Goal: Task Accomplishment & Management: Use online tool/utility

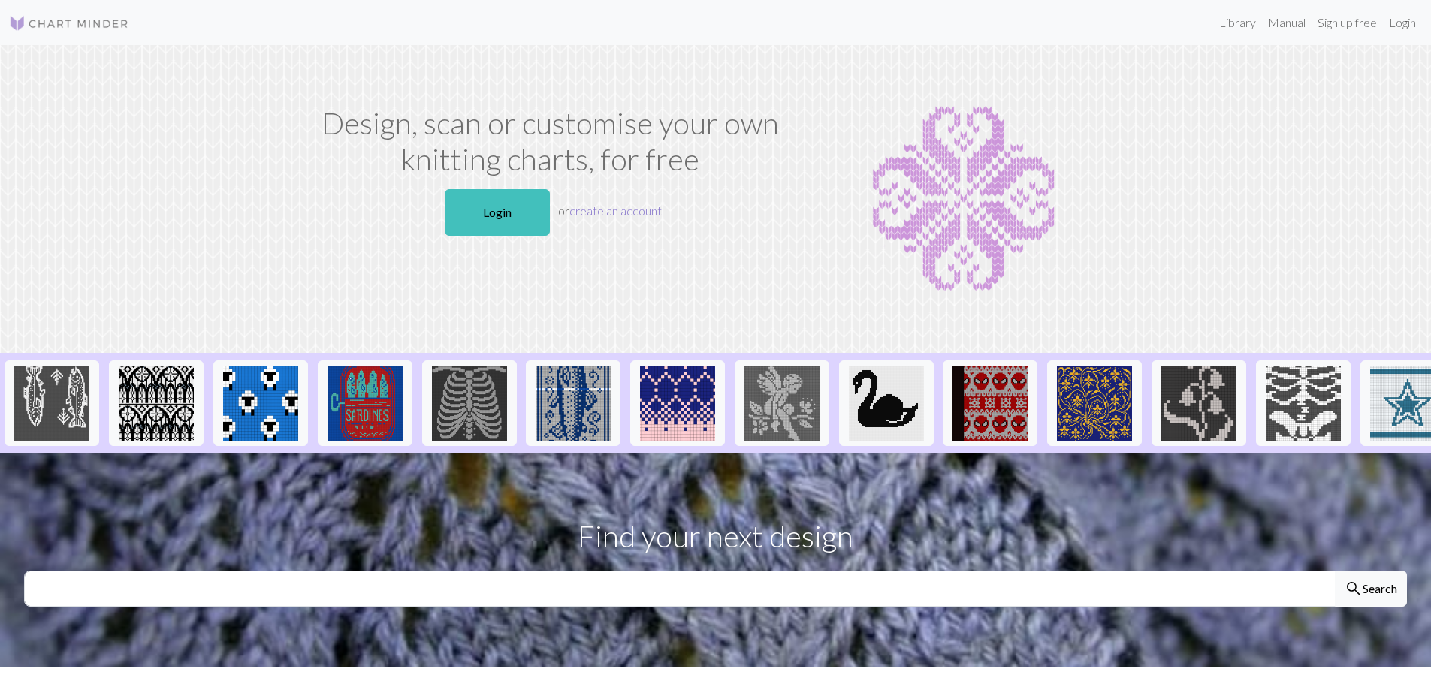
click at [613, 210] on link "create an account" at bounding box center [615, 211] width 92 height 14
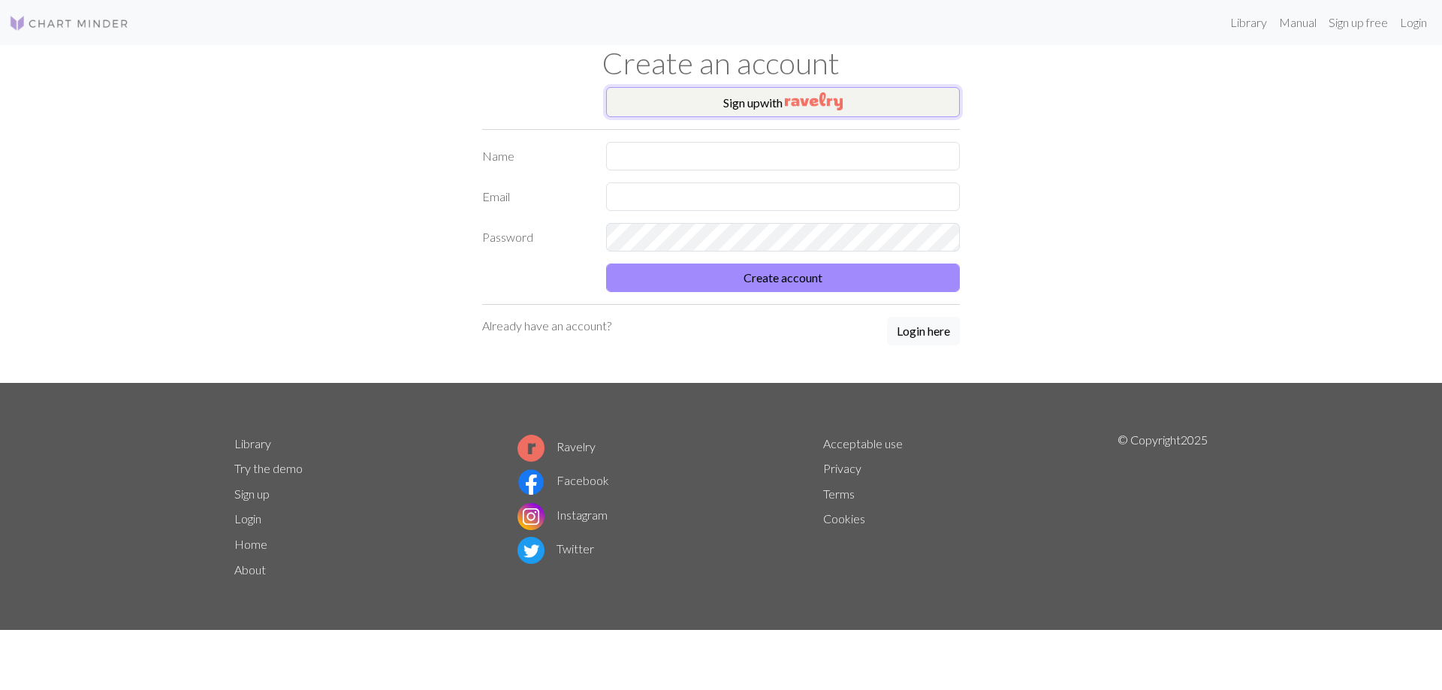
click at [761, 107] on button "Sign up with" at bounding box center [783, 102] width 354 height 30
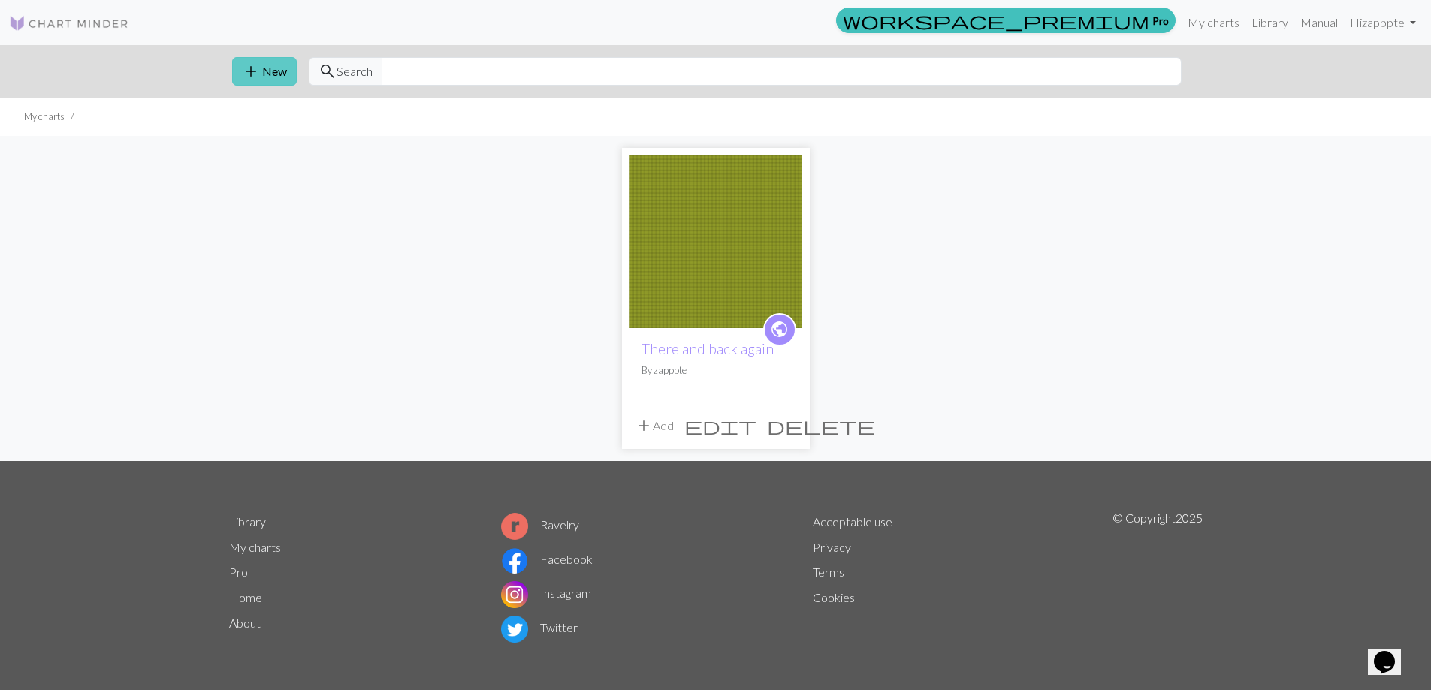
click at [257, 75] on span "add" at bounding box center [251, 71] width 18 height 21
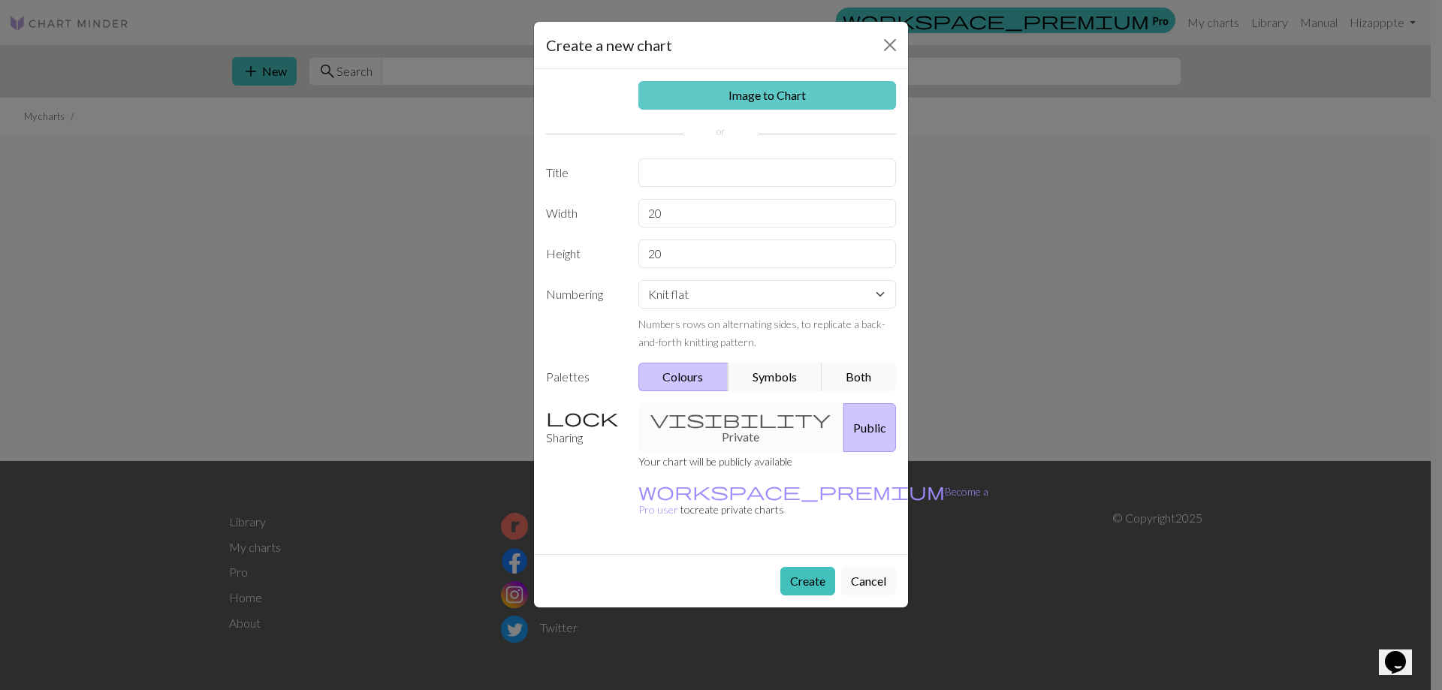
click at [741, 104] on link "Image to Chart" at bounding box center [768, 95] width 258 height 29
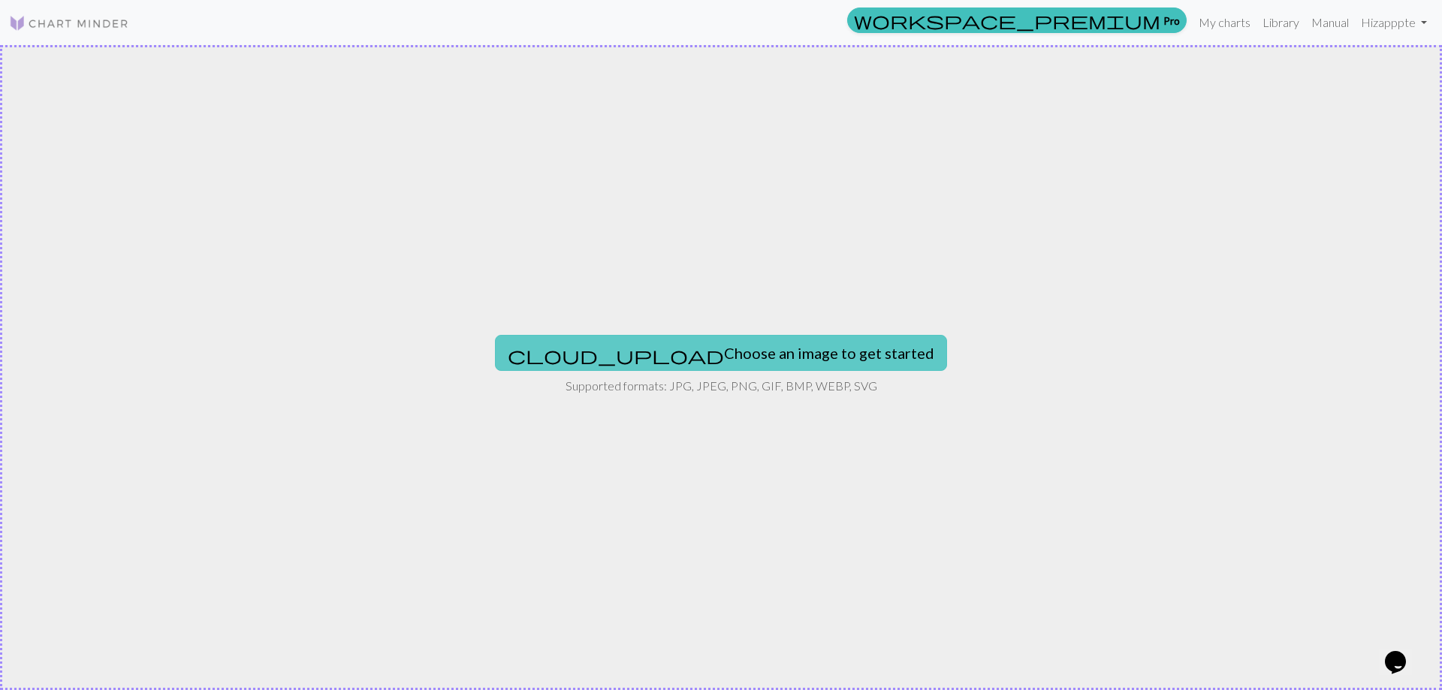
click at [716, 352] on button "cloud_upload Choose an image to get started" at bounding box center [721, 353] width 452 height 36
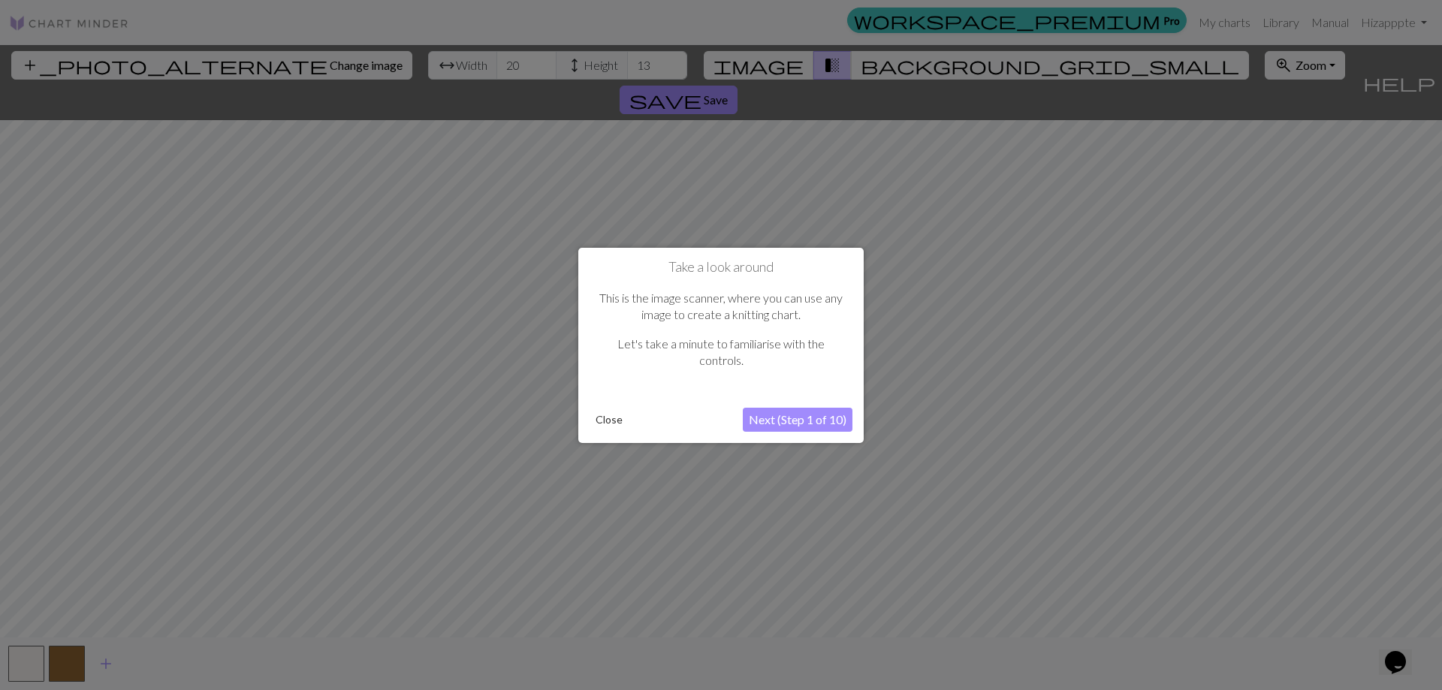
click at [790, 413] on button "Next (Step 1 of 10)" at bounding box center [798, 420] width 110 height 24
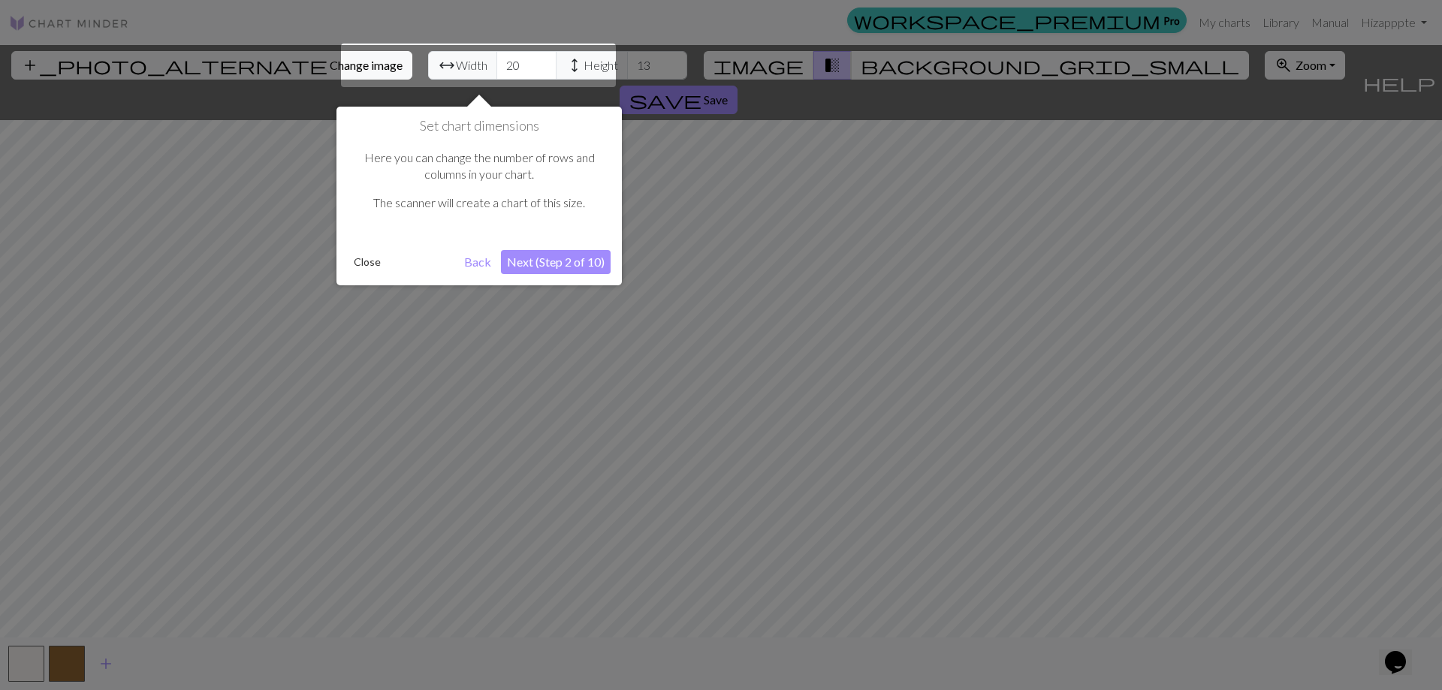
click at [544, 269] on button "Next (Step 2 of 10)" at bounding box center [556, 262] width 110 height 24
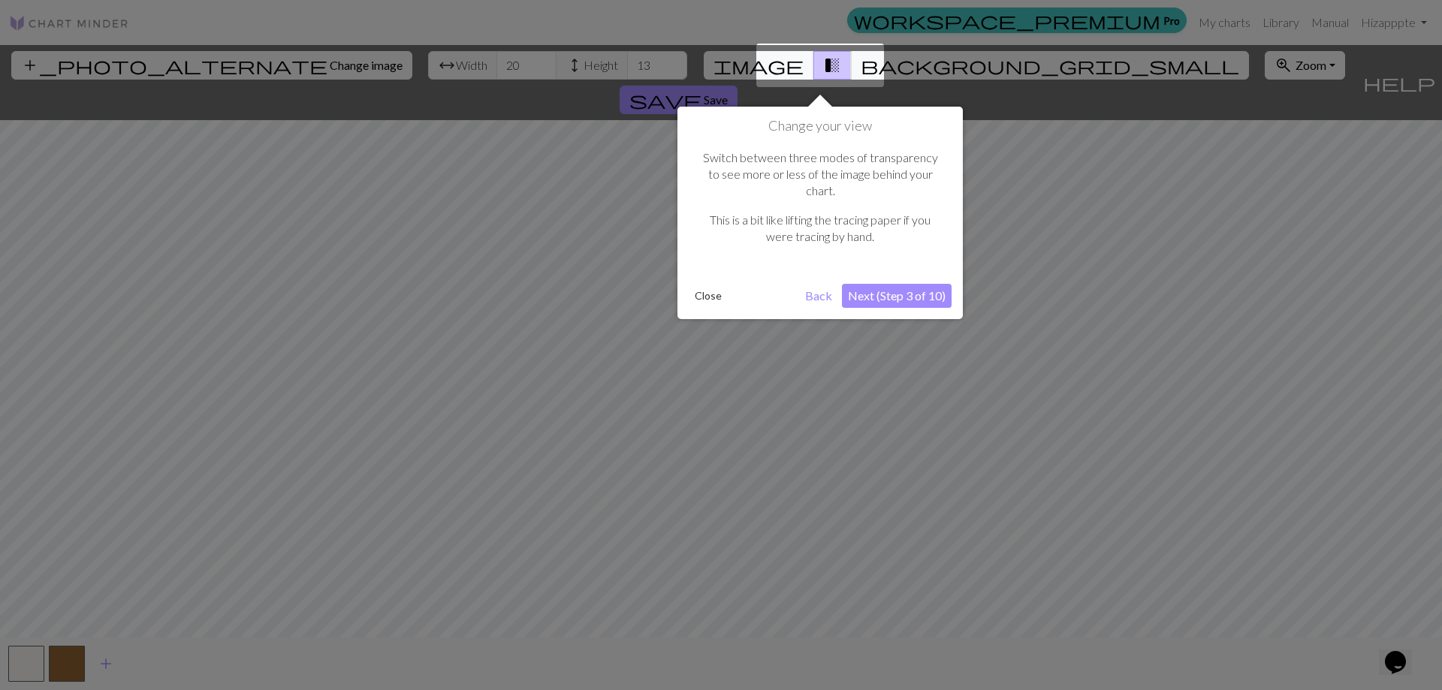
click at [907, 284] on button "Next (Step 3 of 10)" at bounding box center [897, 296] width 110 height 24
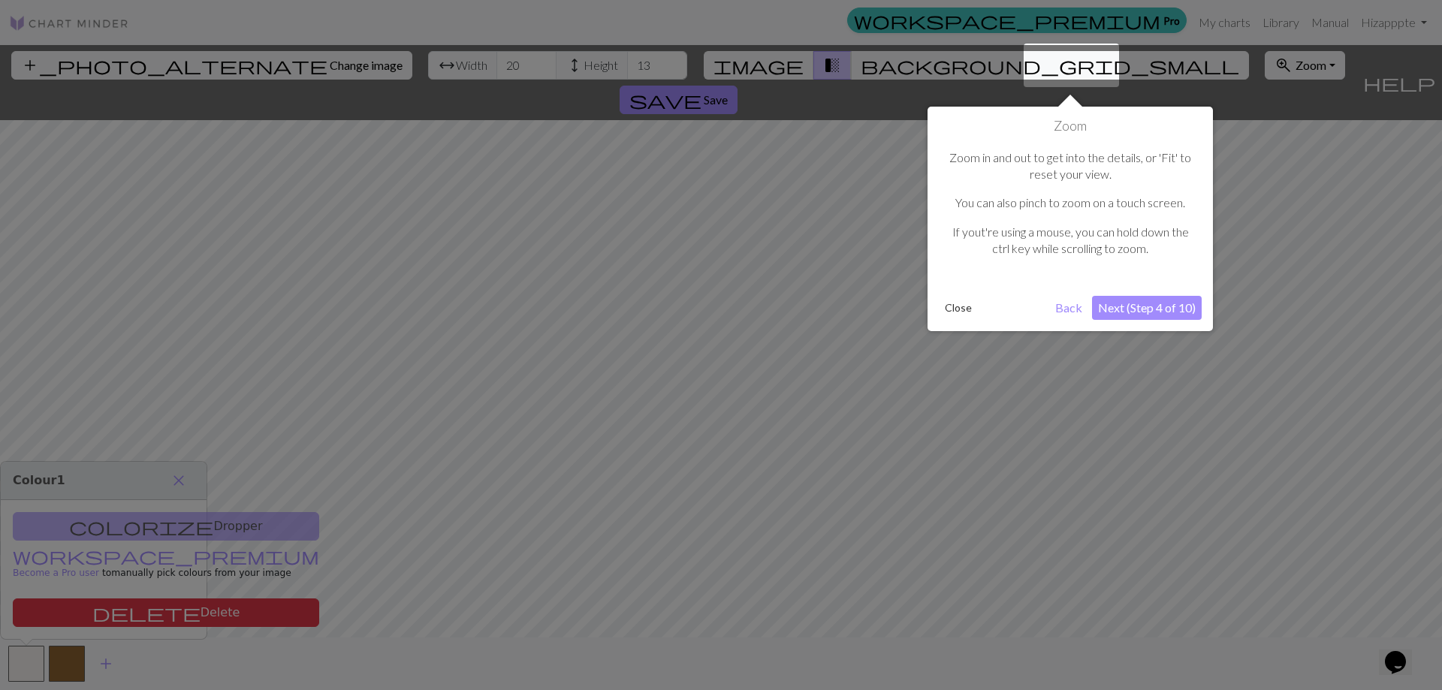
click at [1152, 313] on button "Next (Step 4 of 10)" at bounding box center [1147, 308] width 110 height 24
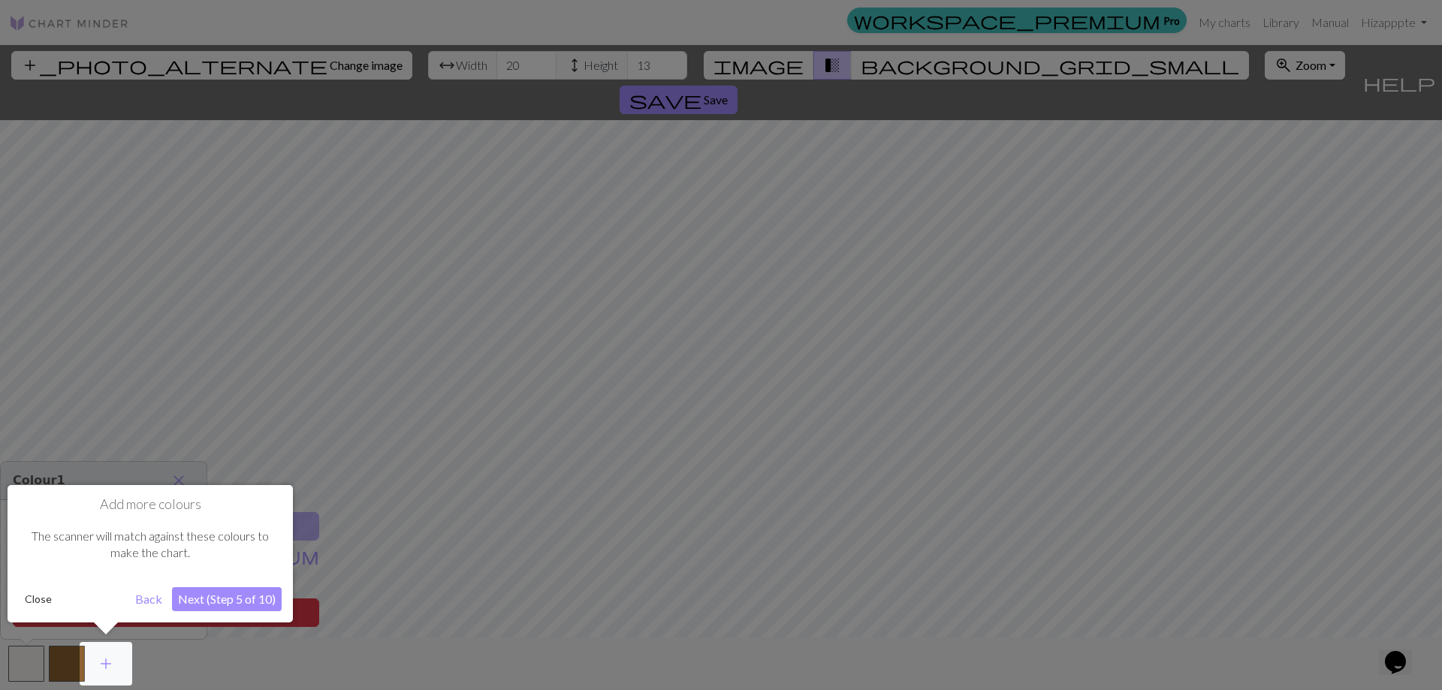
click at [222, 604] on button "Next (Step 5 of 10)" at bounding box center [227, 599] width 110 height 24
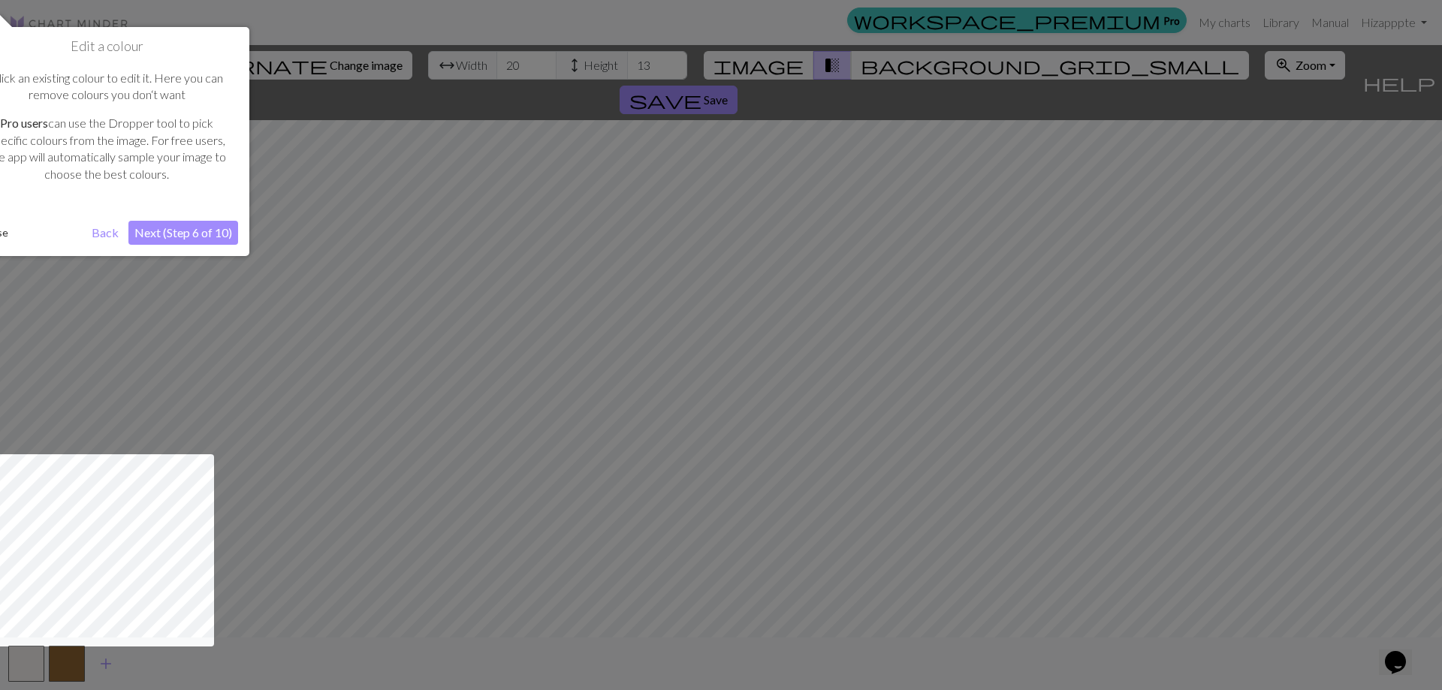
click at [204, 219] on div "Edit a colour Click an existing colour to edit it. Here you can remove colours …" at bounding box center [106, 141] width 285 height 229
click at [204, 234] on button "Next (Step 6 of 10)" at bounding box center [183, 233] width 110 height 24
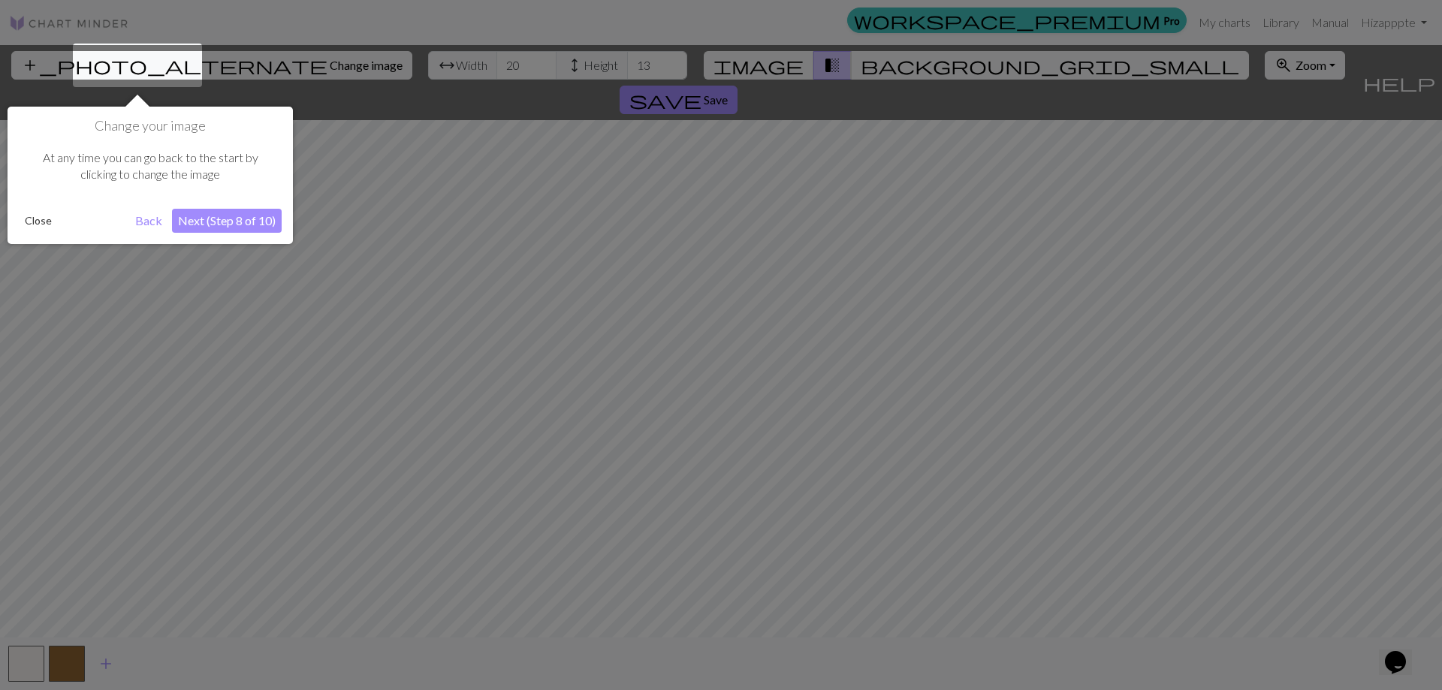
click at [23, 218] on button "Close" at bounding box center [38, 221] width 39 height 23
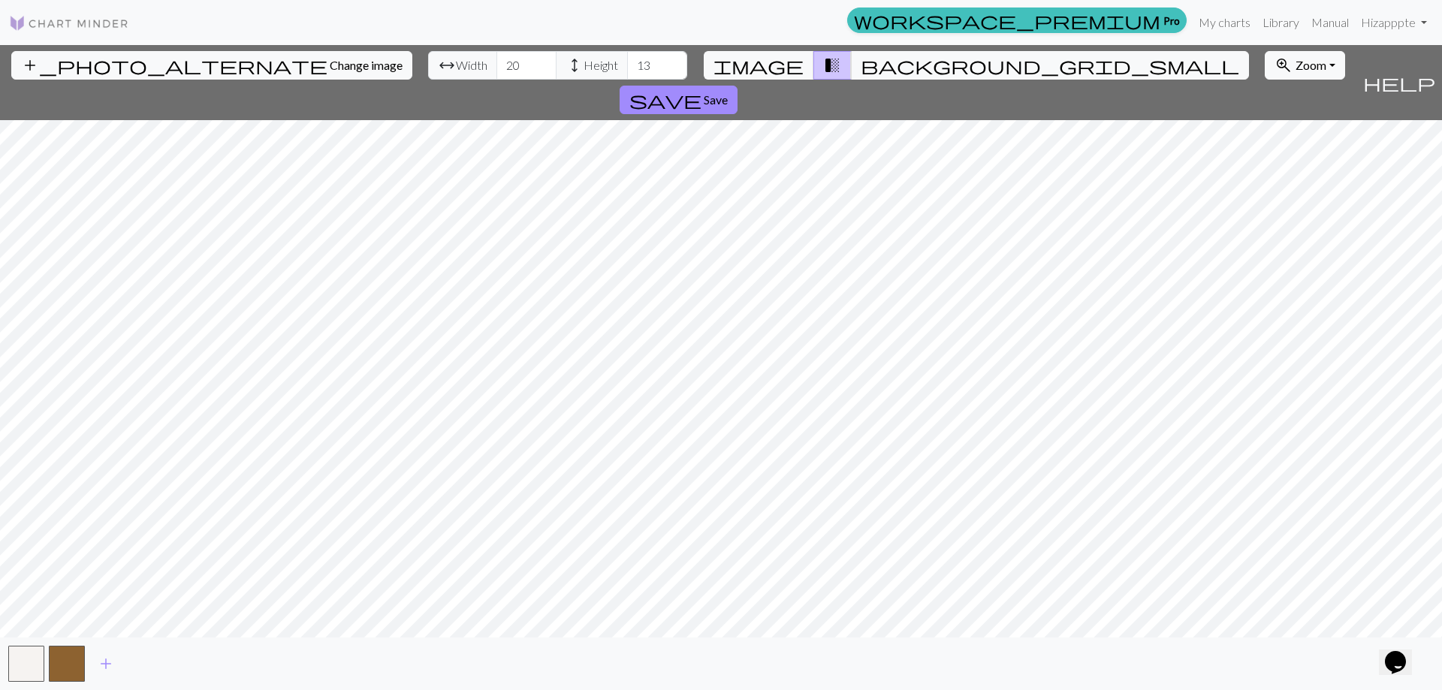
click at [689, 63] on div "add_photo_alternate Change image arrow_range Width 20 height Height 13 image tr…" at bounding box center [721, 367] width 1442 height 645
click at [1267, 690] on html "This website uses cookies to ensure you get the best experience on our website.…" at bounding box center [721, 345] width 1442 height 690
click at [40, 83] on div "add_photo_alternate Change image arrow_range Width 20 height Height 13 image tr…" at bounding box center [721, 367] width 1442 height 645
click at [497, 60] on input "21" at bounding box center [527, 65] width 60 height 29
click at [497, 59] on input "22" at bounding box center [527, 65] width 60 height 29
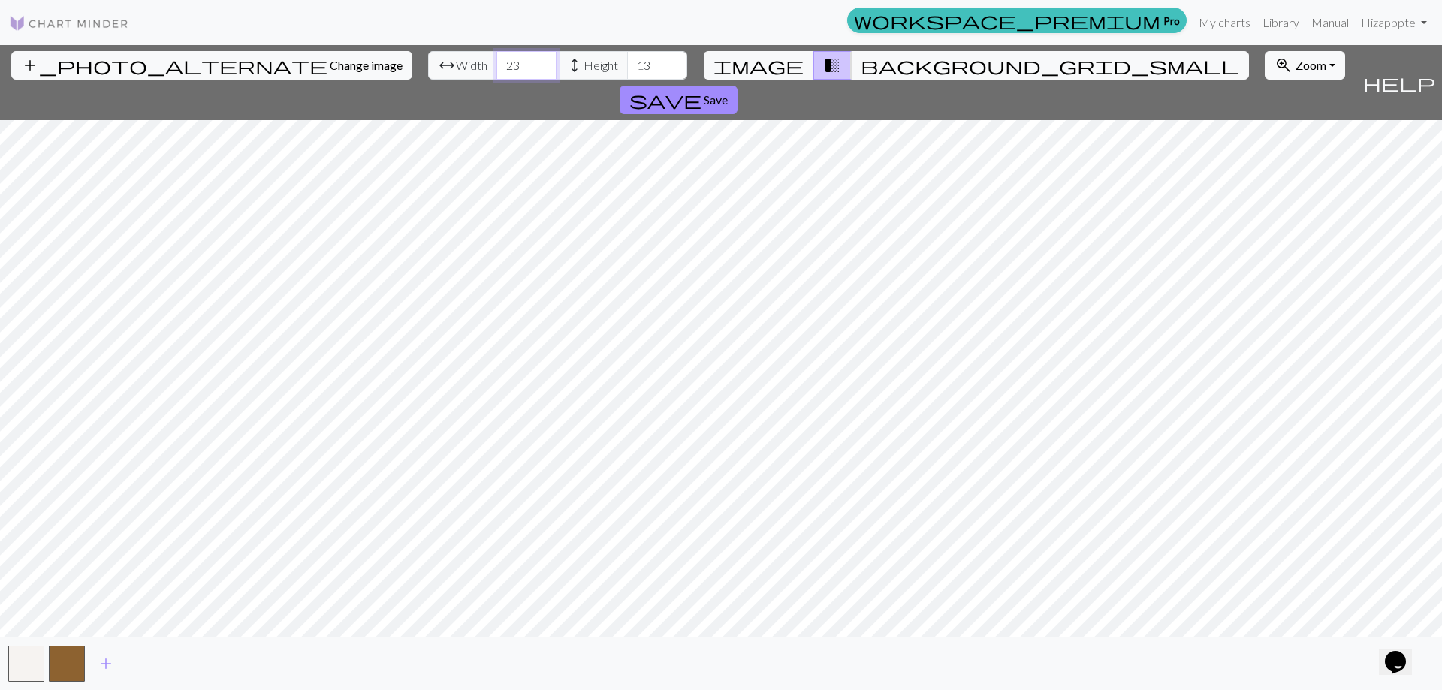
click at [497, 59] on input "23" at bounding box center [527, 65] width 60 height 29
click at [497, 59] on input "24" at bounding box center [527, 65] width 60 height 29
click at [497, 58] on input "25" at bounding box center [527, 65] width 60 height 29
click at [497, 58] on input "26" at bounding box center [527, 65] width 60 height 29
click at [497, 58] on input "27" at bounding box center [527, 65] width 60 height 29
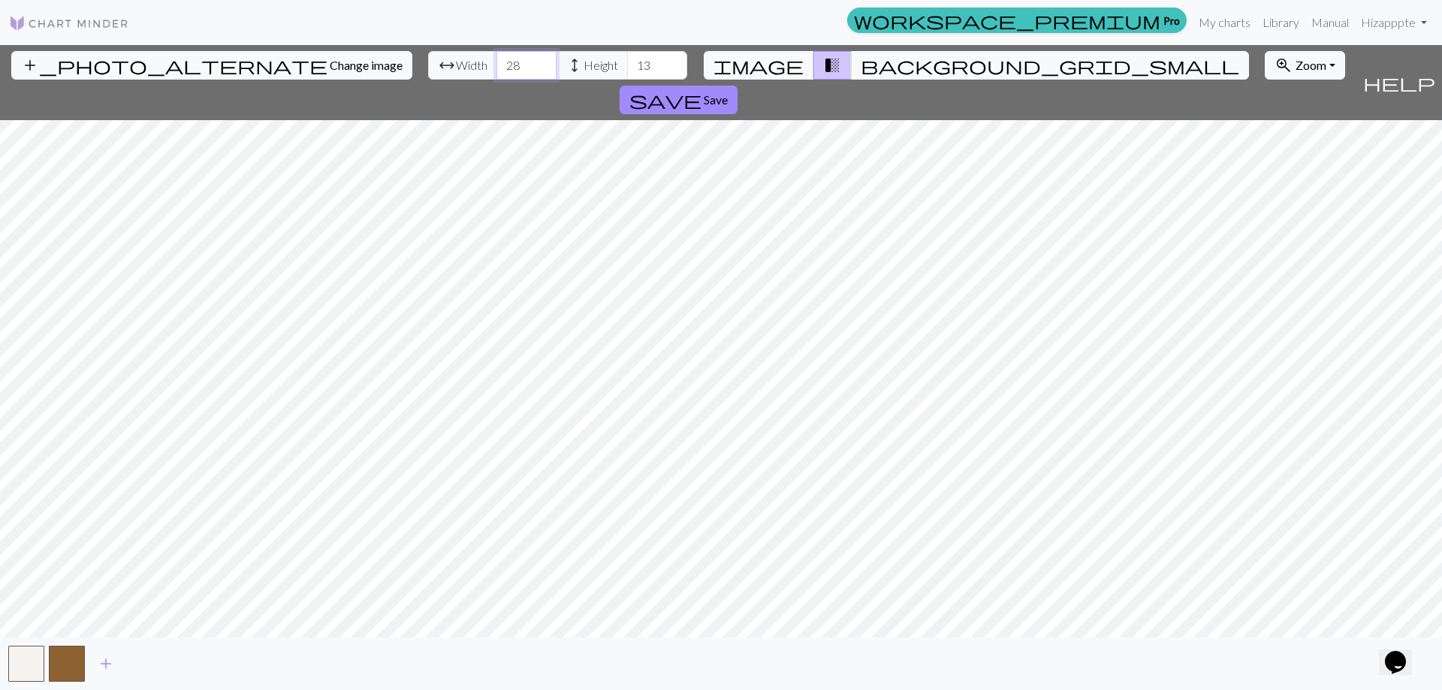
click at [497, 58] on input "28" at bounding box center [527, 65] width 60 height 29
click at [497, 58] on input "29" at bounding box center [527, 65] width 60 height 29
click at [497, 58] on input "30" at bounding box center [527, 65] width 60 height 29
click at [497, 57] on input "31" at bounding box center [527, 65] width 60 height 29
click at [497, 57] on input "32" at bounding box center [527, 65] width 60 height 29
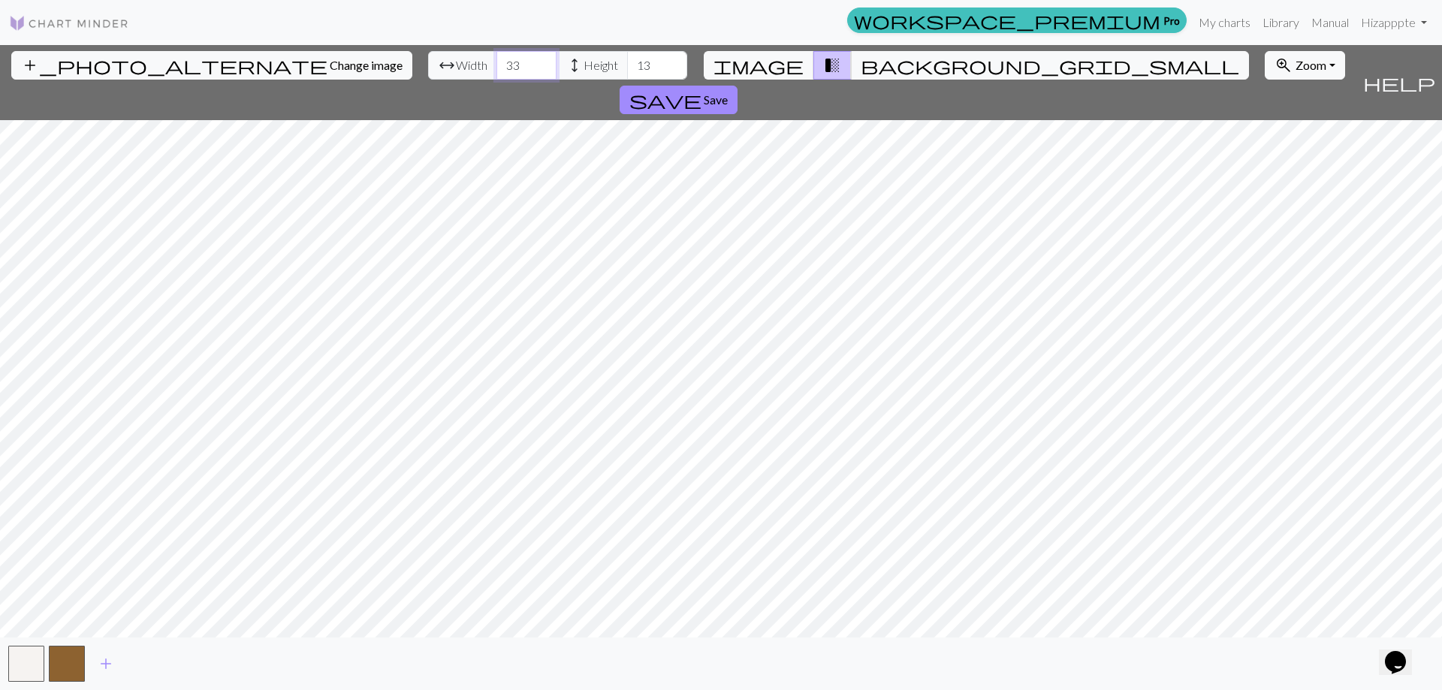
click at [497, 57] on input "33" at bounding box center [527, 65] width 60 height 29
click at [497, 57] on input "34" at bounding box center [527, 65] width 60 height 29
click at [497, 57] on input "35" at bounding box center [527, 65] width 60 height 29
click at [497, 57] on input "36" at bounding box center [527, 65] width 60 height 29
click at [497, 57] on input "37" at bounding box center [527, 65] width 60 height 29
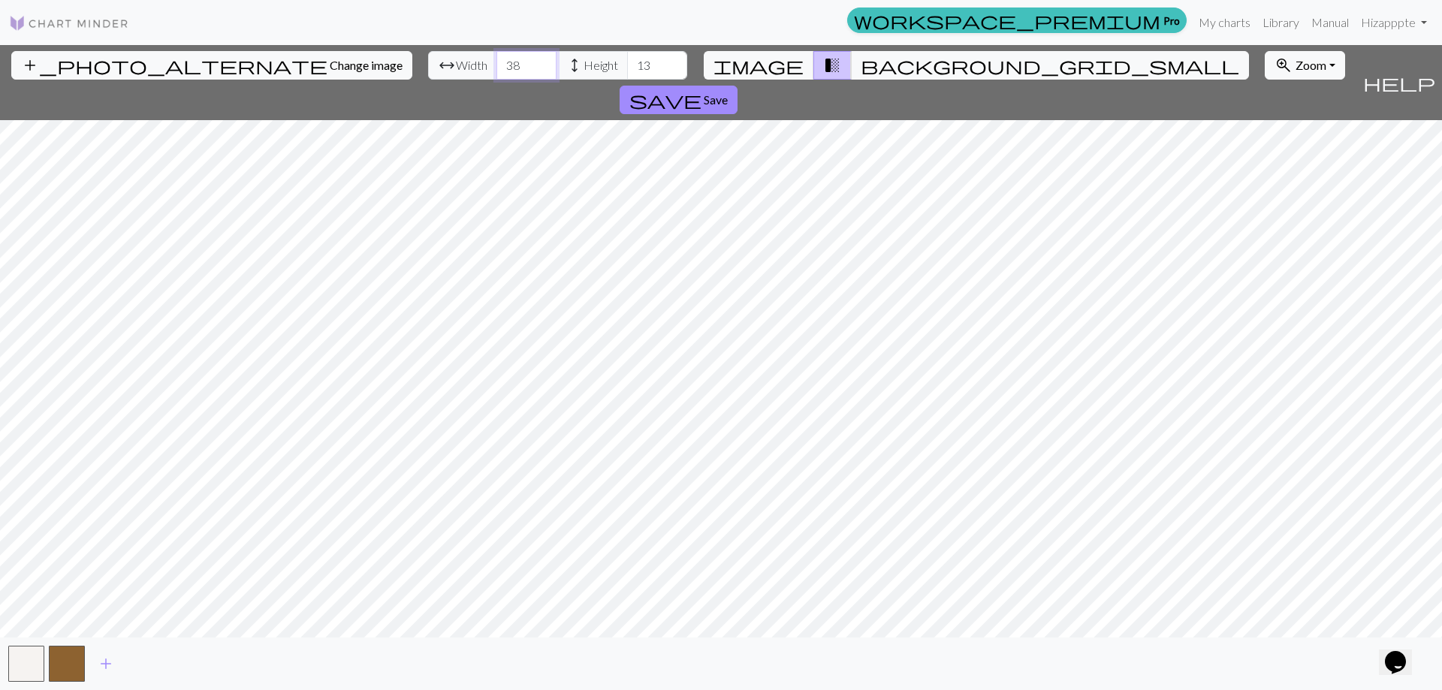
click at [497, 57] on input "38" at bounding box center [527, 65] width 60 height 29
click at [497, 57] on input "39" at bounding box center [527, 65] width 60 height 29
type input "40"
click at [497, 57] on input "40" at bounding box center [527, 65] width 60 height 29
click at [627, 61] on input "14" at bounding box center [657, 65] width 60 height 29
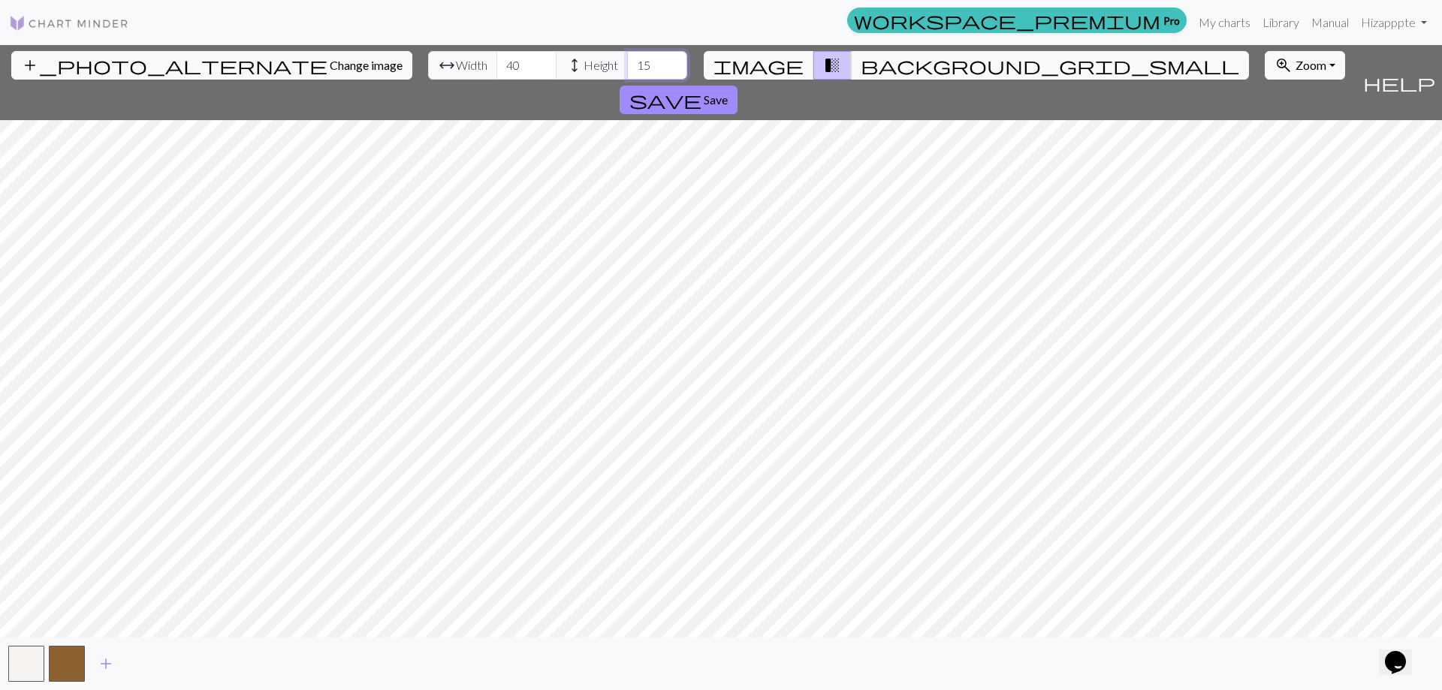
click at [627, 61] on input "15" at bounding box center [657, 65] width 60 height 29
click at [627, 61] on input "16" at bounding box center [657, 65] width 60 height 29
click at [627, 61] on input "17" at bounding box center [657, 65] width 60 height 29
click at [627, 61] on input "18" at bounding box center [657, 65] width 60 height 29
click at [627, 61] on input "19" at bounding box center [657, 65] width 60 height 29
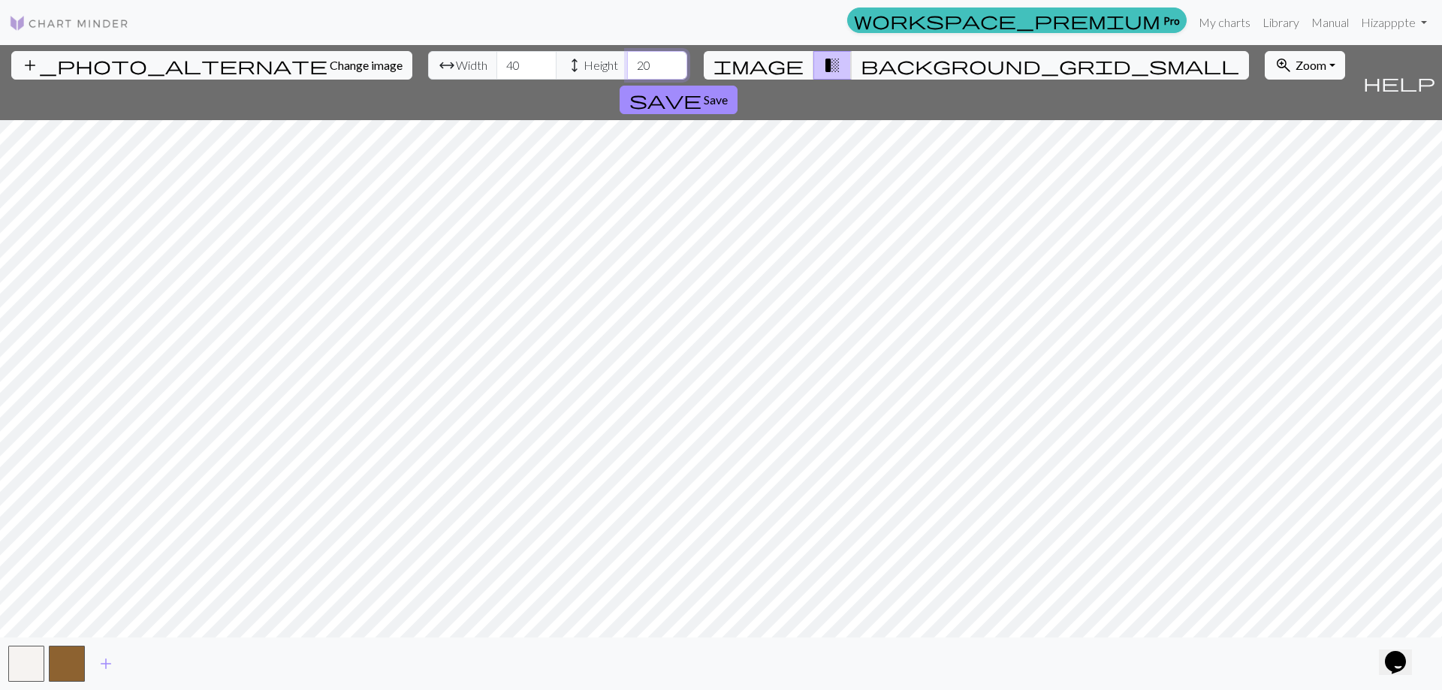
click at [627, 61] on input "20" at bounding box center [657, 65] width 60 height 29
click at [627, 61] on input "21" at bounding box center [657, 65] width 60 height 29
click at [627, 61] on input "22" at bounding box center [657, 65] width 60 height 29
click at [627, 61] on input "23" at bounding box center [657, 65] width 60 height 29
click at [627, 61] on input "24" at bounding box center [657, 65] width 60 height 29
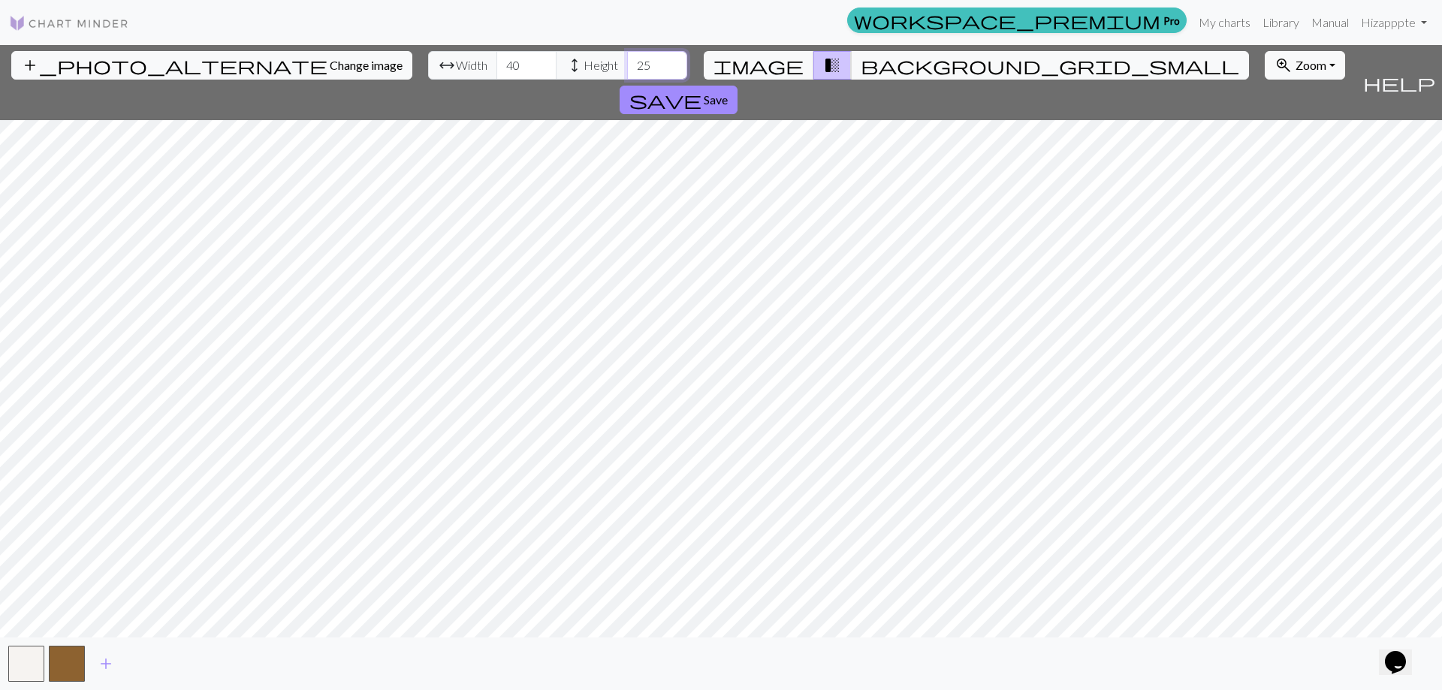
click at [627, 61] on input "25" at bounding box center [657, 65] width 60 height 29
click at [627, 61] on input "26" at bounding box center [657, 65] width 60 height 29
click at [627, 61] on input "27" at bounding box center [657, 65] width 60 height 29
click at [627, 61] on input "28" at bounding box center [657, 65] width 60 height 29
click at [627, 61] on input "29" at bounding box center [657, 65] width 60 height 29
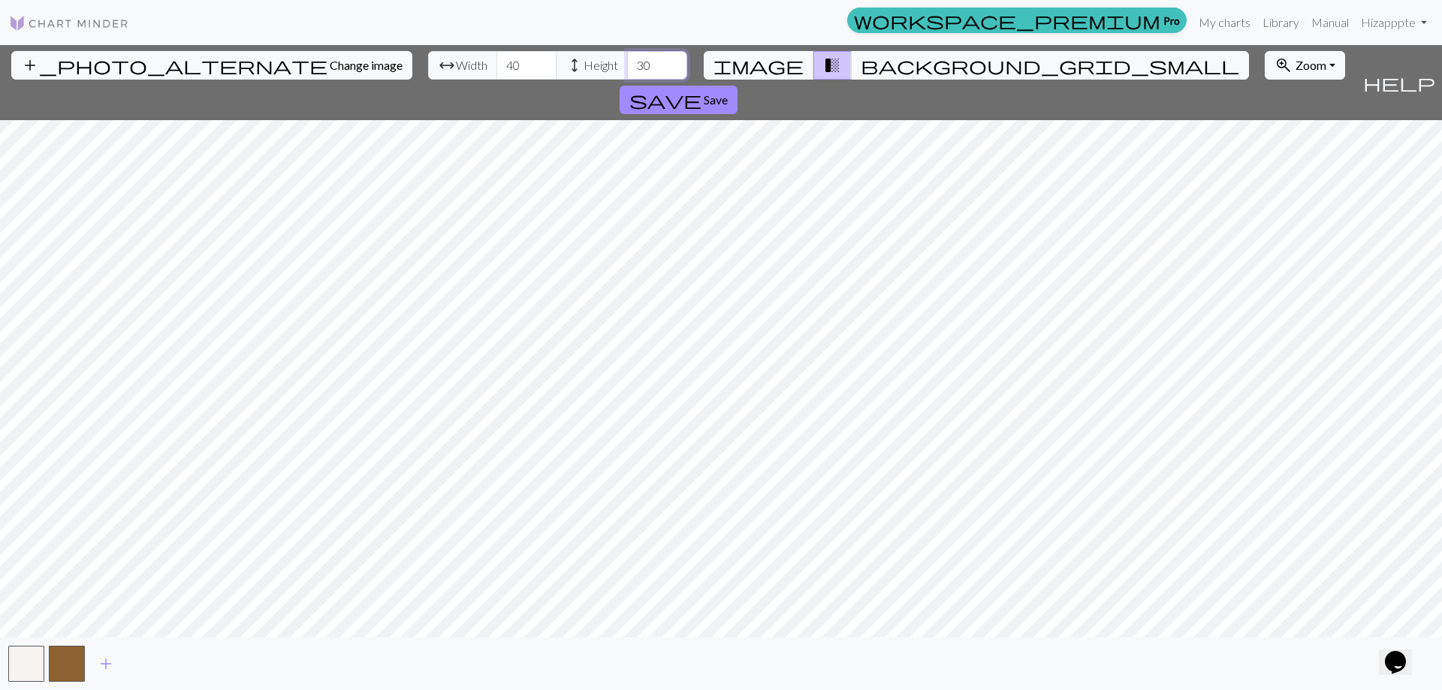
click at [627, 61] on input "30" at bounding box center [657, 65] width 60 height 29
click at [627, 61] on input "31" at bounding box center [657, 65] width 60 height 29
click at [627, 61] on input "32" at bounding box center [657, 65] width 60 height 29
click at [627, 61] on input "33" at bounding box center [657, 65] width 60 height 29
click at [627, 61] on input "34" at bounding box center [657, 65] width 60 height 29
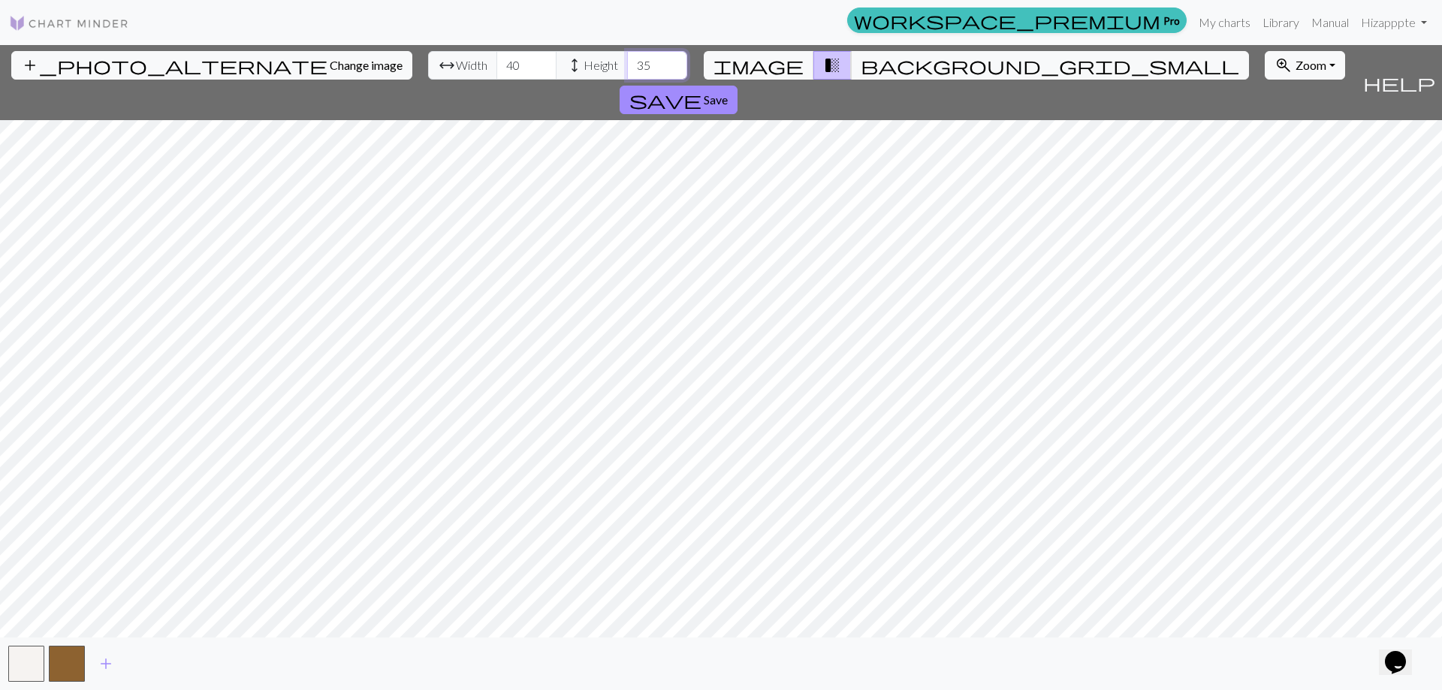
click at [627, 61] on input "35" at bounding box center [657, 65] width 60 height 29
click at [627, 61] on input "36" at bounding box center [657, 65] width 60 height 29
click at [627, 61] on input "37" at bounding box center [657, 65] width 60 height 29
click at [627, 61] on input "38" at bounding box center [657, 65] width 60 height 29
click at [627, 61] on input "39" at bounding box center [657, 65] width 60 height 29
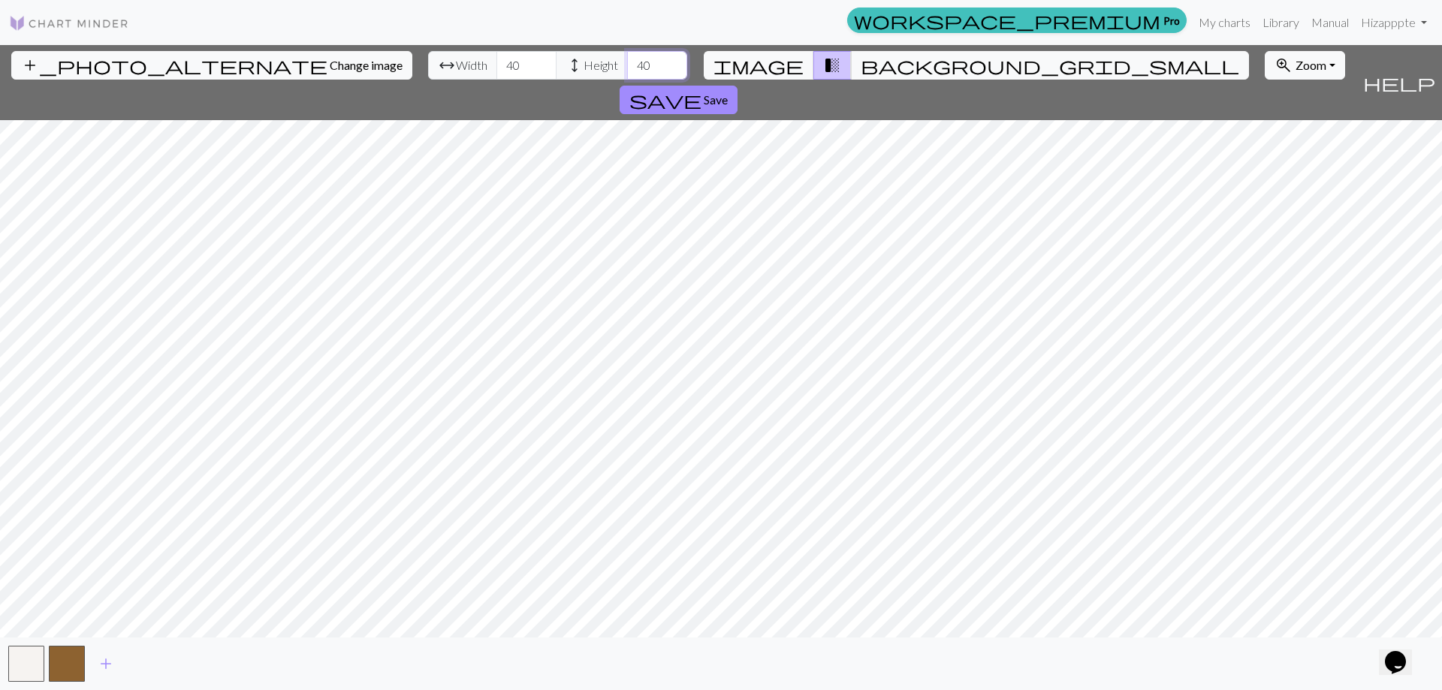
type input "40"
click at [627, 61] on input "40" at bounding box center [657, 65] width 60 height 29
click at [67, 662] on button "button" at bounding box center [67, 664] width 36 height 36
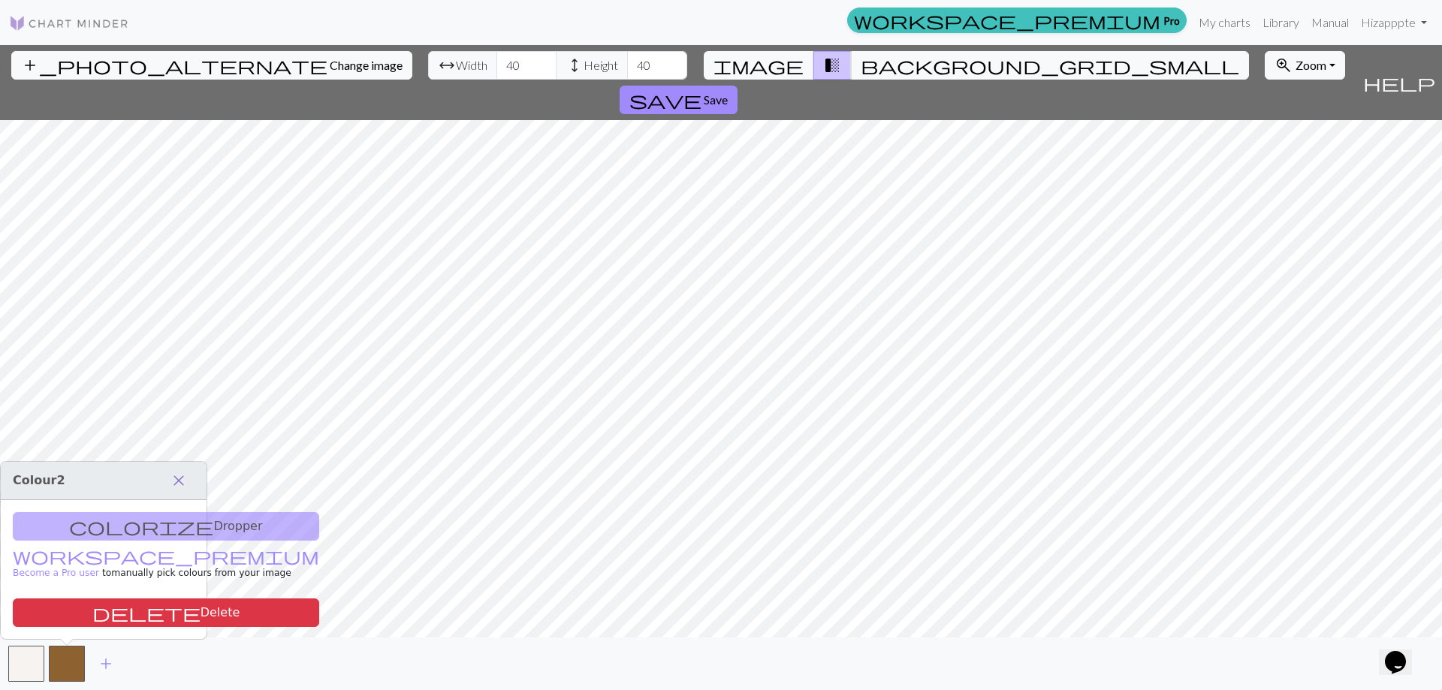
drag, startPoint x: 182, startPoint y: 482, endPoint x: 182, endPoint y: 473, distance: 9.8
click at [183, 482] on span "close" at bounding box center [179, 480] width 18 height 21
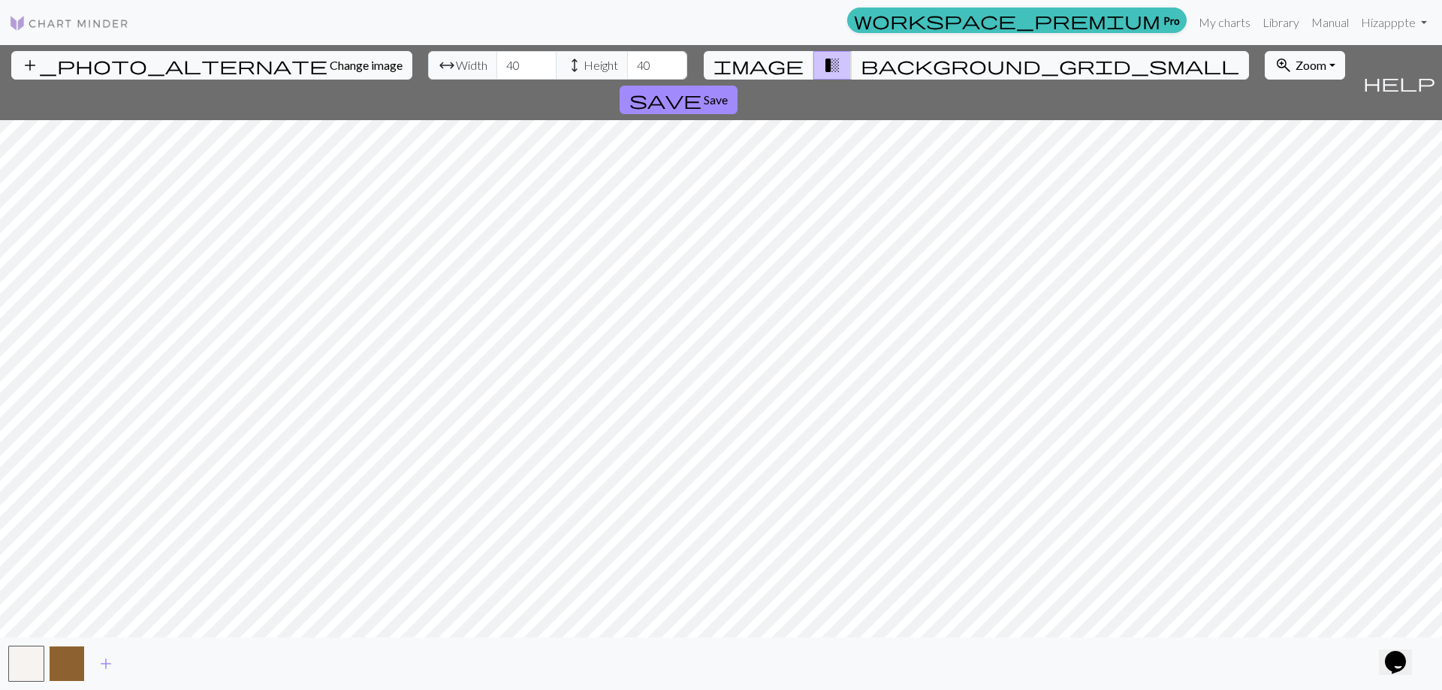
click at [63, 663] on button "button" at bounding box center [67, 664] width 36 height 36
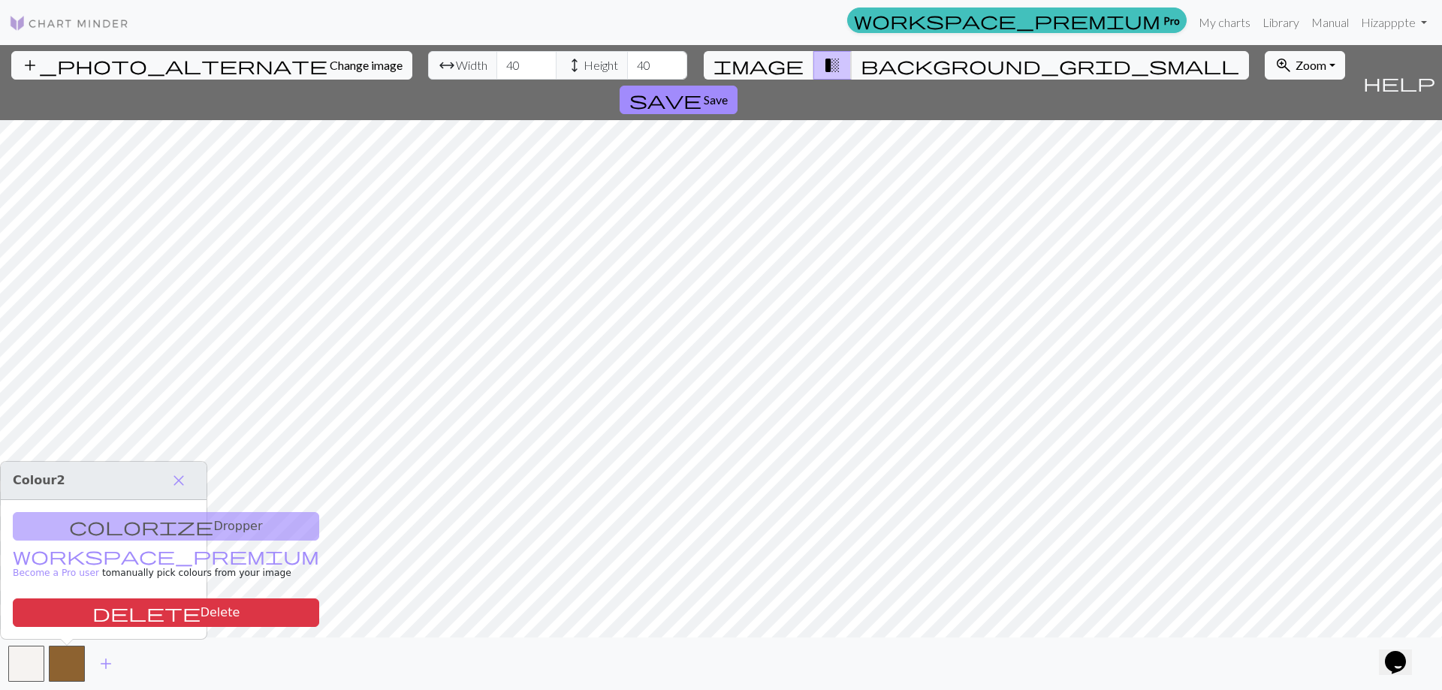
click at [98, 530] on div "colorize Dropper workspace_premium Become a Pro user to manually pick colours f…" at bounding box center [104, 569] width 206 height 139
click at [186, 481] on span "close" at bounding box center [179, 480] width 18 height 21
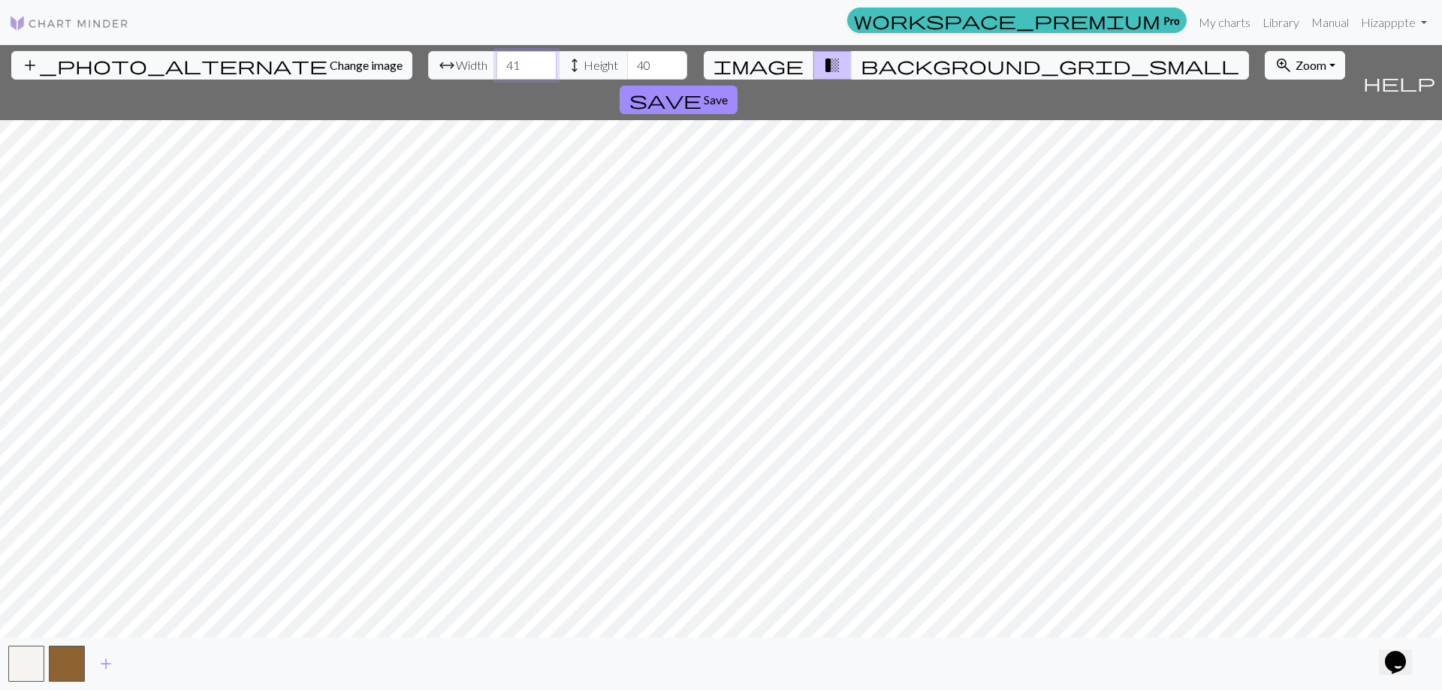
click at [497, 60] on input "41" at bounding box center [527, 65] width 60 height 29
click at [497, 60] on input "42" at bounding box center [527, 65] width 60 height 29
click at [497, 60] on input "43" at bounding box center [527, 65] width 60 height 29
click at [497, 60] on input "44" at bounding box center [527, 65] width 60 height 29
click at [497, 60] on input "45" at bounding box center [527, 65] width 60 height 29
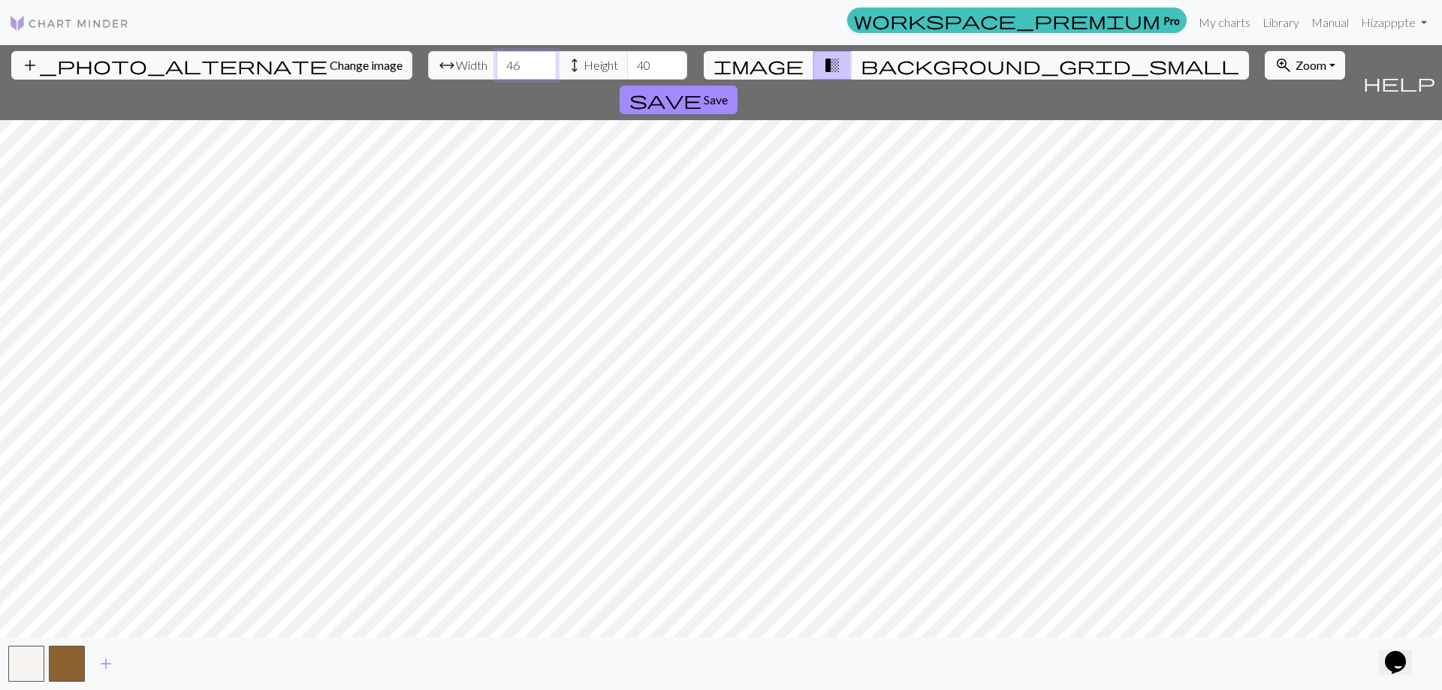
click at [497, 60] on input "46" at bounding box center [527, 65] width 60 height 29
click at [497, 60] on input "47" at bounding box center [527, 65] width 60 height 29
click at [497, 60] on input "48" at bounding box center [527, 65] width 60 height 29
click at [497, 60] on input "49" at bounding box center [527, 65] width 60 height 29
type input "50"
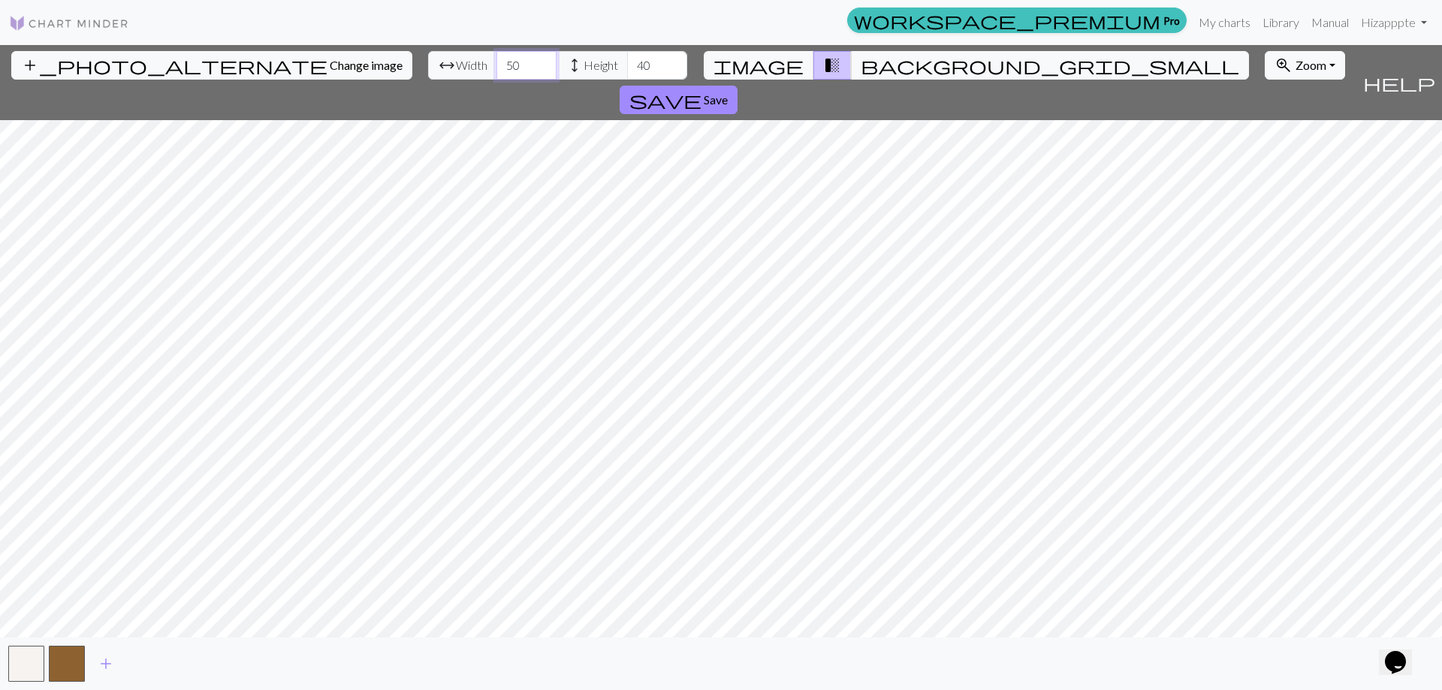
click at [497, 60] on input "50" at bounding box center [527, 65] width 60 height 29
click at [627, 59] on input "41" at bounding box center [657, 65] width 60 height 29
click at [627, 59] on input "42" at bounding box center [657, 65] width 60 height 29
click at [627, 59] on input "43" at bounding box center [657, 65] width 60 height 29
click at [627, 59] on input "44" at bounding box center [657, 65] width 60 height 29
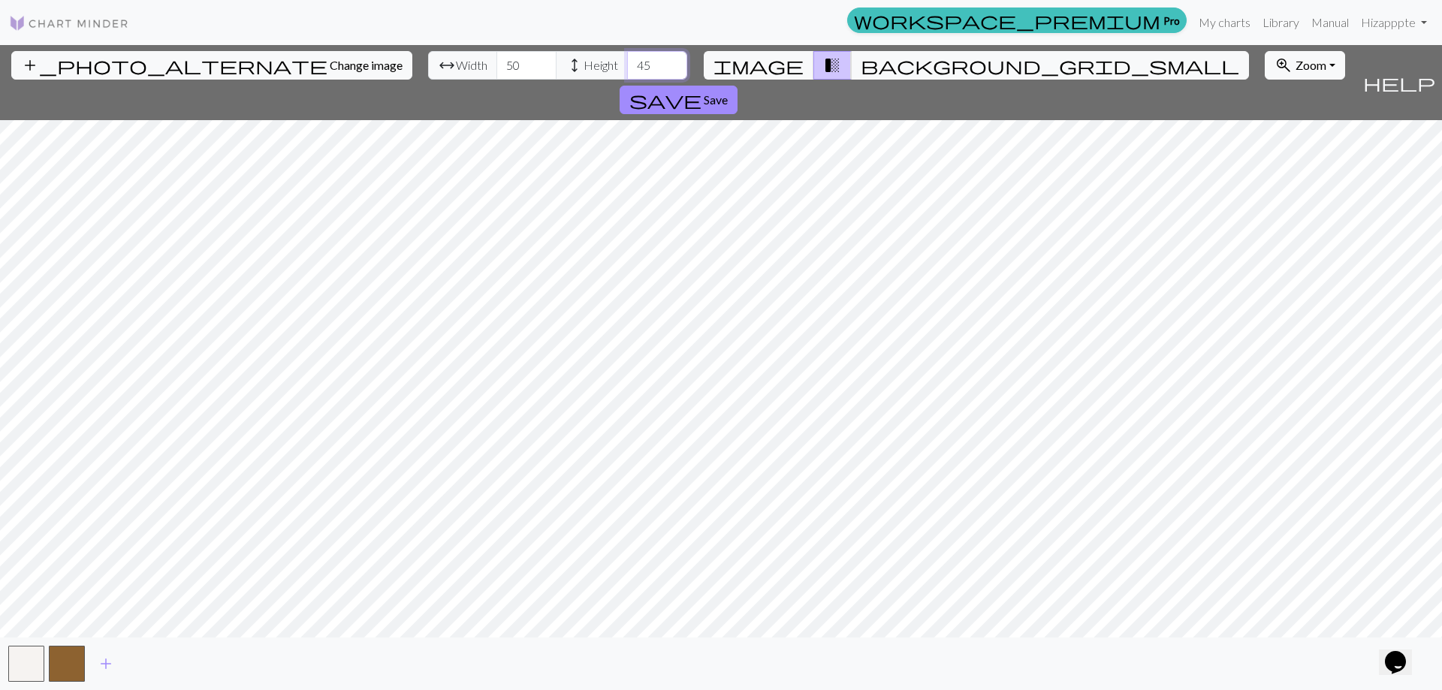
click at [627, 59] on input "45" at bounding box center [657, 65] width 60 height 29
click at [627, 59] on input "46" at bounding box center [657, 65] width 60 height 29
click at [627, 59] on input "47" at bounding box center [657, 65] width 60 height 29
click at [627, 59] on input "48" at bounding box center [657, 65] width 60 height 29
click at [627, 59] on input "49" at bounding box center [657, 65] width 60 height 29
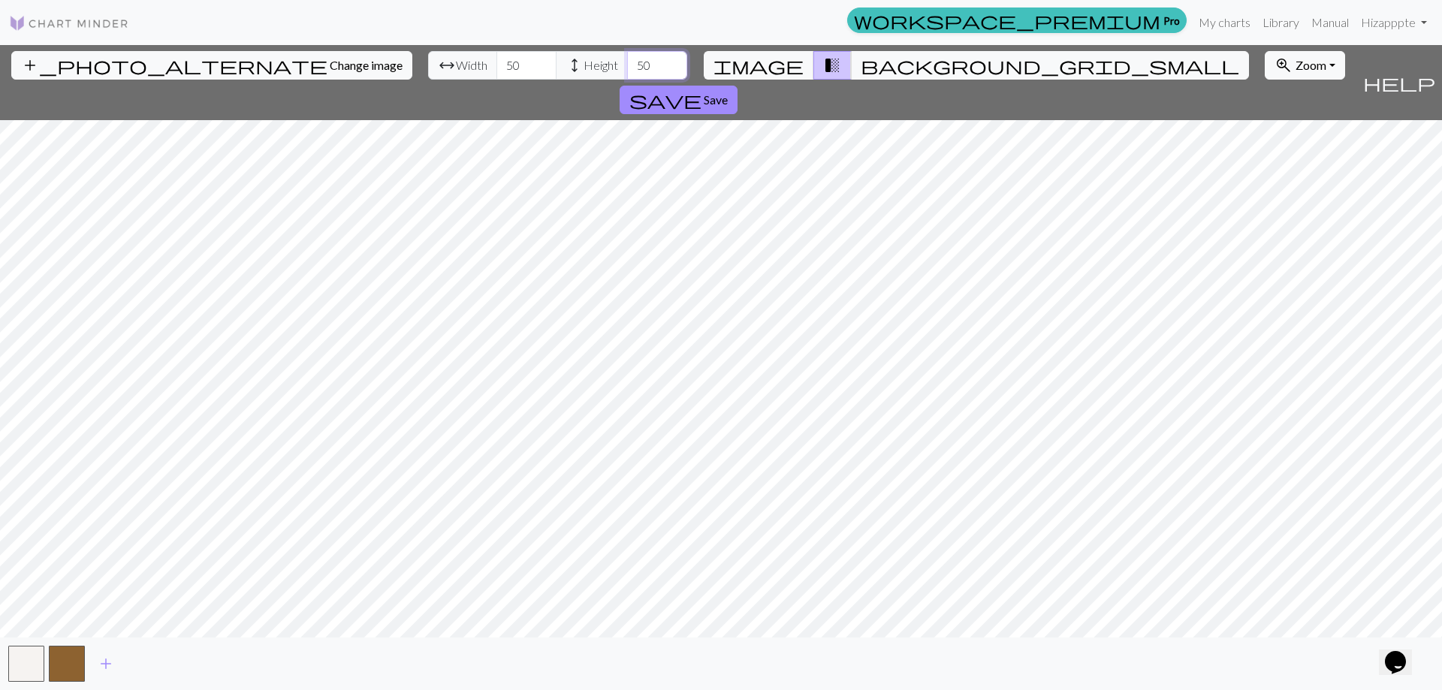
click at [627, 59] on input "50" at bounding box center [657, 65] width 60 height 29
click at [627, 62] on input "51" at bounding box center [657, 65] width 60 height 29
click at [627, 62] on input "52" at bounding box center [657, 65] width 60 height 29
click at [627, 62] on input "53" at bounding box center [657, 65] width 60 height 29
click at [627, 62] on input "54" at bounding box center [657, 65] width 60 height 29
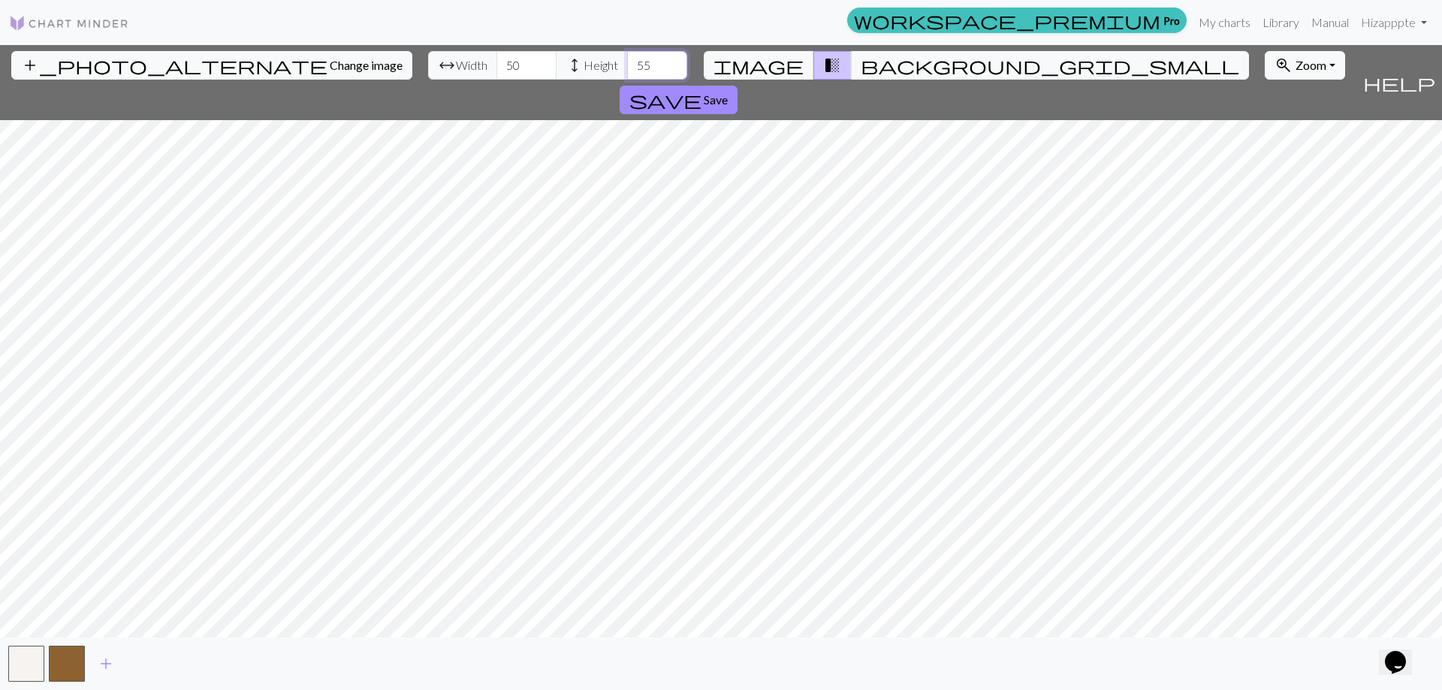
click at [627, 62] on input "55" at bounding box center [657, 65] width 60 height 29
click at [627, 62] on input "56" at bounding box center [657, 65] width 60 height 29
click at [627, 62] on input "57" at bounding box center [657, 65] width 60 height 29
click at [627, 62] on input "58" at bounding box center [657, 65] width 60 height 29
click at [627, 62] on input "59" at bounding box center [657, 65] width 60 height 29
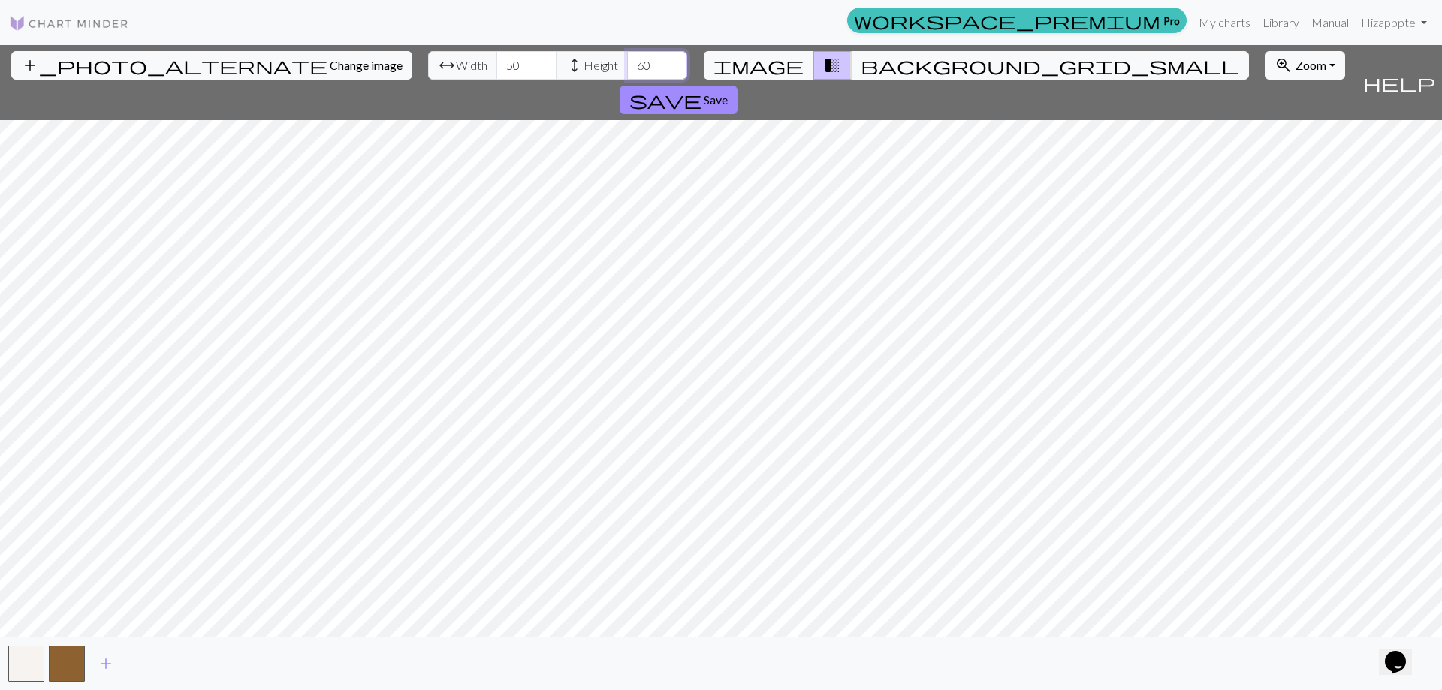
type input "60"
click at [627, 62] on input "60" at bounding box center [657, 65] width 60 height 29
click at [497, 59] on input "51" at bounding box center [527, 65] width 60 height 29
click at [497, 59] on input "52" at bounding box center [527, 65] width 60 height 29
click at [497, 59] on input "53" at bounding box center [527, 65] width 60 height 29
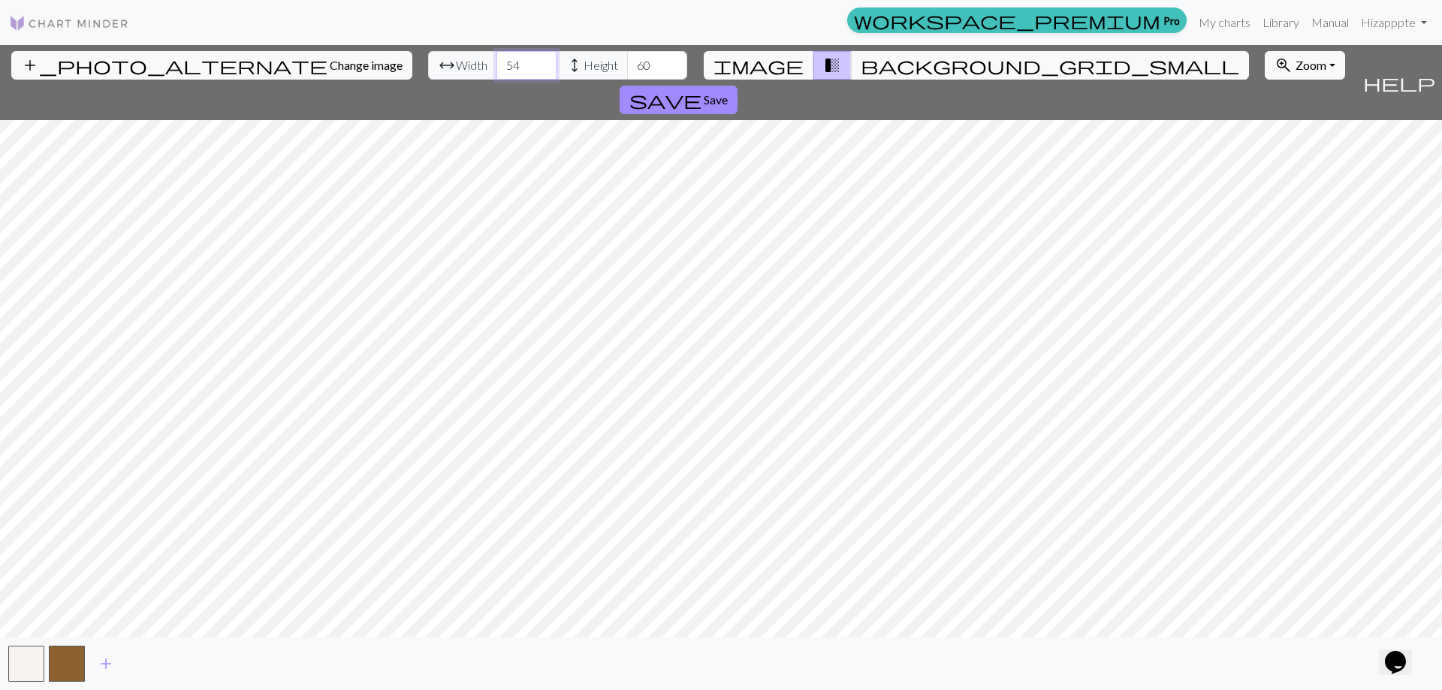
click at [497, 59] on input "54" at bounding box center [527, 65] width 60 height 29
click at [497, 59] on input "55" at bounding box center [527, 65] width 60 height 29
click at [497, 61] on input "56" at bounding box center [527, 65] width 60 height 29
click at [497, 61] on input "57" at bounding box center [527, 65] width 60 height 29
click at [497, 61] on input "58" at bounding box center [527, 65] width 60 height 29
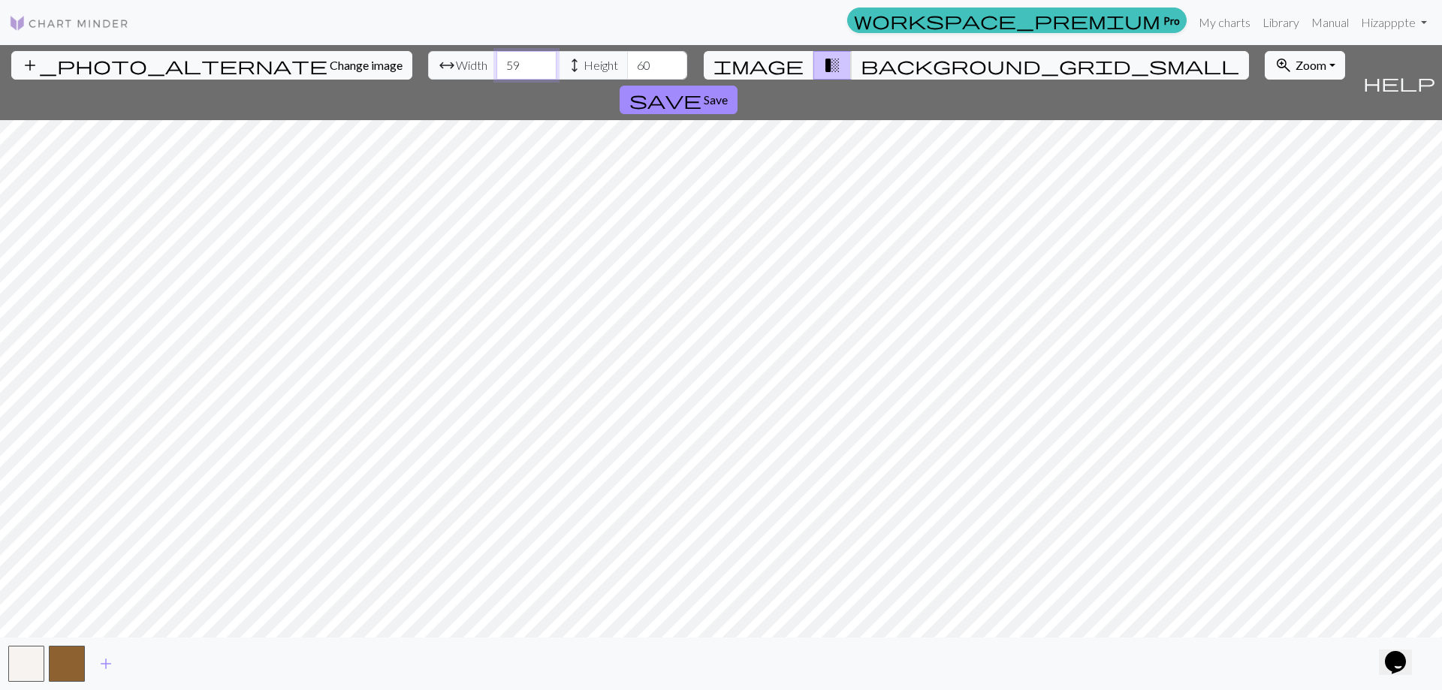
click at [497, 61] on input "59" at bounding box center [527, 65] width 60 height 29
click at [497, 61] on input "60" at bounding box center [527, 65] width 60 height 29
click at [330, 65] on span "Change image" at bounding box center [366, 65] width 73 height 14
click at [497, 62] on input "61" at bounding box center [527, 65] width 60 height 29
click at [497, 62] on input "62" at bounding box center [527, 65] width 60 height 29
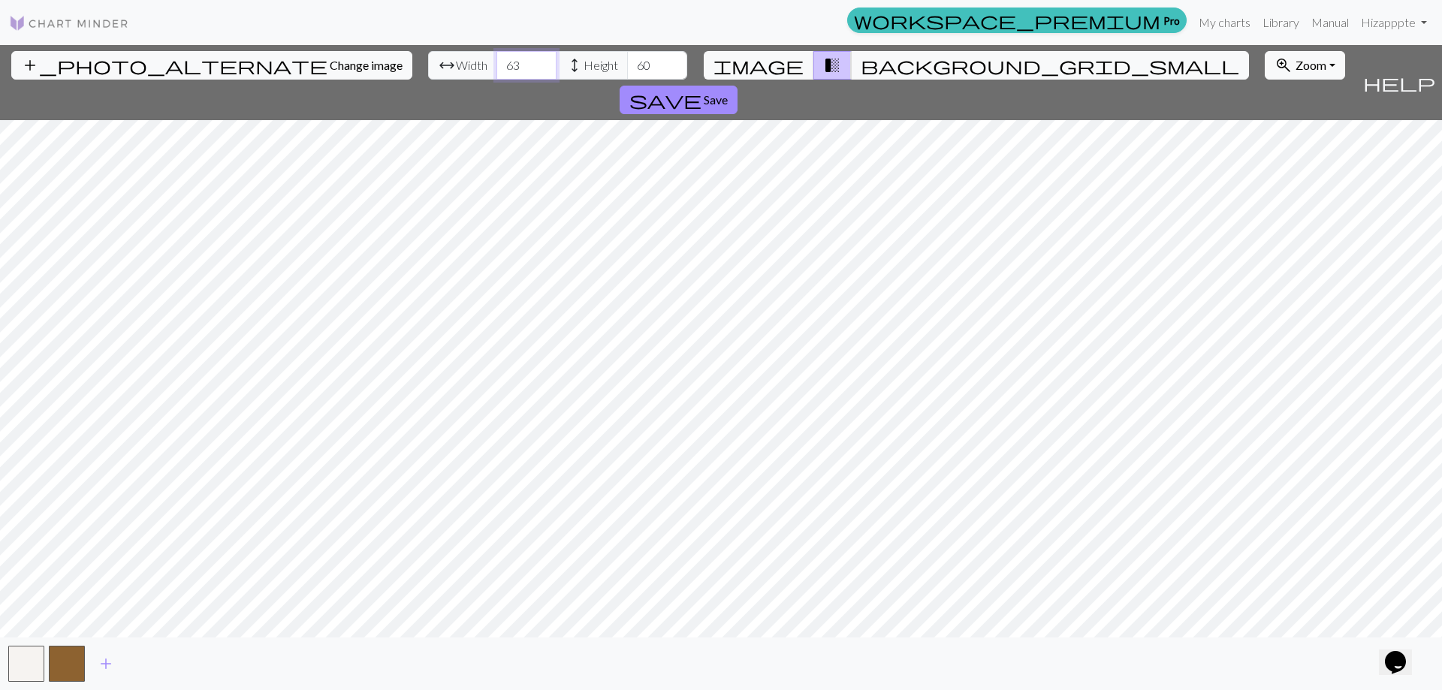
click at [497, 62] on input "63" at bounding box center [527, 65] width 60 height 29
click at [497, 62] on input "64" at bounding box center [527, 65] width 60 height 29
click at [497, 62] on input "65" at bounding box center [527, 65] width 60 height 29
click at [497, 60] on input "66" at bounding box center [527, 65] width 60 height 29
click at [497, 60] on input "67" at bounding box center [527, 65] width 60 height 29
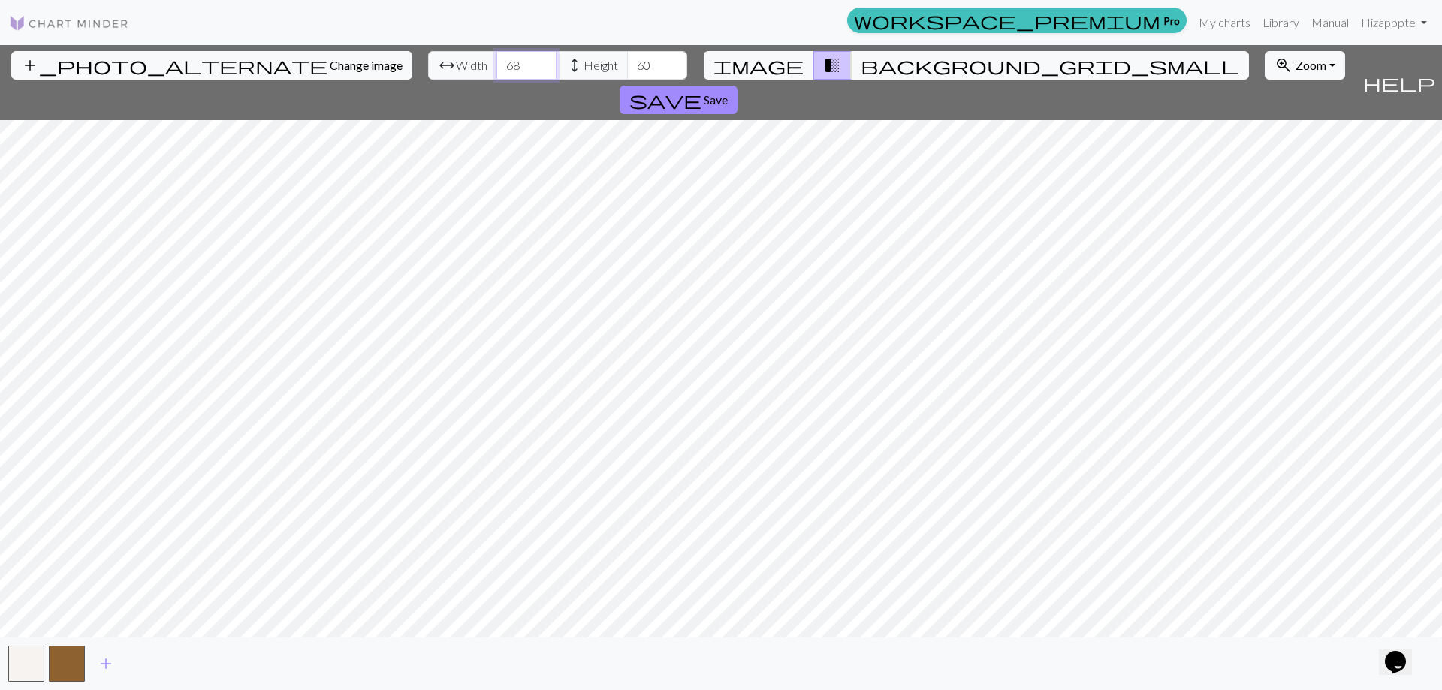
click at [497, 60] on input "68" at bounding box center [527, 65] width 60 height 29
click at [497, 60] on input "69" at bounding box center [527, 65] width 60 height 29
type input "70"
click at [497, 59] on input "70" at bounding box center [527, 65] width 60 height 29
click at [627, 62] on input "61" at bounding box center [657, 65] width 60 height 29
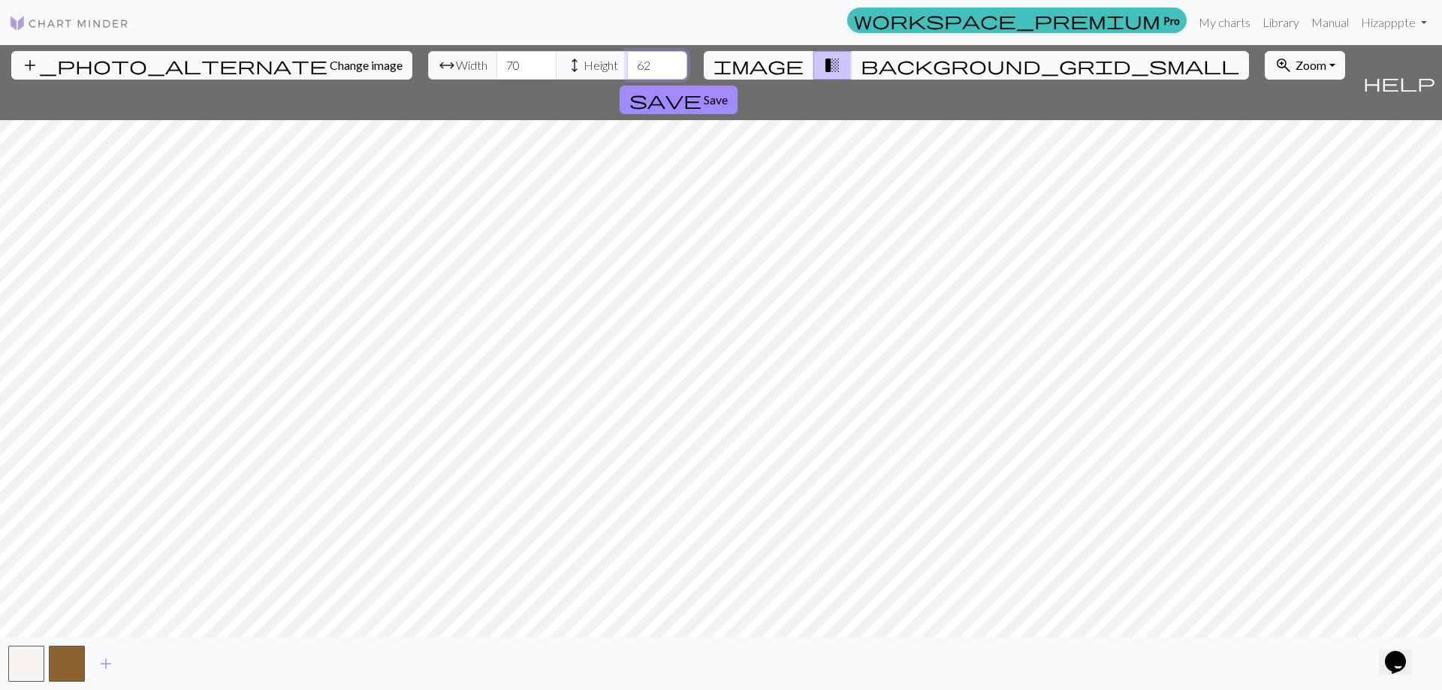
click at [627, 62] on input "62" at bounding box center [657, 65] width 60 height 29
click at [627, 62] on input "63" at bounding box center [657, 65] width 60 height 29
click at [627, 62] on input "64" at bounding box center [657, 65] width 60 height 29
click at [627, 62] on input "65" at bounding box center [657, 65] width 60 height 29
click at [627, 62] on input "66" at bounding box center [657, 65] width 60 height 29
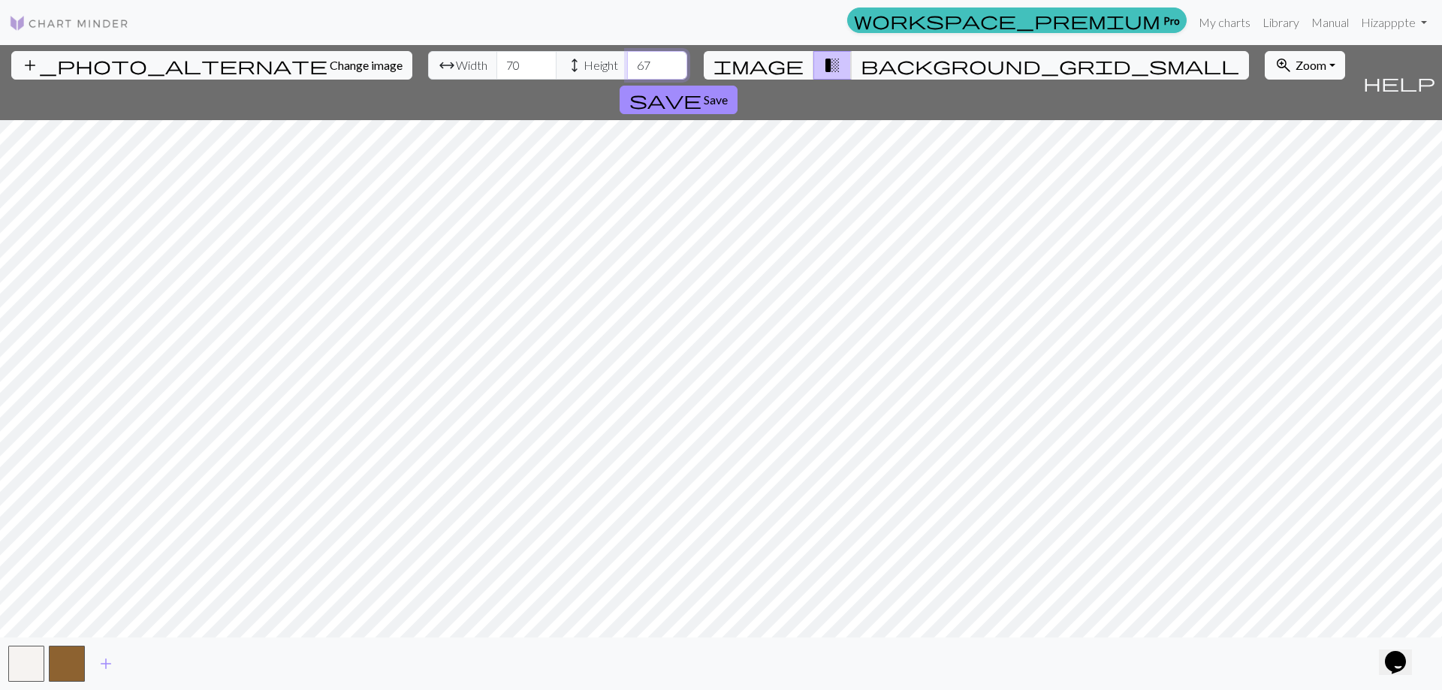
click at [627, 62] on input "67" at bounding box center [657, 65] width 60 height 29
click at [627, 62] on input "68" at bounding box center [657, 65] width 60 height 29
click at [627, 62] on input "69" at bounding box center [657, 65] width 60 height 29
type input "70"
click at [627, 62] on input "70" at bounding box center [657, 65] width 60 height 29
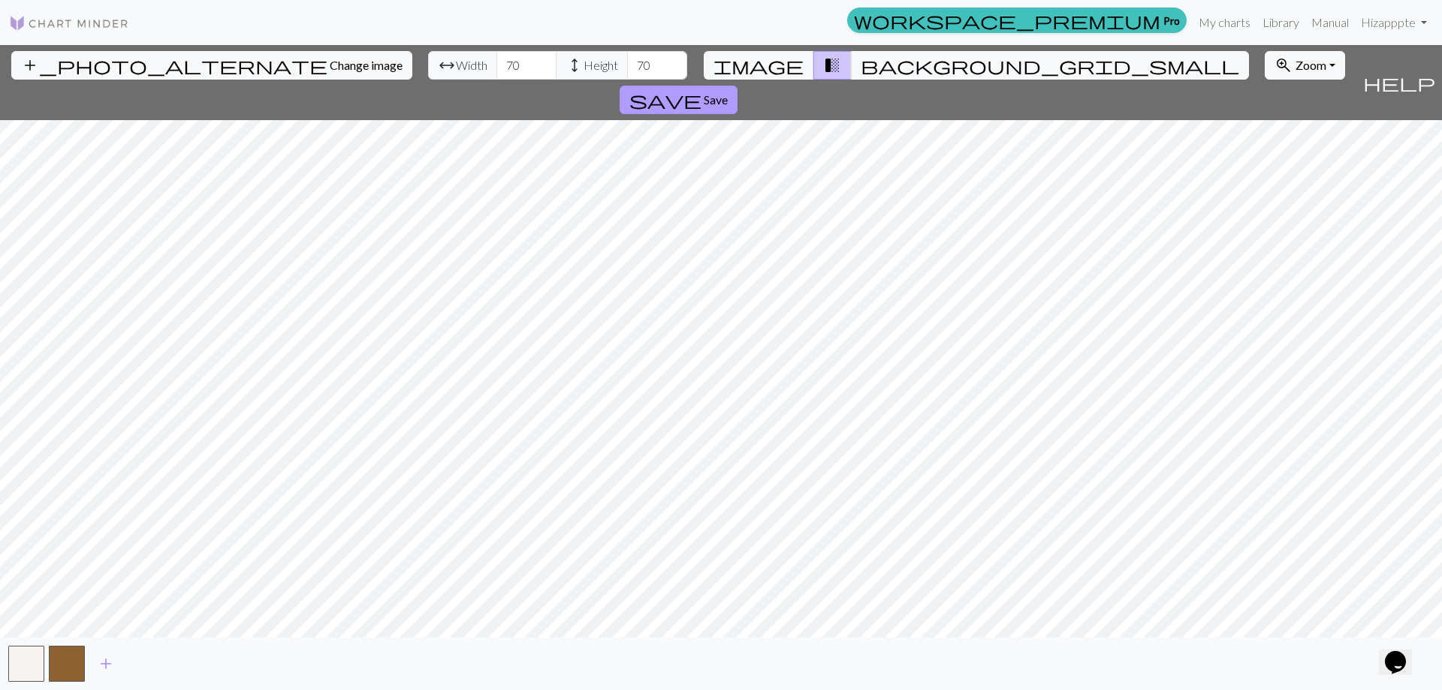
click at [728, 92] on span "Save" at bounding box center [716, 99] width 24 height 14
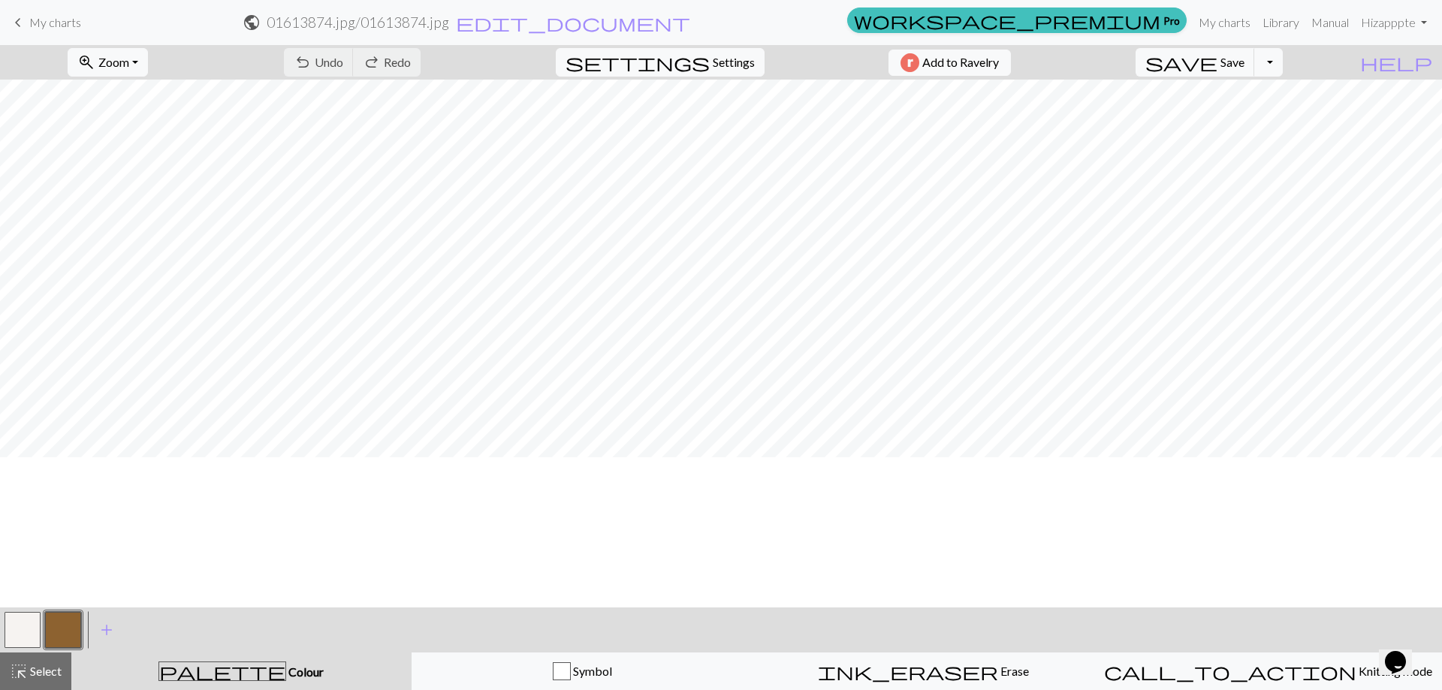
scroll to position [225, 0]
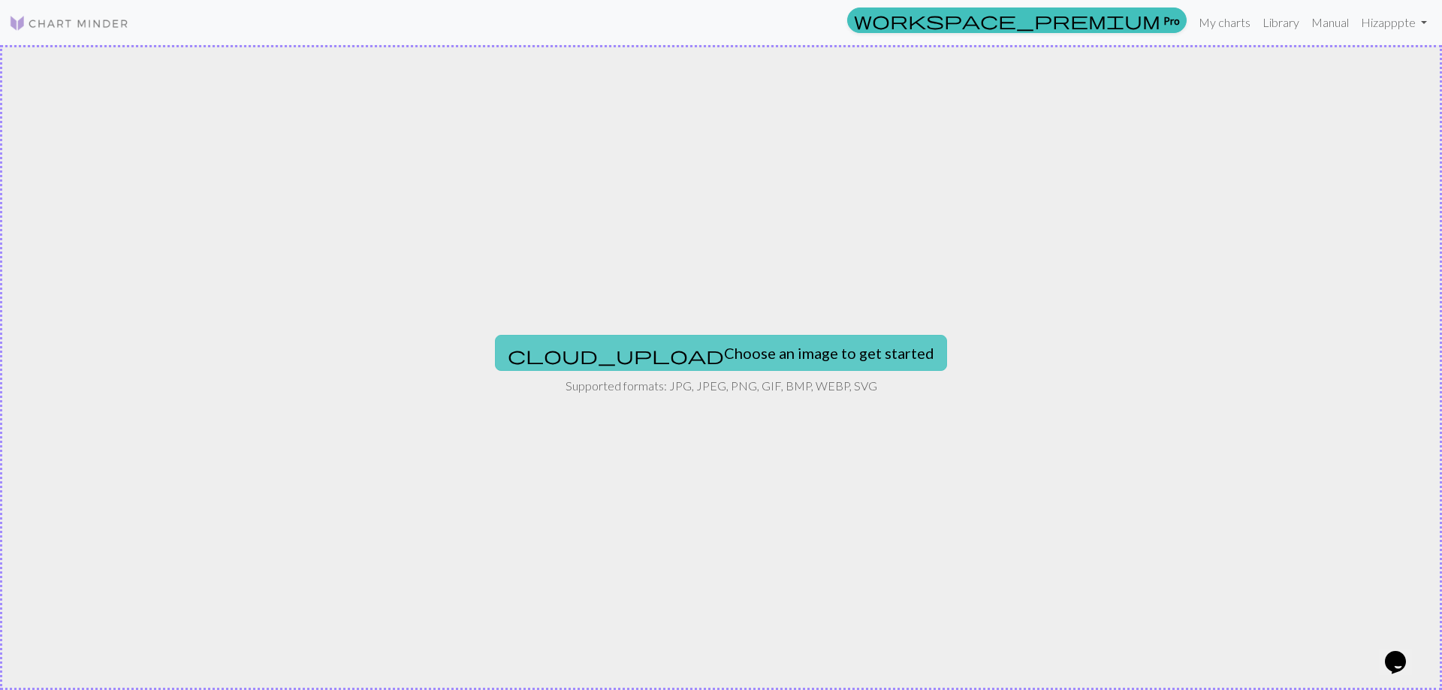
click at [746, 343] on button "cloud_upload Choose an image to get started" at bounding box center [721, 353] width 452 height 36
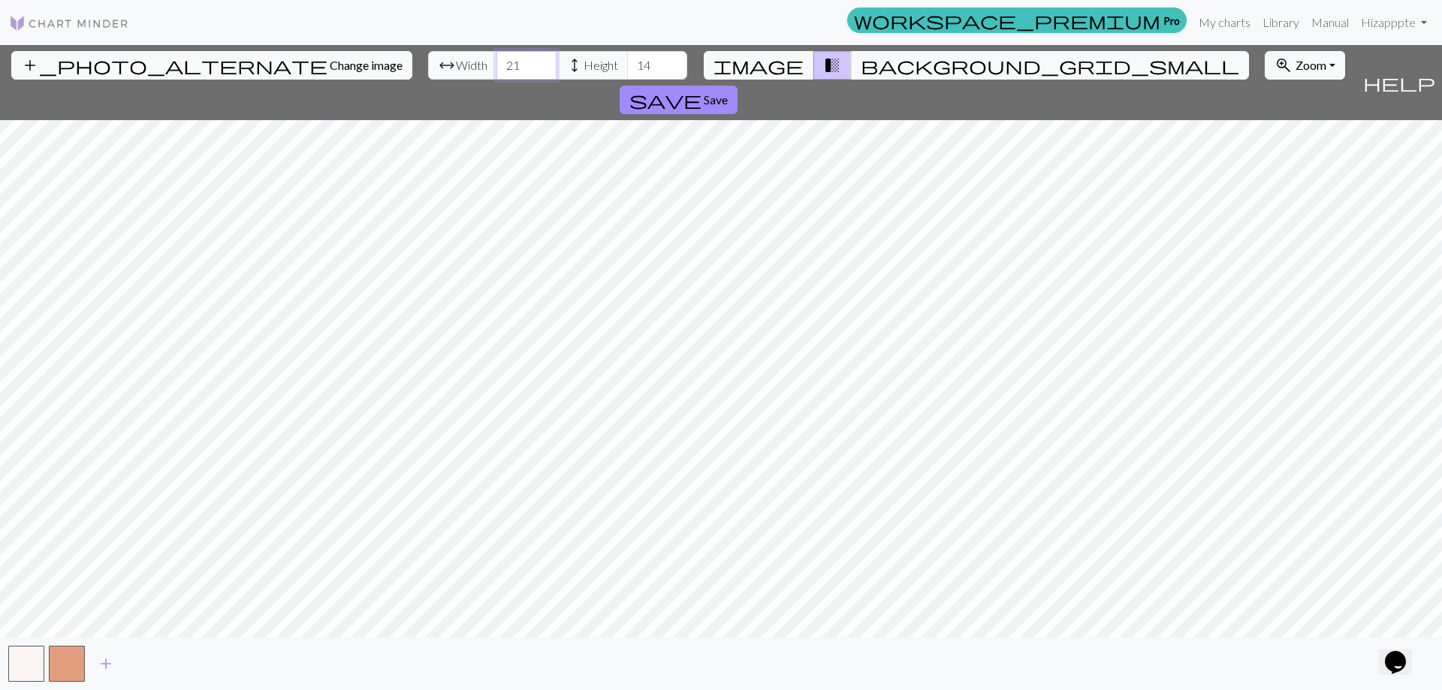
click at [497, 62] on input "21" at bounding box center [527, 65] width 60 height 29
click at [497, 62] on input "22" at bounding box center [527, 65] width 60 height 29
click at [497, 62] on input "23" at bounding box center [527, 65] width 60 height 29
click at [497, 60] on input "24" at bounding box center [527, 65] width 60 height 29
click at [497, 60] on input "25" at bounding box center [527, 65] width 60 height 29
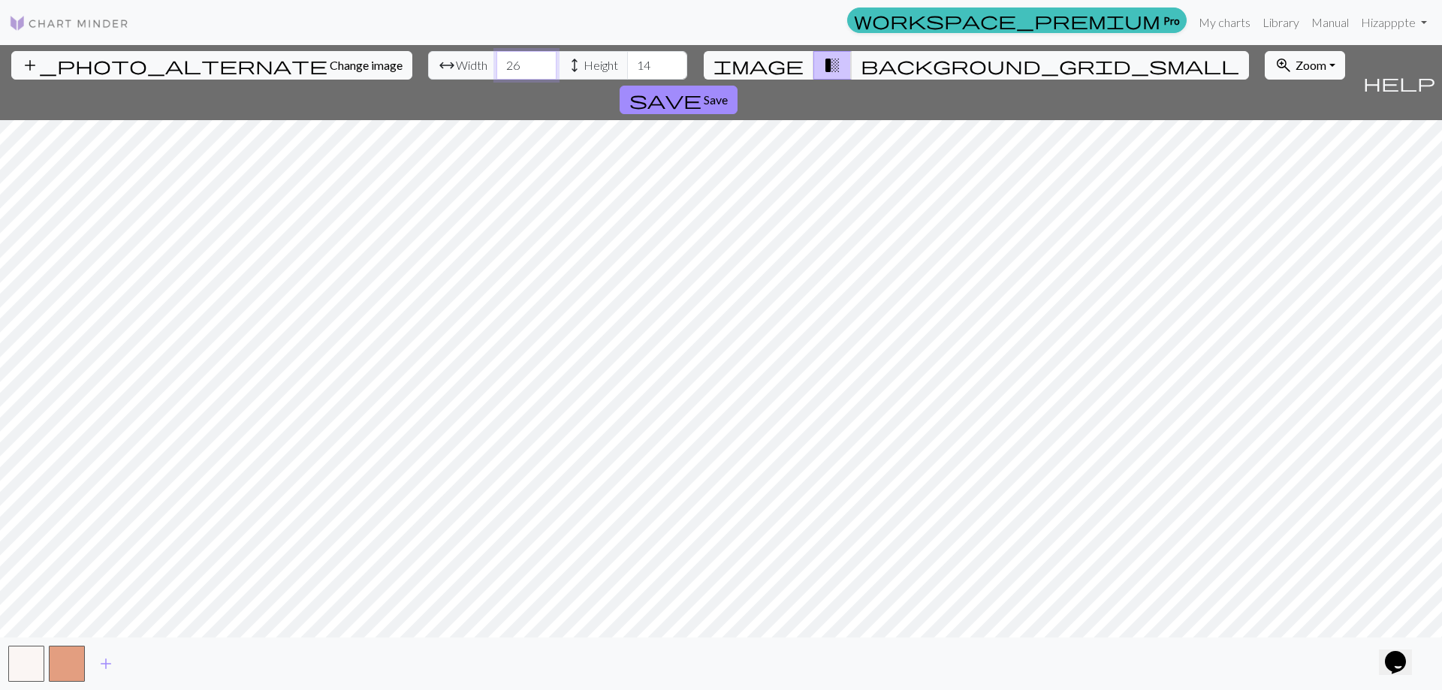
click at [497, 60] on input "26" at bounding box center [527, 65] width 60 height 29
click at [497, 60] on input "27" at bounding box center [527, 65] width 60 height 29
click at [497, 60] on input "28" at bounding box center [527, 65] width 60 height 29
click at [497, 60] on input "29" at bounding box center [527, 65] width 60 height 29
click at [497, 60] on input "30" at bounding box center [527, 65] width 60 height 29
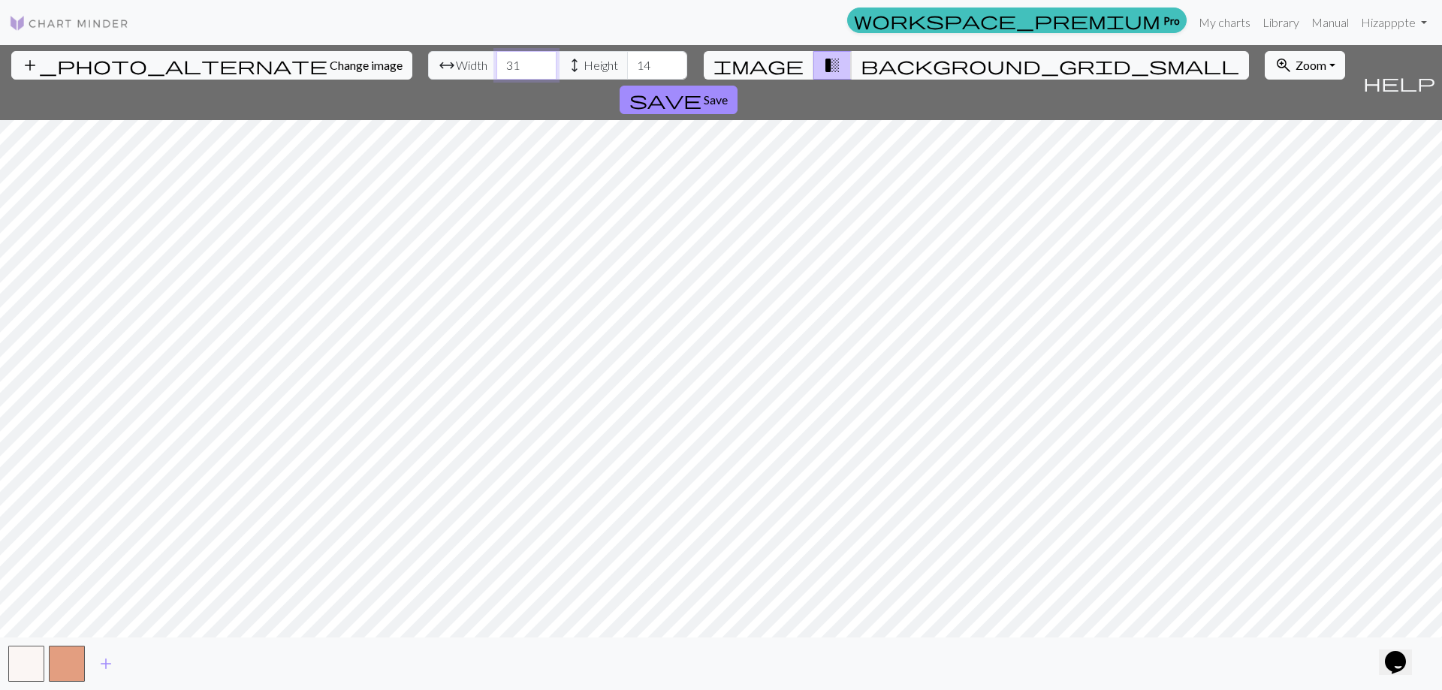
click at [497, 60] on input "31" at bounding box center [527, 65] width 60 height 29
click at [497, 60] on input "32" at bounding box center [527, 65] width 60 height 29
click at [497, 60] on input "33" at bounding box center [527, 65] width 60 height 29
click at [497, 60] on input "34" at bounding box center [527, 65] width 60 height 29
click at [497, 60] on input "35" at bounding box center [527, 65] width 60 height 29
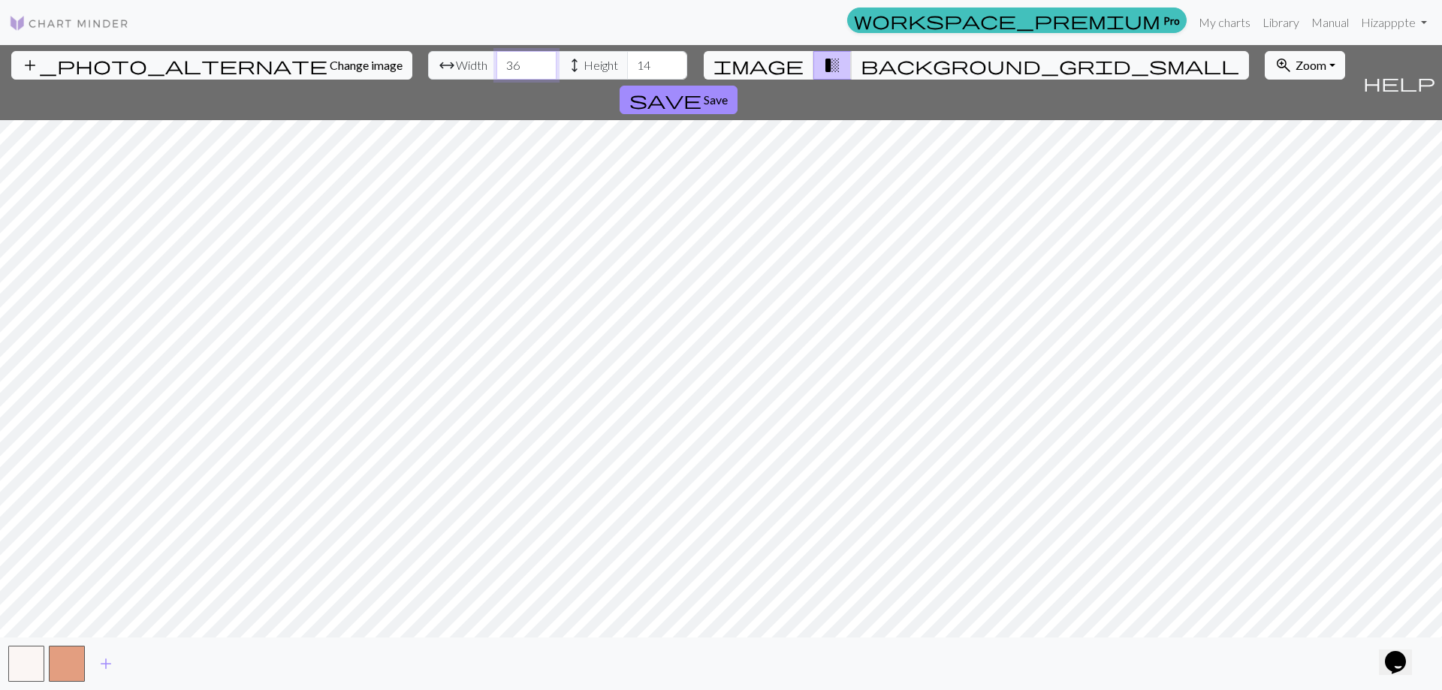
click at [497, 60] on input "36" at bounding box center [527, 65] width 60 height 29
click at [497, 60] on input "37" at bounding box center [527, 65] width 60 height 29
click at [497, 60] on input "38" at bounding box center [527, 65] width 60 height 29
click at [497, 60] on input "39" at bounding box center [527, 65] width 60 height 29
click at [497, 60] on input "40" at bounding box center [527, 65] width 60 height 29
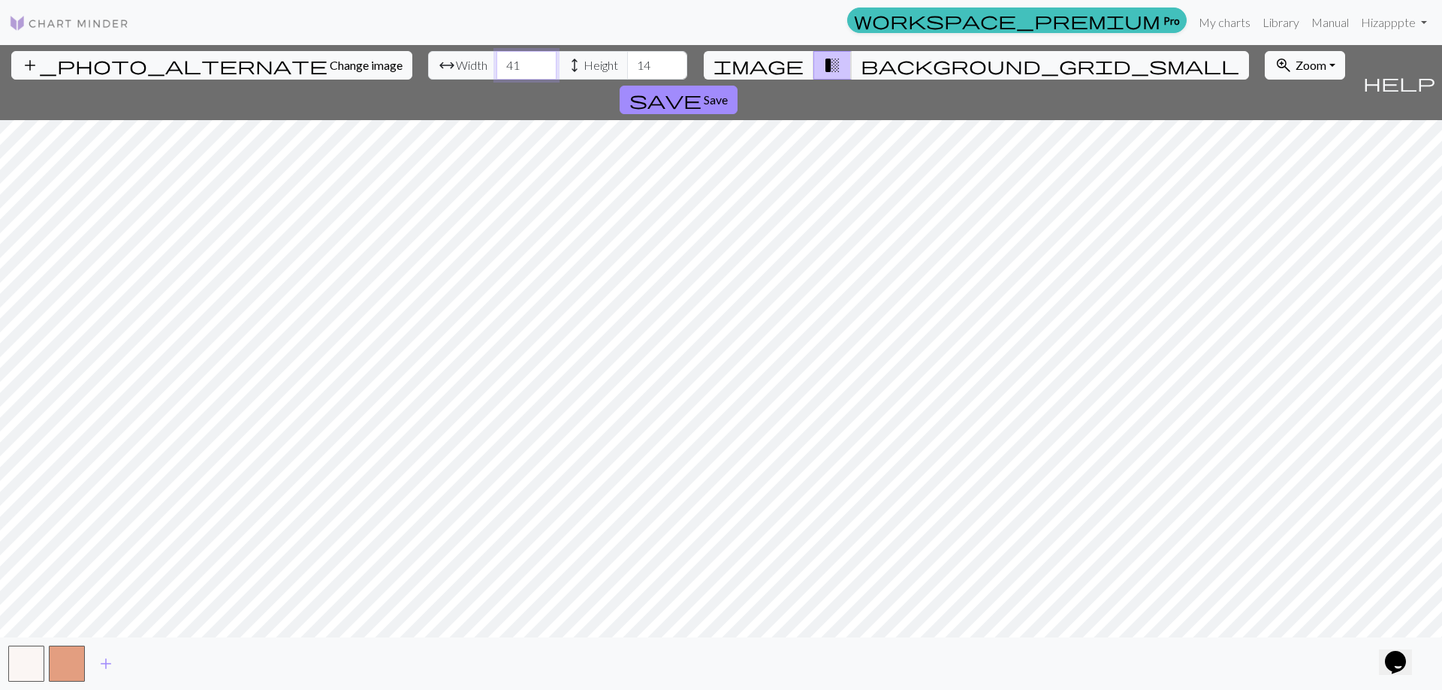
click at [497, 60] on input "41" at bounding box center [527, 65] width 60 height 29
click at [497, 60] on input "42" at bounding box center [527, 65] width 60 height 29
click at [497, 60] on input "43" at bounding box center [527, 65] width 60 height 29
click at [497, 60] on input "44" at bounding box center [527, 65] width 60 height 29
click at [497, 60] on input "45" at bounding box center [527, 65] width 60 height 29
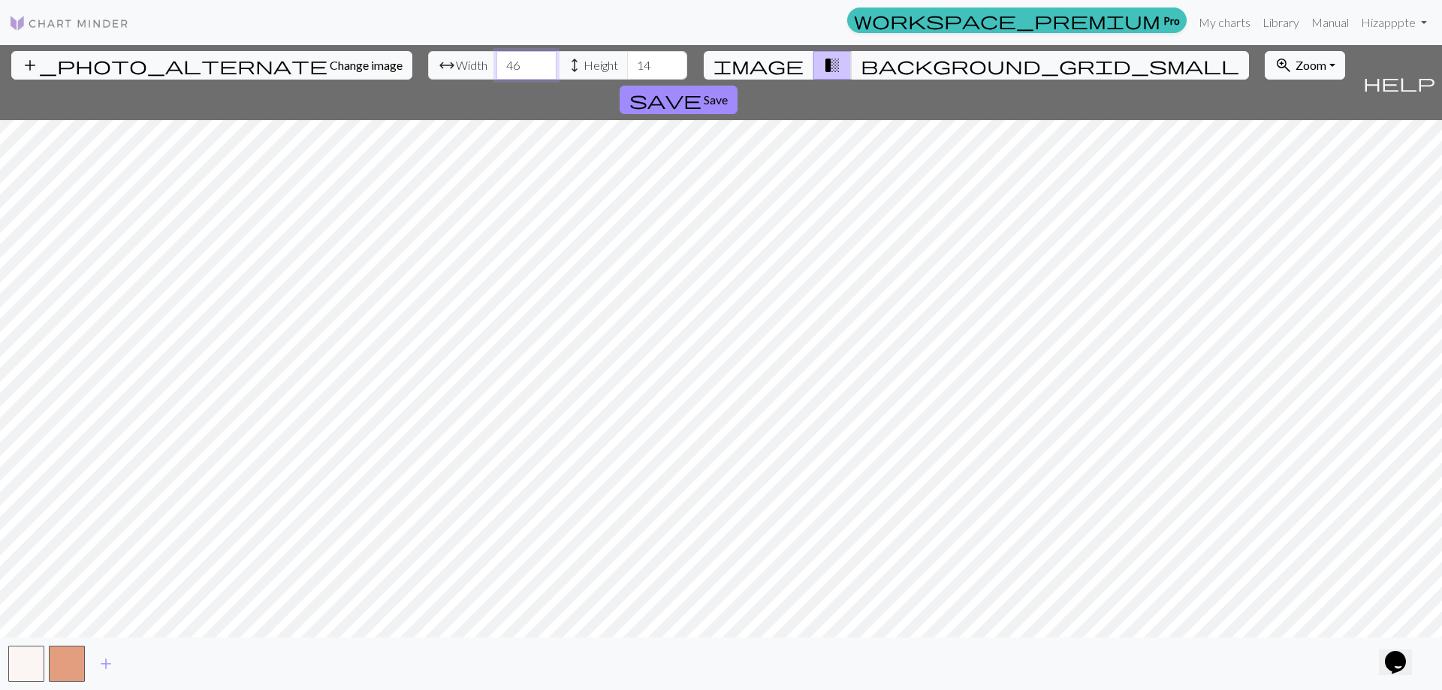
click at [497, 60] on input "46" at bounding box center [527, 65] width 60 height 29
click at [497, 60] on input "47" at bounding box center [527, 65] width 60 height 29
click at [497, 60] on input "48" at bounding box center [527, 65] width 60 height 29
click at [497, 60] on input "49" at bounding box center [527, 65] width 60 height 29
click at [497, 60] on input "50" at bounding box center [527, 65] width 60 height 29
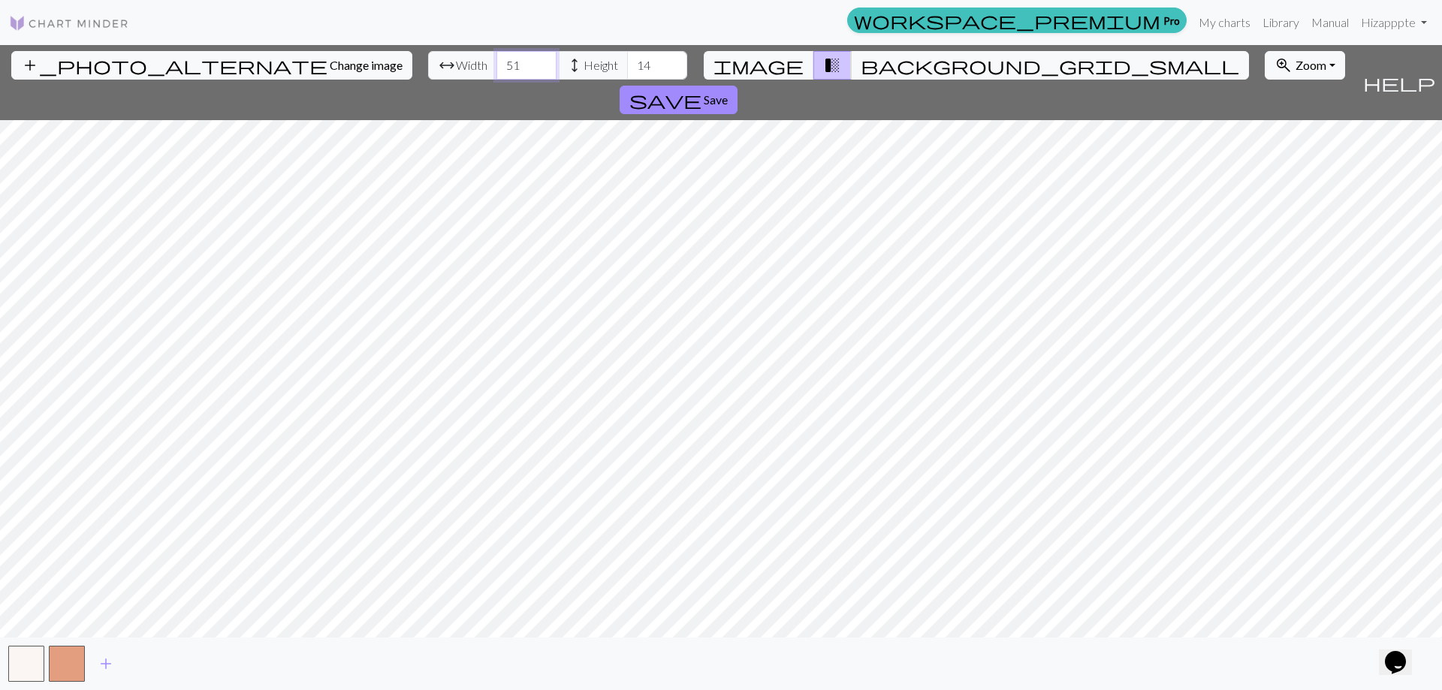
click at [497, 60] on input "51" at bounding box center [527, 65] width 60 height 29
click at [497, 60] on input "52" at bounding box center [527, 65] width 60 height 29
click at [497, 60] on input "53" at bounding box center [527, 65] width 60 height 29
click at [497, 60] on input "54" at bounding box center [527, 65] width 60 height 29
click at [497, 60] on input "55" at bounding box center [527, 65] width 60 height 29
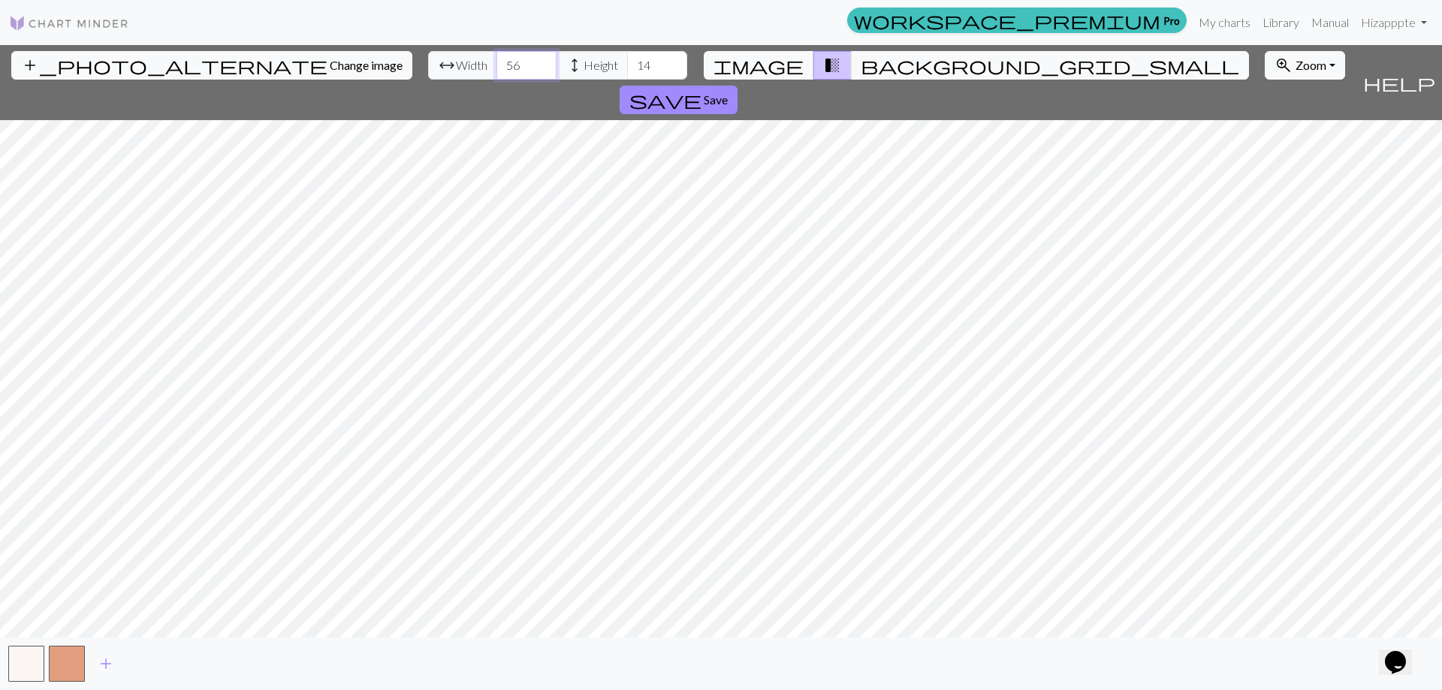
click at [497, 60] on input "56" at bounding box center [527, 65] width 60 height 29
click at [497, 60] on input "57" at bounding box center [527, 65] width 60 height 29
click at [497, 60] on input "58" at bounding box center [527, 65] width 60 height 29
click at [497, 60] on input "59" at bounding box center [527, 65] width 60 height 29
click at [497, 60] on input "60" at bounding box center [527, 65] width 60 height 29
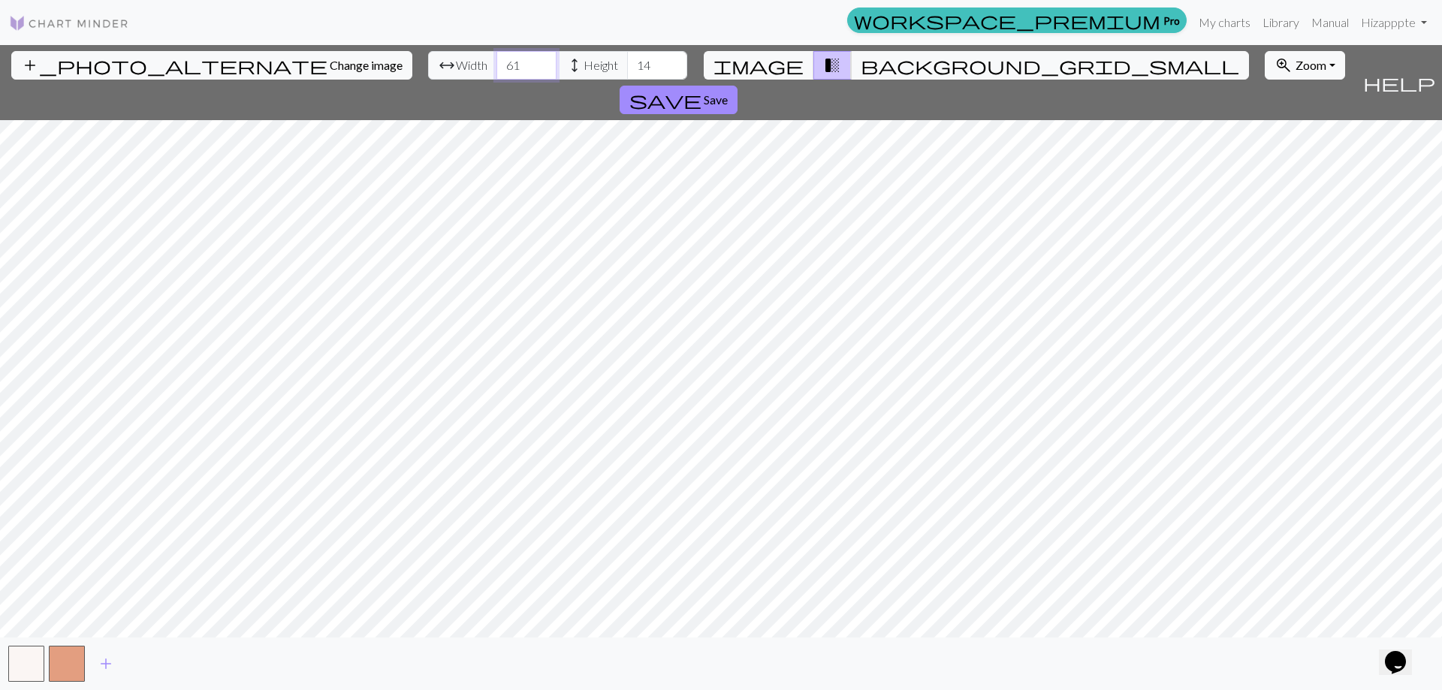
click at [497, 60] on input "61" at bounding box center [527, 65] width 60 height 29
click at [497, 60] on input "62" at bounding box center [527, 65] width 60 height 29
click at [497, 60] on input "63" at bounding box center [527, 65] width 60 height 29
click at [497, 60] on input "64" at bounding box center [527, 65] width 60 height 29
click at [497, 60] on input "65" at bounding box center [527, 65] width 60 height 29
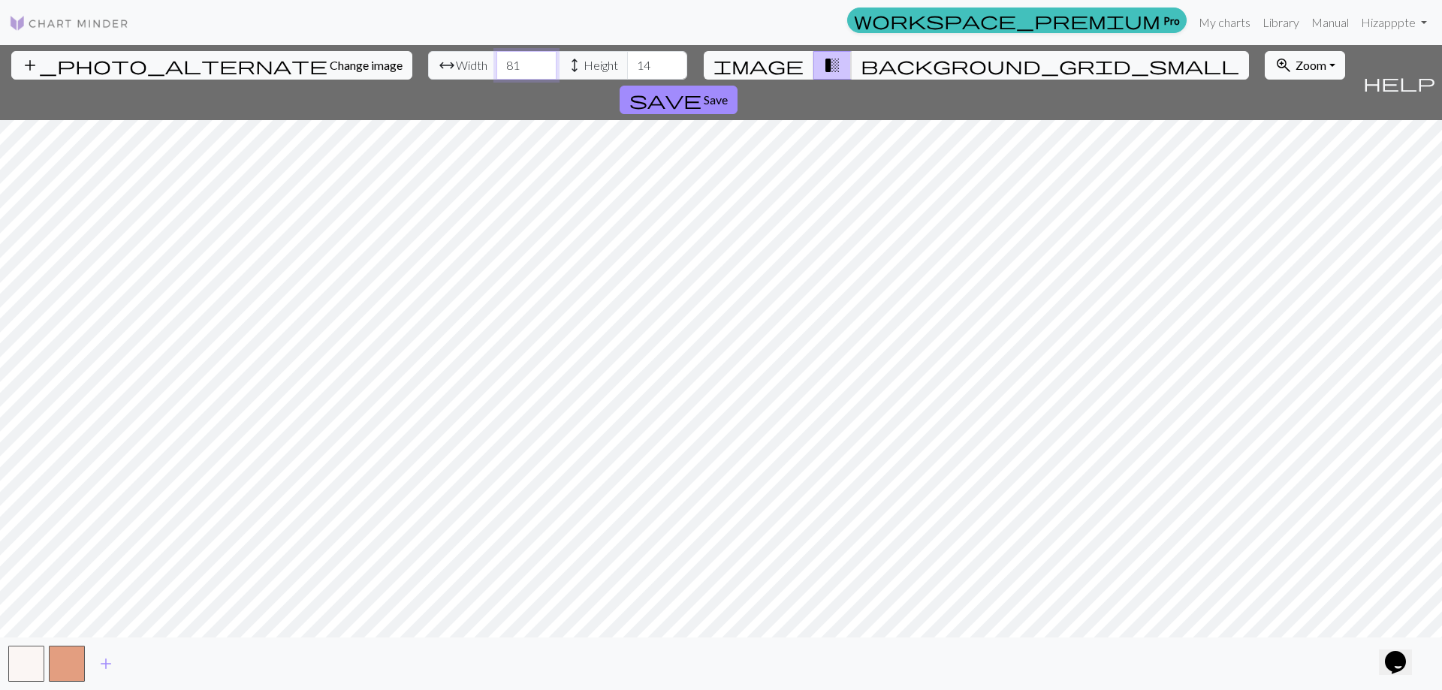
click at [497, 60] on input "82" at bounding box center [527, 65] width 60 height 29
click at [497, 60] on input "83" at bounding box center [527, 65] width 60 height 29
click at [497, 60] on input "84" at bounding box center [527, 65] width 60 height 29
click at [497, 60] on input "85" at bounding box center [527, 65] width 60 height 29
click at [497, 60] on input "86" at bounding box center [527, 65] width 60 height 29
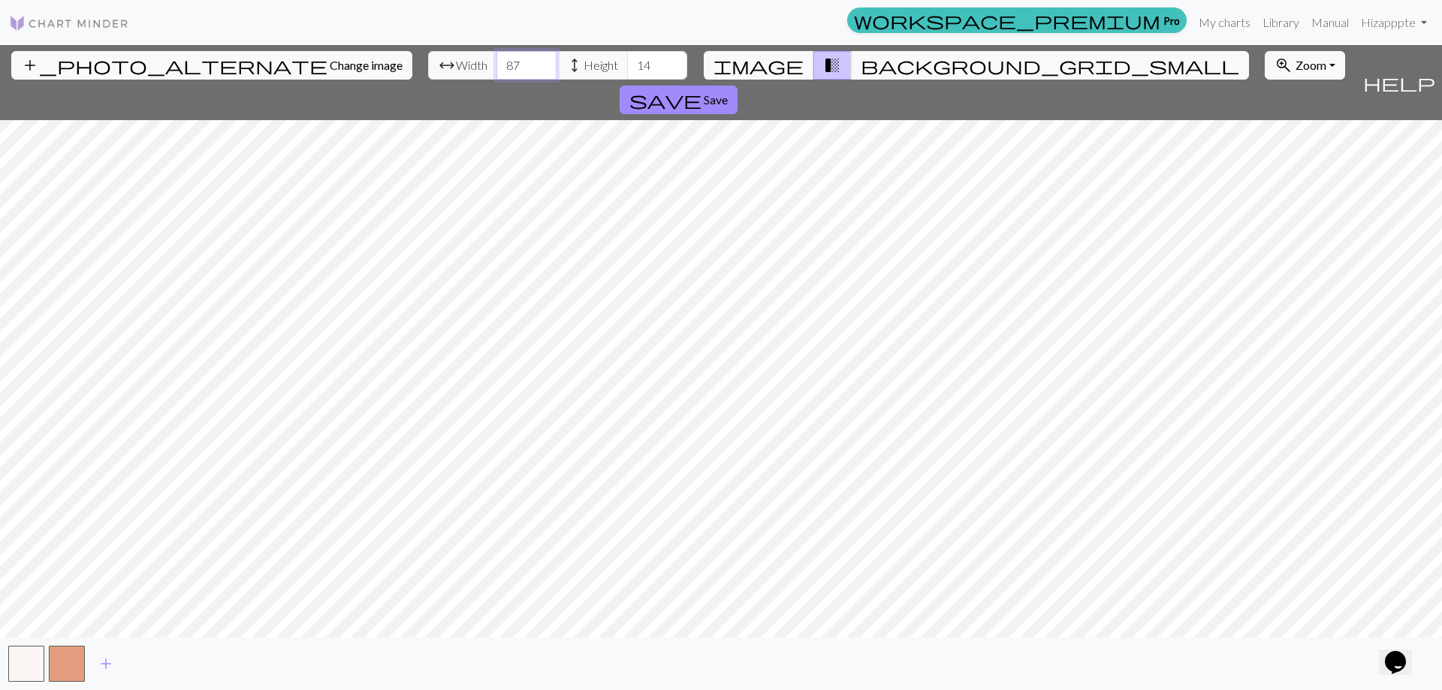
click at [497, 60] on input "87" at bounding box center [527, 65] width 60 height 29
click at [497, 60] on input "88" at bounding box center [527, 65] width 60 height 29
click at [497, 60] on input "89" at bounding box center [527, 65] width 60 height 29
click at [497, 60] on input "90" at bounding box center [527, 65] width 60 height 29
click at [497, 60] on input "91" at bounding box center [527, 65] width 60 height 29
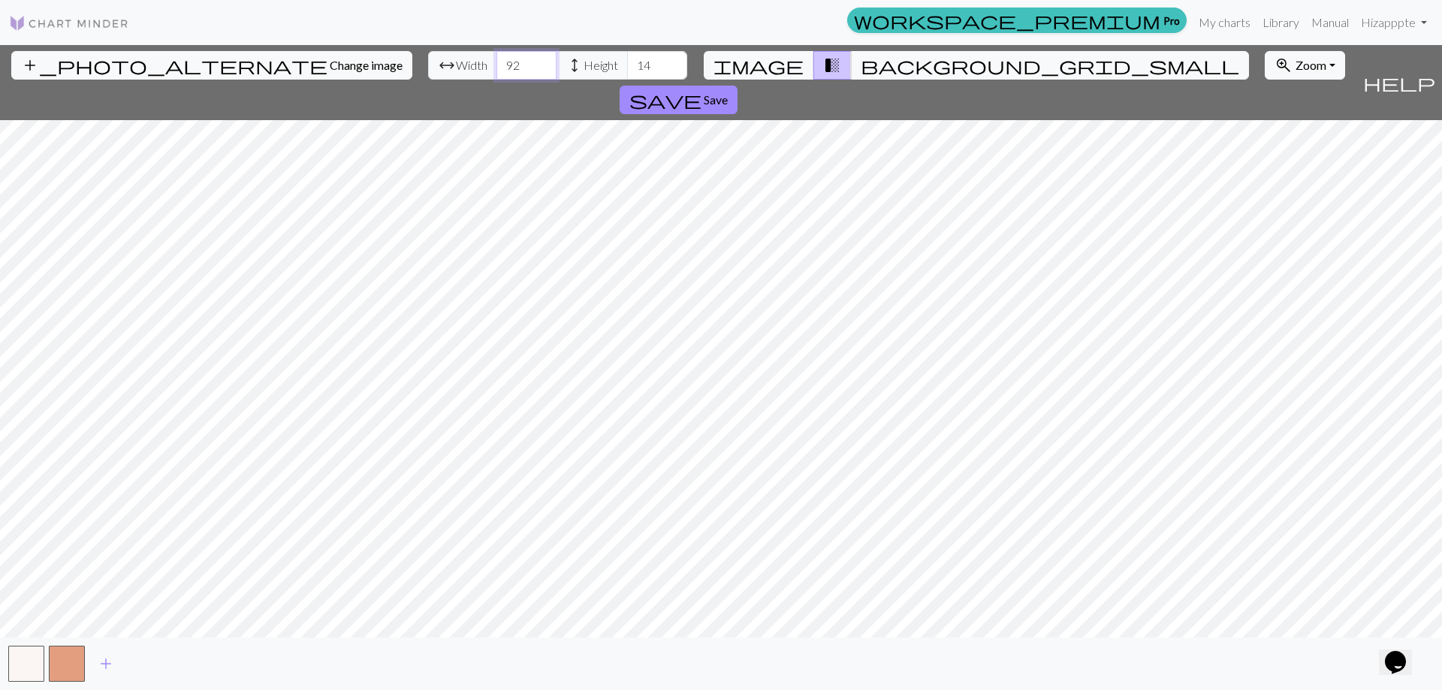
click at [497, 60] on input "92" at bounding box center [527, 65] width 60 height 29
click at [497, 60] on input "93" at bounding box center [527, 65] width 60 height 29
click at [497, 60] on input "94" at bounding box center [527, 65] width 60 height 29
click at [497, 60] on input "95" at bounding box center [527, 65] width 60 height 29
click at [497, 60] on input "96" at bounding box center [527, 65] width 60 height 29
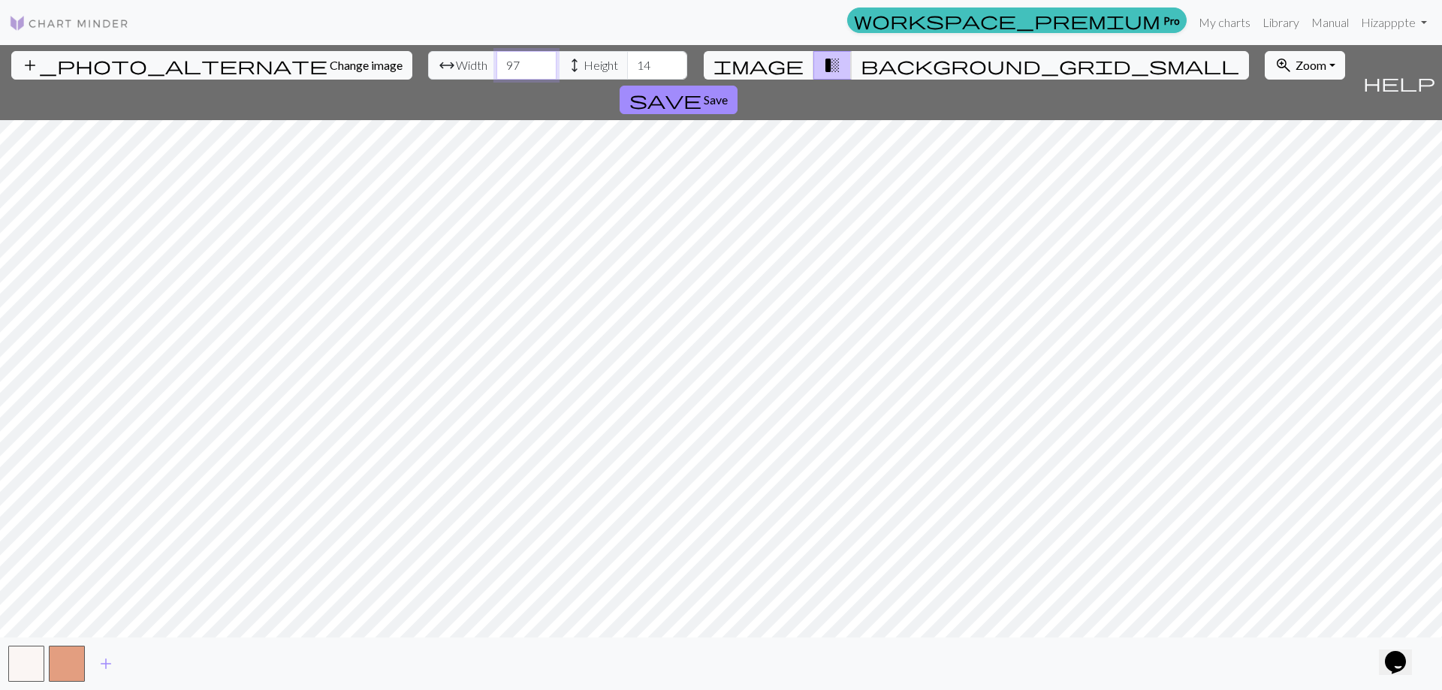
click at [497, 60] on input "97" at bounding box center [527, 65] width 60 height 29
click at [497, 60] on input "98" at bounding box center [527, 65] width 60 height 29
click at [497, 60] on input "99" at bounding box center [527, 65] width 60 height 29
type input "100"
click at [497, 60] on input "100" at bounding box center [527, 65] width 60 height 29
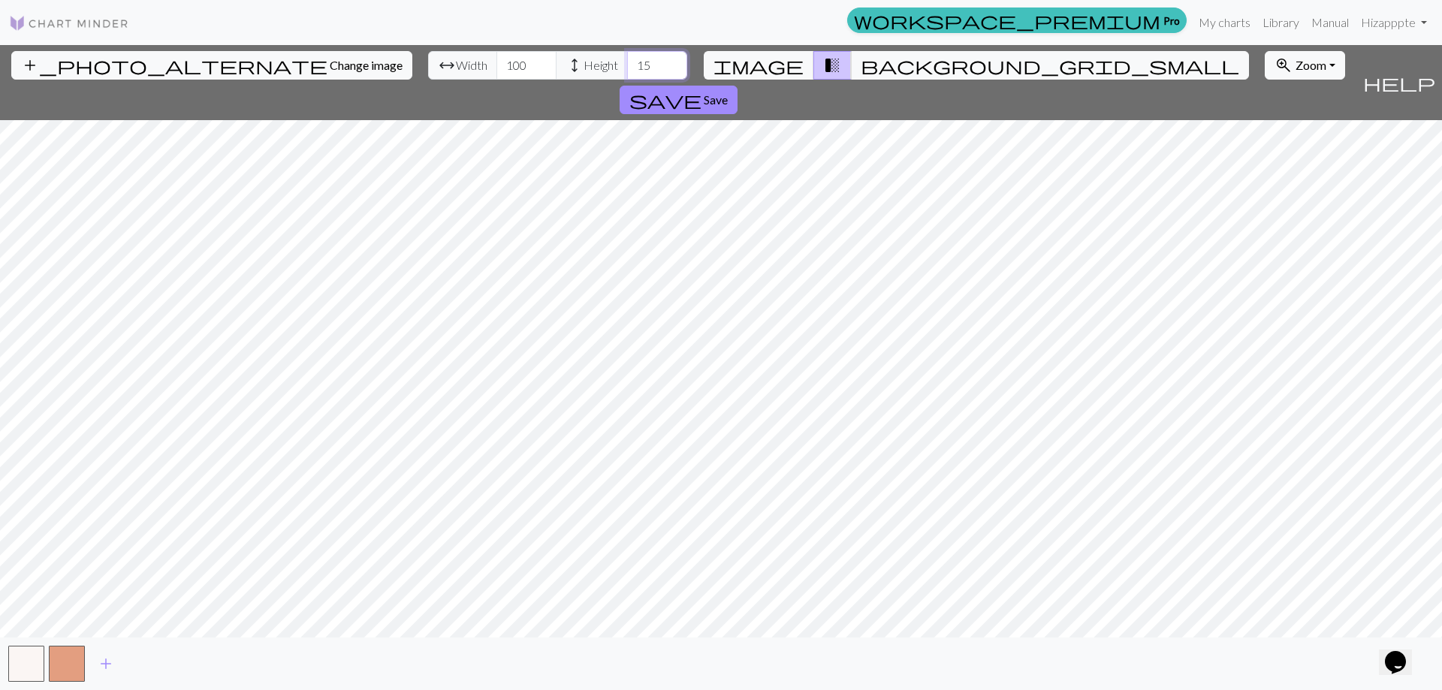
click at [627, 64] on input "15" at bounding box center [657, 65] width 60 height 29
click at [627, 61] on input "16" at bounding box center [657, 65] width 60 height 29
click at [627, 61] on input "17" at bounding box center [657, 65] width 60 height 29
click at [627, 61] on input "36" at bounding box center [657, 65] width 60 height 29
click at [627, 61] on input "37" at bounding box center [657, 65] width 60 height 29
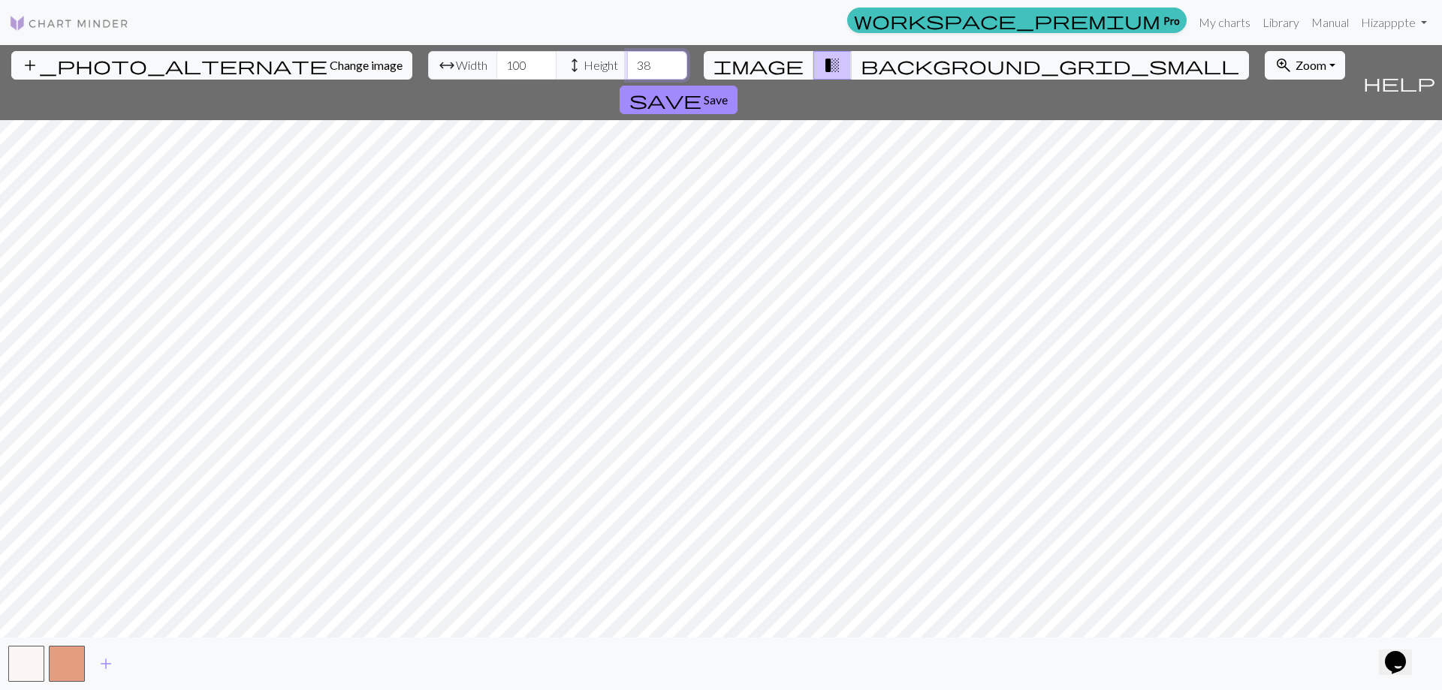
click at [627, 61] on input "38" at bounding box center [657, 65] width 60 height 29
click at [627, 61] on input "39" at bounding box center [657, 65] width 60 height 29
click at [627, 61] on input "40" at bounding box center [657, 65] width 60 height 29
click at [627, 61] on input "41" at bounding box center [657, 65] width 60 height 29
click at [627, 61] on input "42" at bounding box center [657, 65] width 60 height 29
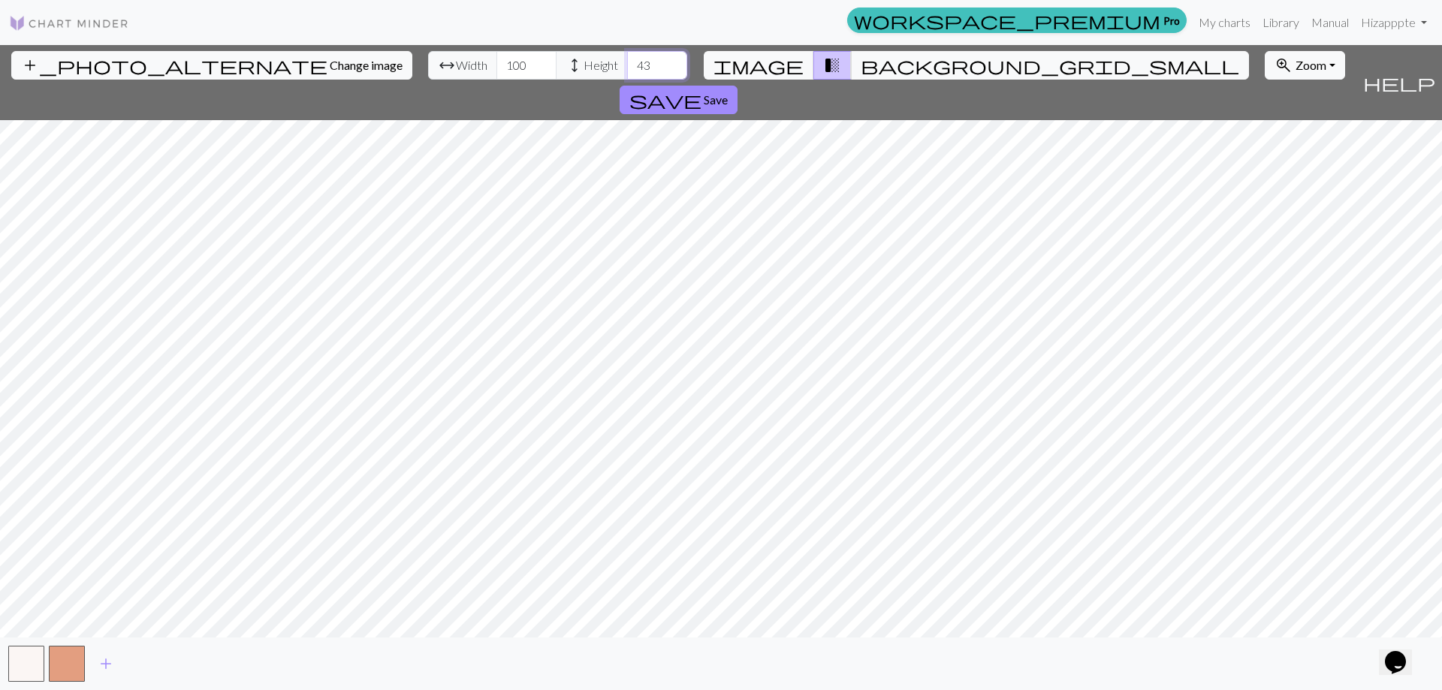
click at [627, 61] on input "43" at bounding box center [657, 65] width 60 height 29
click at [627, 61] on input "44" at bounding box center [657, 65] width 60 height 29
click at [627, 61] on input "45" at bounding box center [657, 65] width 60 height 29
click at [627, 61] on input "46" at bounding box center [657, 65] width 60 height 29
click at [627, 59] on input "47" at bounding box center [657, 65] width 60 height 29
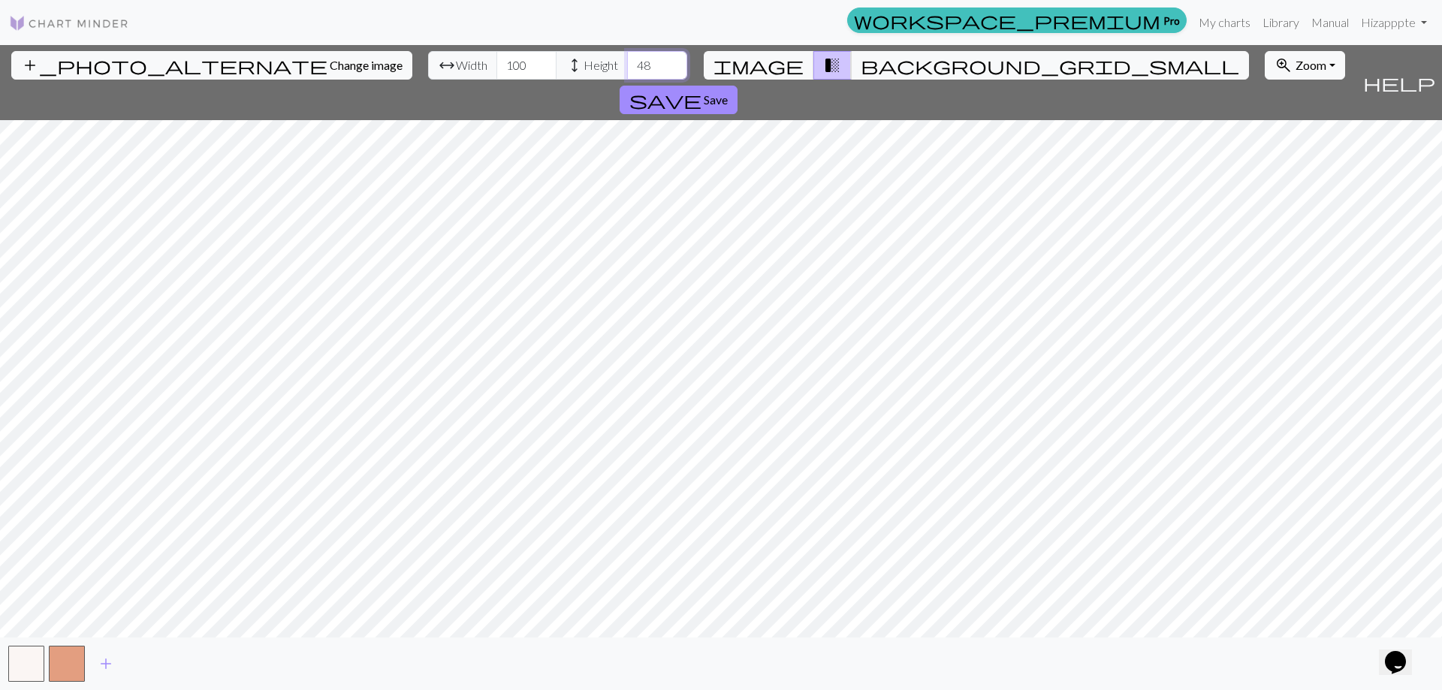
click at [627, 59] on input "48" at bounding box center [657, 65] width 60 height 29
click at [627, 59] on input "49" at bounding box center [657, 65] width 60 height 29
click at [627, 59] on input "50" at bounding box center [657, 65] width 60 height 29
click at [627, 59] on input "51" at bounding box center [657, 65] width 60 height 29
click at [627, 59] on input "52" at bounding box center [657, 65] width 60 height 29
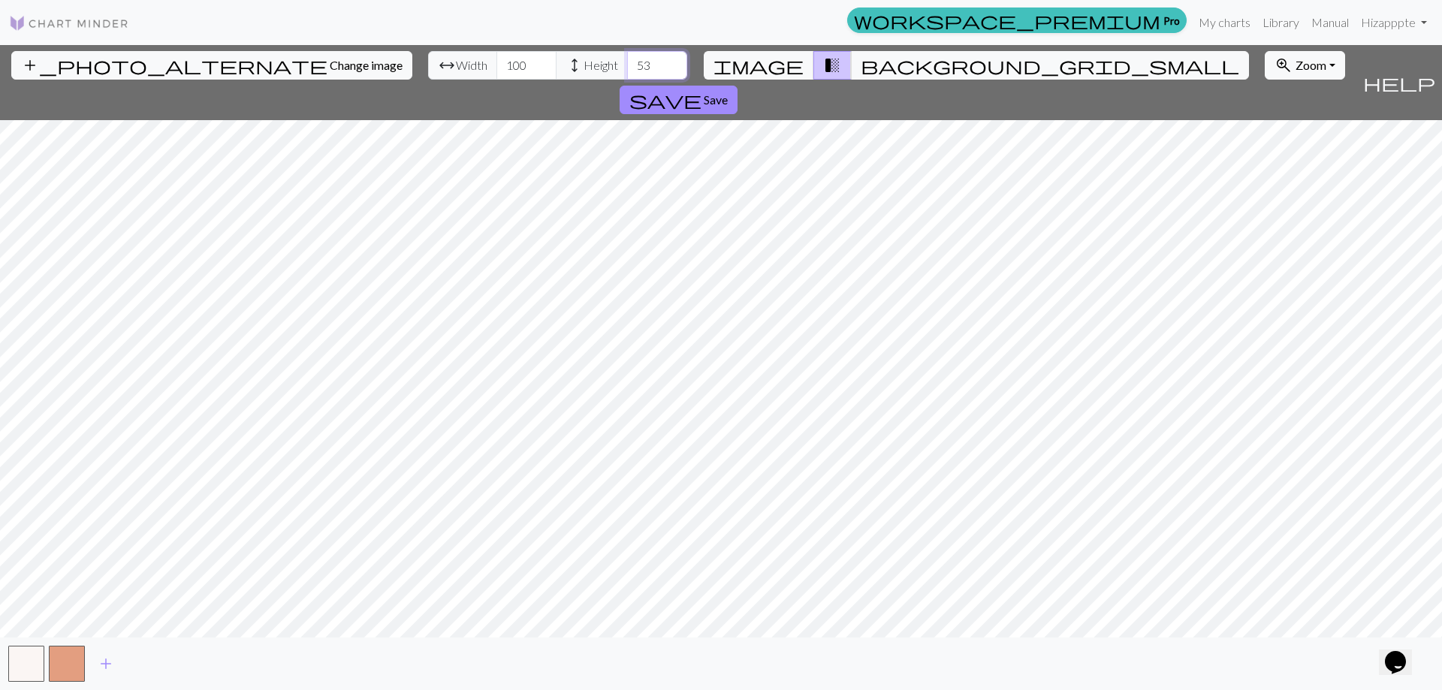
click at [627, 59] on input "53" at bounding box center [657, 65] width 60 height 29
click at [627, 59] on input "54" at bounding box center [657, 65] width 60 height 29
click at [627, 59] on input "55" at bounding box center [657, 65] width 60 height 29
click at [627, 59] on input "56" at bounding box center [657, 65] width 60 height 29
click at [627, 59] on input "57" at bounding box center [657, 65] width 60 height 29
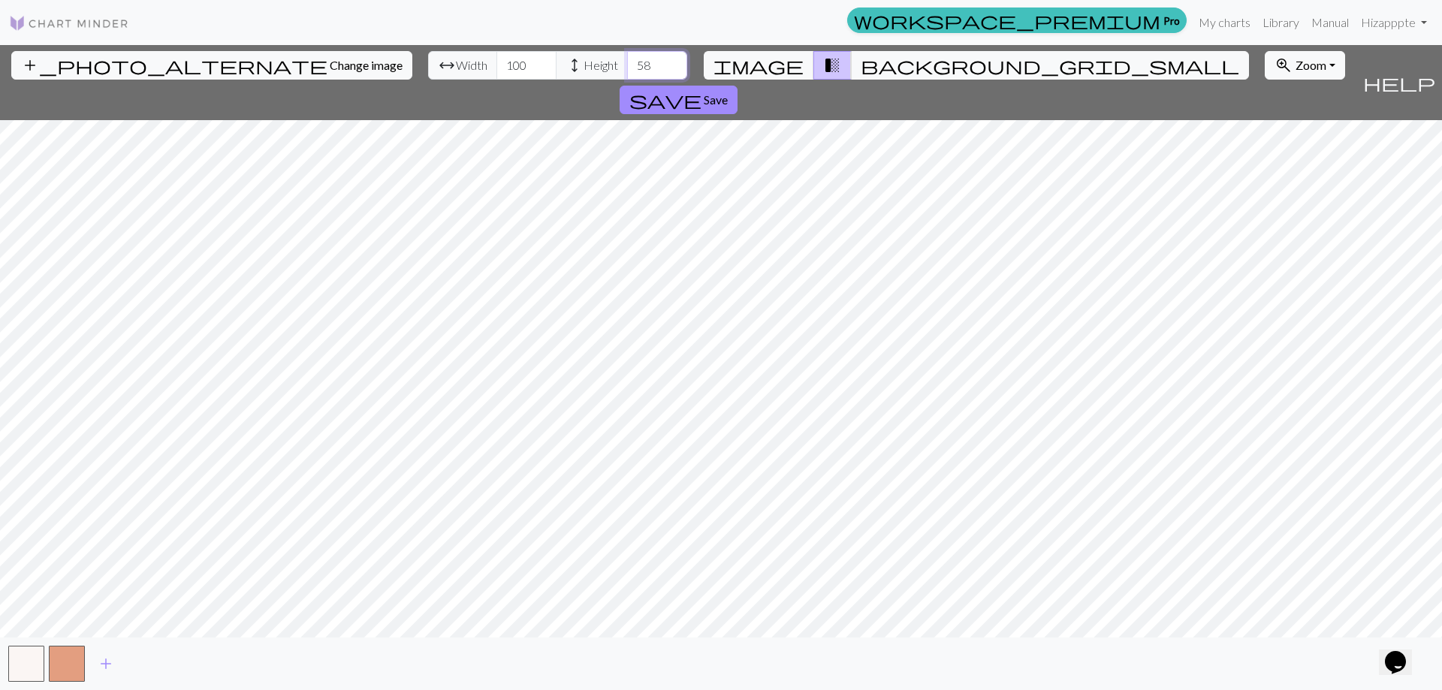
click at [627, 59] on input "58" at bounding box center [657, 65] width 60 height 29
click at [627, 59] on input "59" at bounding box center [657, 65] width 60 height 29
click at [627, 59] on input "60" at bounding box center [657, 65] width 60 height 29
click at [627, 59] on input "61" at bounding box center [657, 65] width 60 height 29
click at [627, 59] on input "62" at bounding box center [657, 65] width 60 height 29
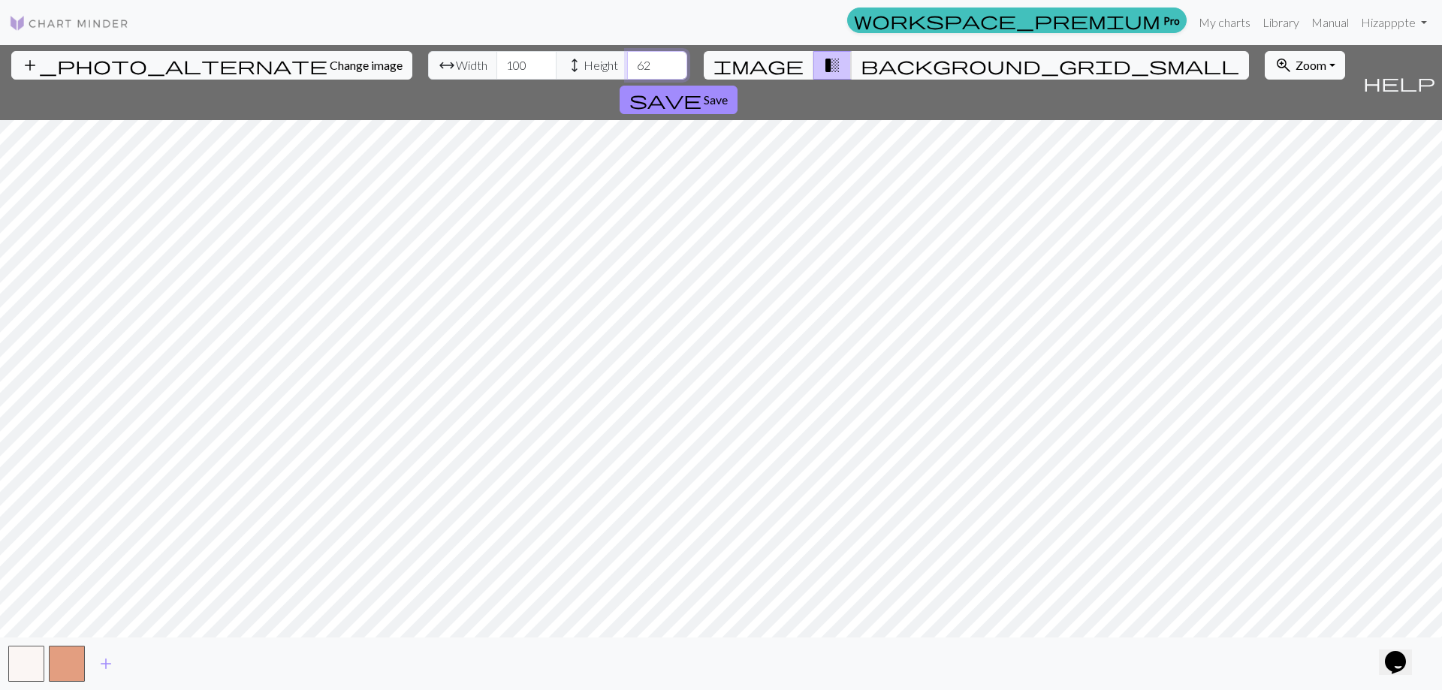
click at [627, 59] on input "63" at bounding box center [657, 65] width 60 height 29
click at [627, 59] on input "64" at bounding box center [657, 65] width 60 height 29
click at [627, 59] on input "65" at bounding box center [657, 65] width 60 height 29
click at [627, 59] on input "66" at bounding box center [657, 65] width 60 height 29
click at [627, 59] on input "67" at bounding box center [657, 65] width 60 height 29
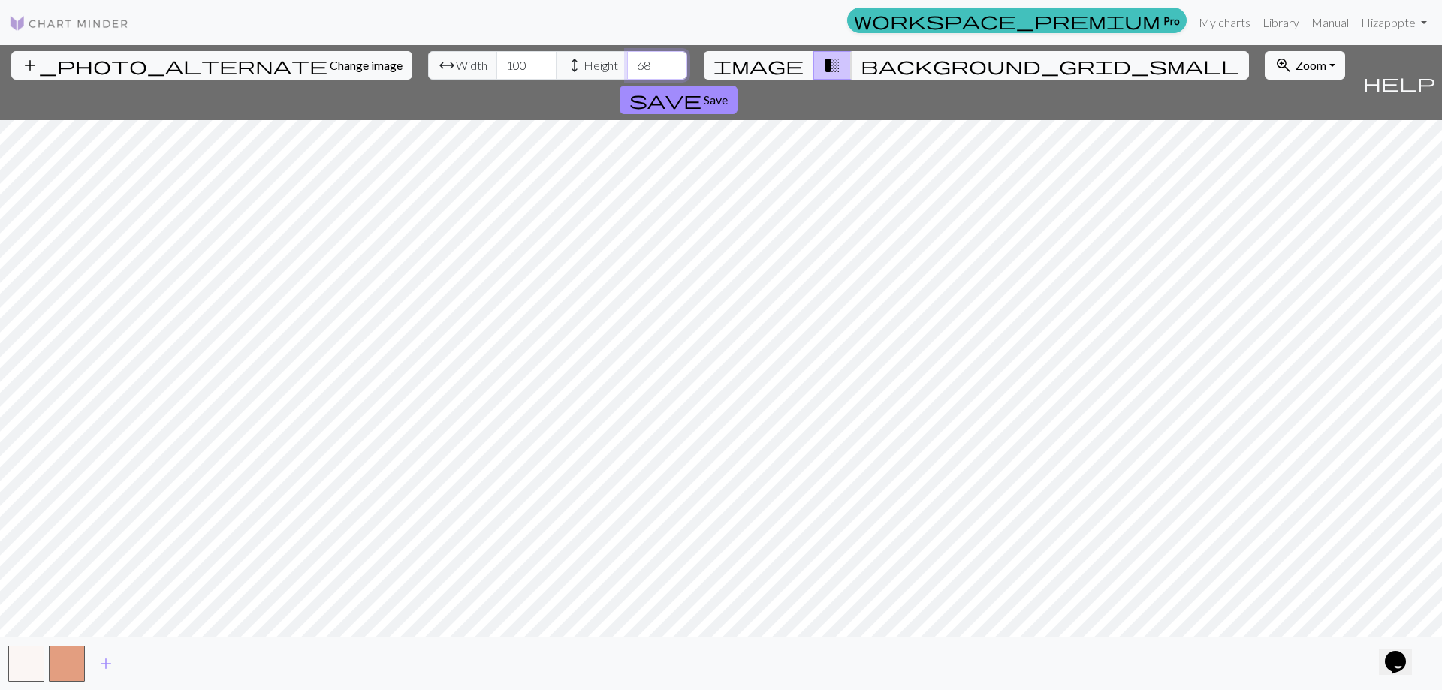
click at [627, 59] on input "68" at bounding box center [657, 65] width 60 height 29
click at [627, 59] on input "69" at bounding box center [657, 65] width 60 height 29
click at [627, 59] on input "70" at bounding box center [657, 65] width 60 height 29
click at [627, 59] on input "71" at bounding box center [657, 65] width 60 height 29
click at [627, 59] on input "72" at bounding box center [657, 65] width 60 height 29
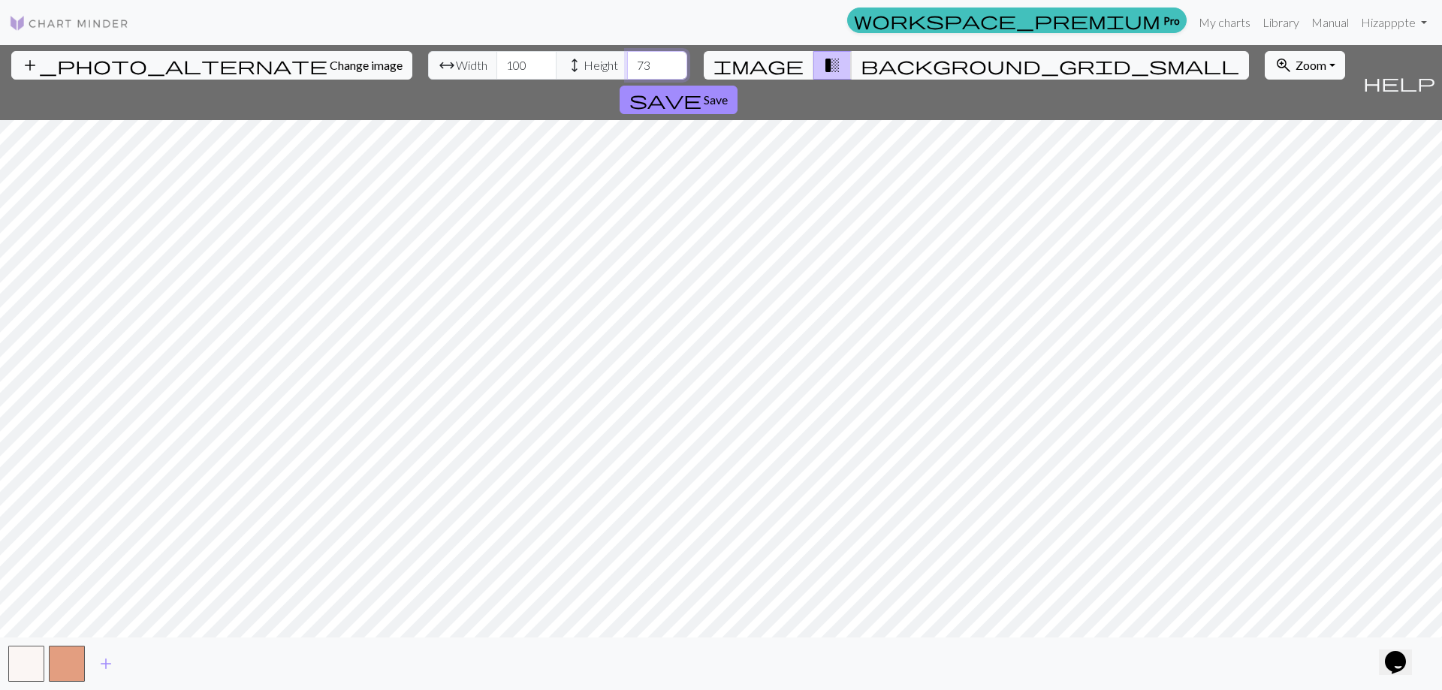
click at [627, 59] on input "73" at bounding box center [657, 65] width 60 height 29
click at [627, 59] on input "74" at bounding box center [657, 65] width 60 height 29
click at [627, 59] on input "75" at bounding box center [657, 65] width 60 height 29
click at [627, 59] on input "76" at bounding box center [657, 65] width 60 height 29
click at [627, 59] on input "77" at bounding box center [657, 65] width 60 height 29
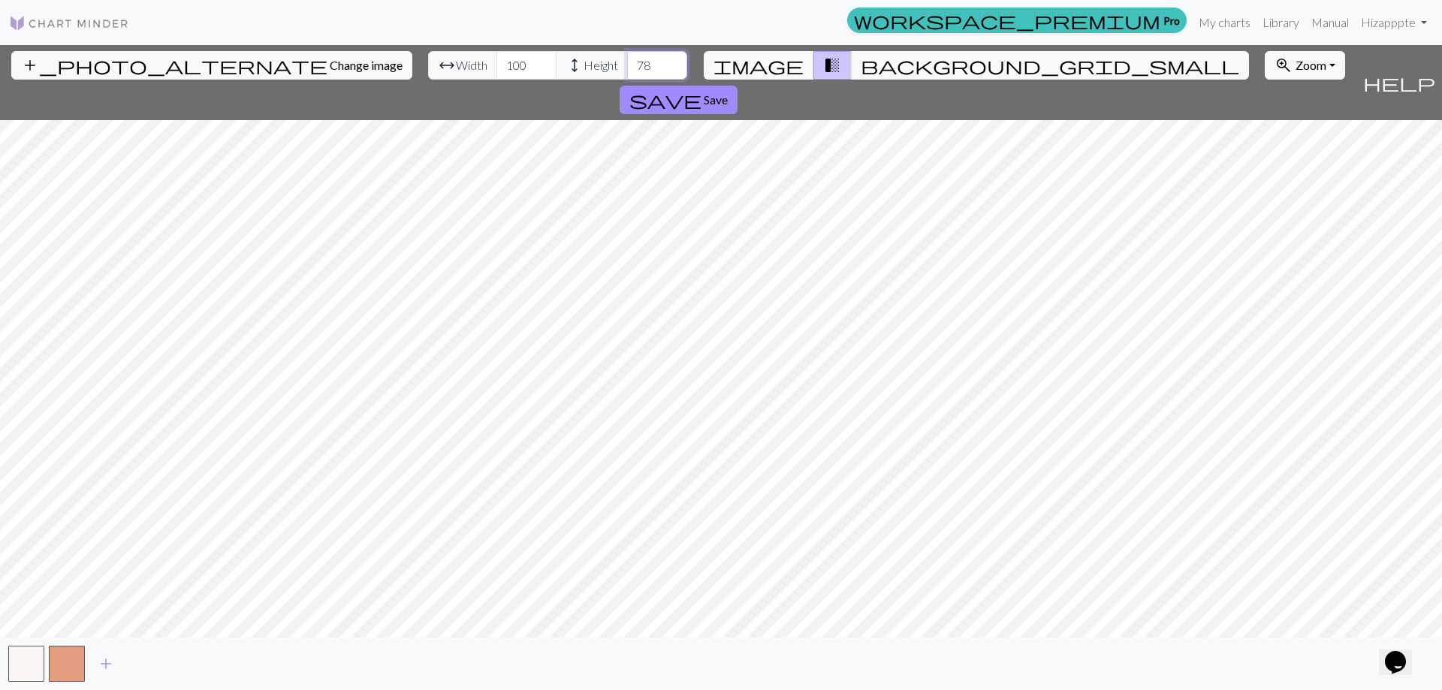
click at [627, 59] on input "78" at bounding box center [657, 65] width 60 height 29
click at [627, 59] on input "79" at bounding box center [657, 65] width 60 height 29
click at [627, 59] on input "80" at bounding box center [657, 65] width 60 height 29
click at [627, 59] on input "81" at bounding box center [657, 65] width 60 height 29
click at [627, 59] on input "82" at bounding box center [657, 65] width 60 height 29
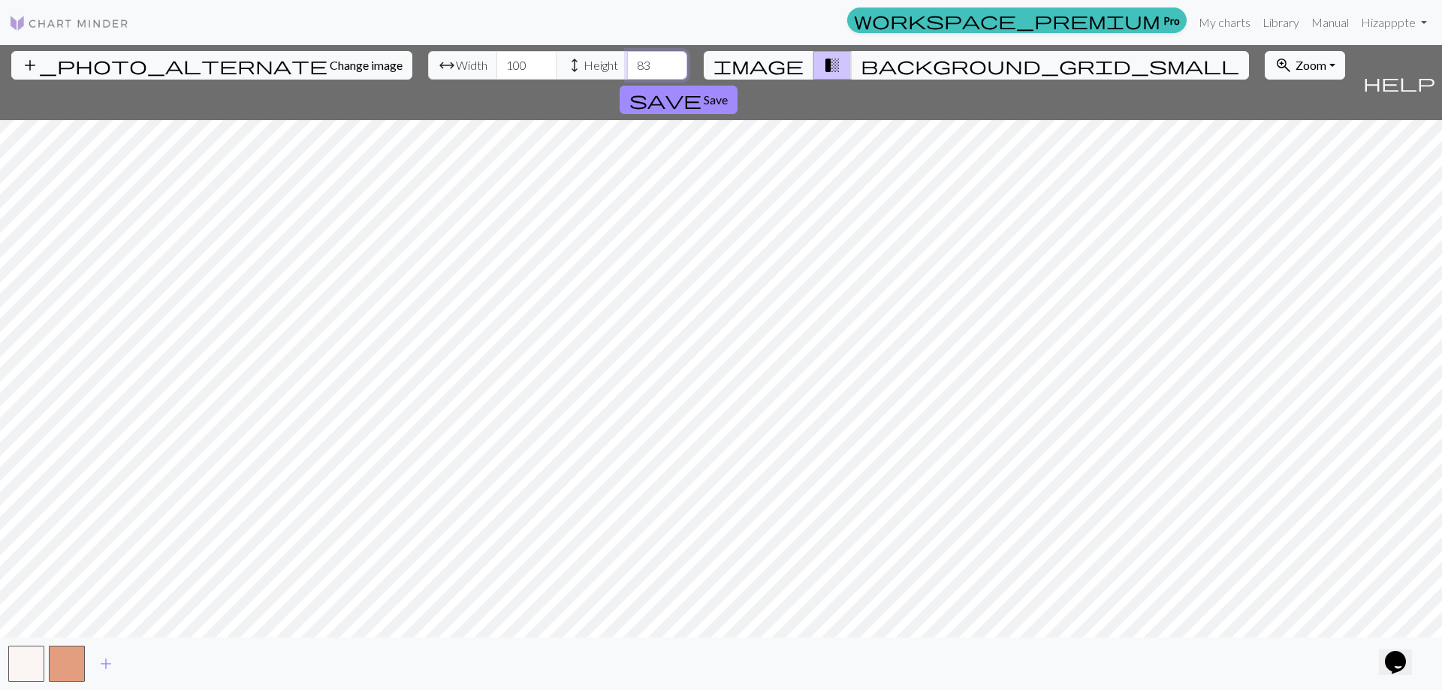
click at [627, 59] on input "83" at bounding box center [657, 65] width 60 height 29
click at [627, 59] on input "84" at bounding box center [657, 65] width 60 height 29
click at [627, 59] on input "85" at bounding box center [657, 65] width 60 height 29
click at [627, 59] on input "86" at bounding box center [657, 65] width 60 height 29
click at [627, 59] on input "87" at bounding box center [657, 65] width 60 height 29
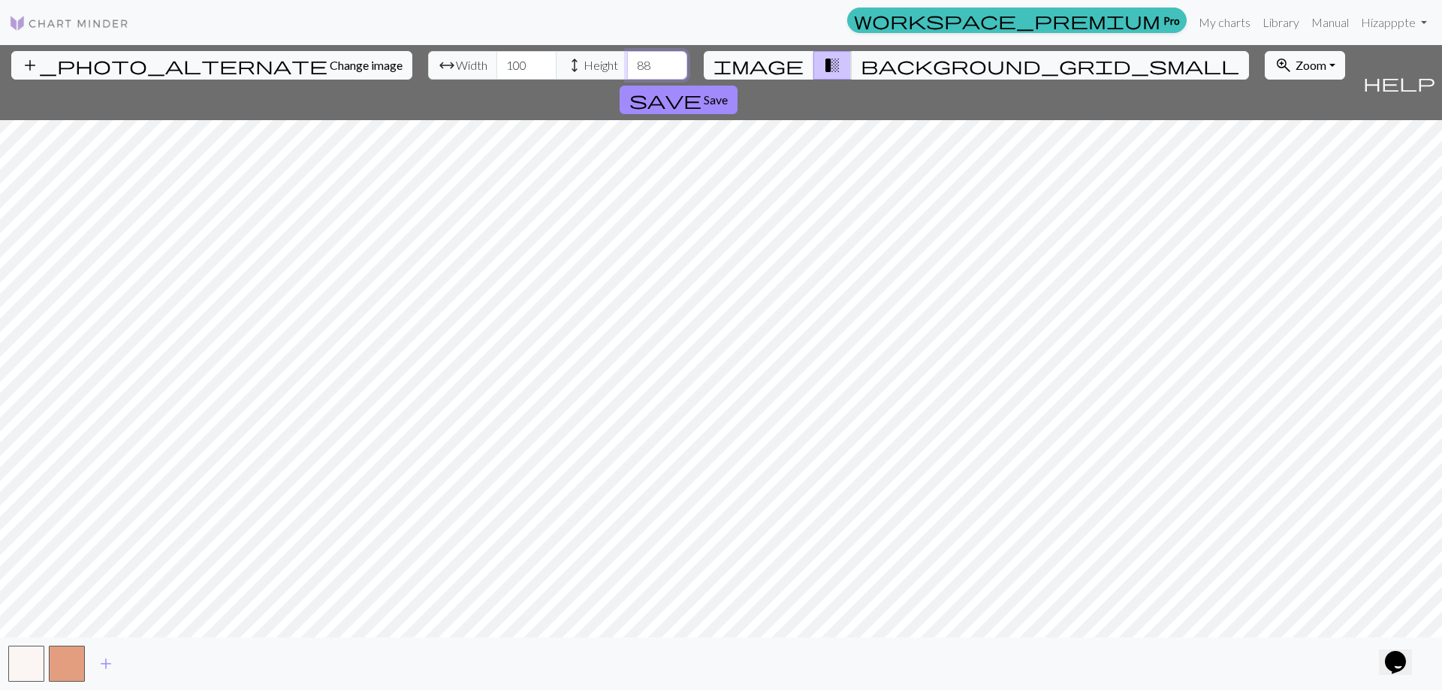
click at [627, 59] on input "88" at bounding box center [657, 65] width 60 height 29
click at [627, 59] on input "89" at bounding box center [657, 65] width 60 height 29
click at [627, 59] on input "90" at bounding box center [657, 65] width 60 height 29
click at [627, 59] on input "91" at bounding box center [657, 65] width 60 height 29
click at [627, 59] on input "92" at bounding box center [657, 65] width 60 height 29
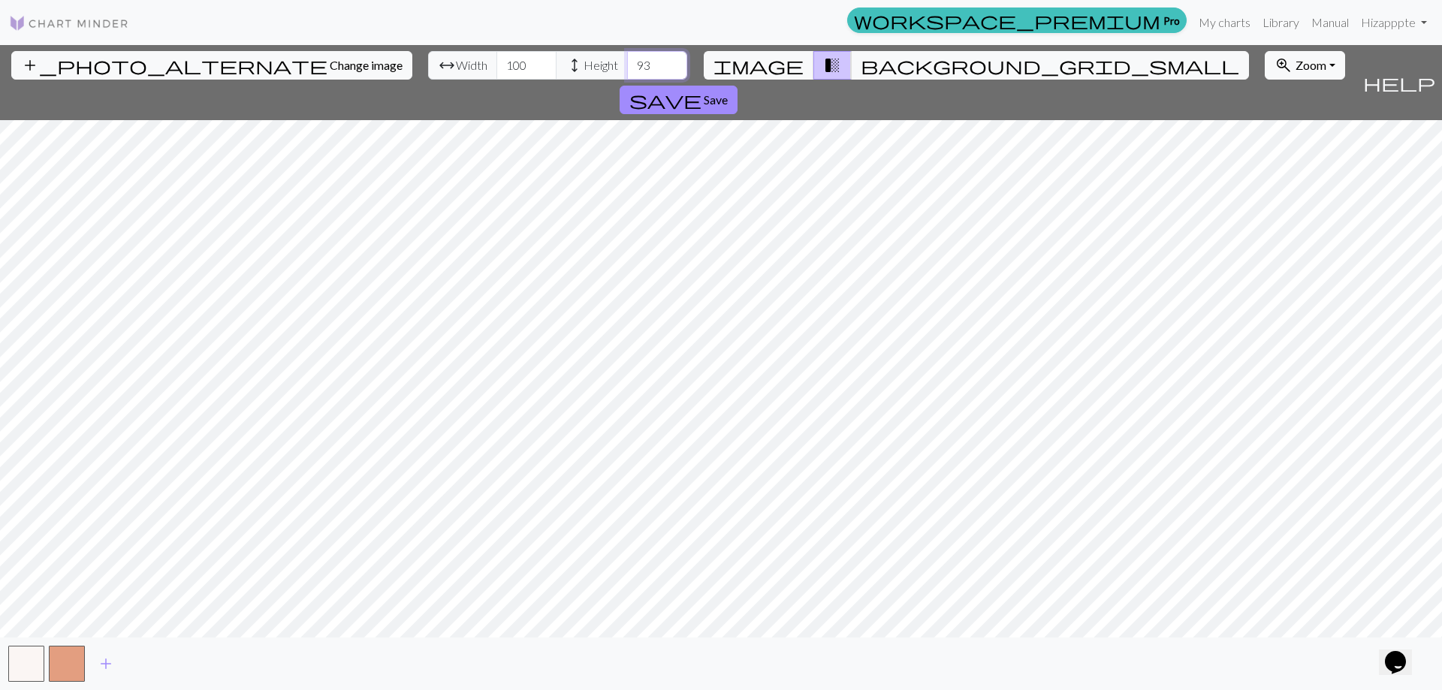
click at [627, 59] on input "93" at bounding box center [657, 65] width 60 height 29
click at [627, 59] on input "94" at bounding box center [657, 65] width 60 height 29
click at [627, 59] on input "95" at bounding box center [657, 65] width 60 height 29
click at [627, 59] on input "96" at bounding box center [657, 65] width 60 height 29
click at [627, 59] on input "97" at bounding box center [657, 65] width 60 height 29
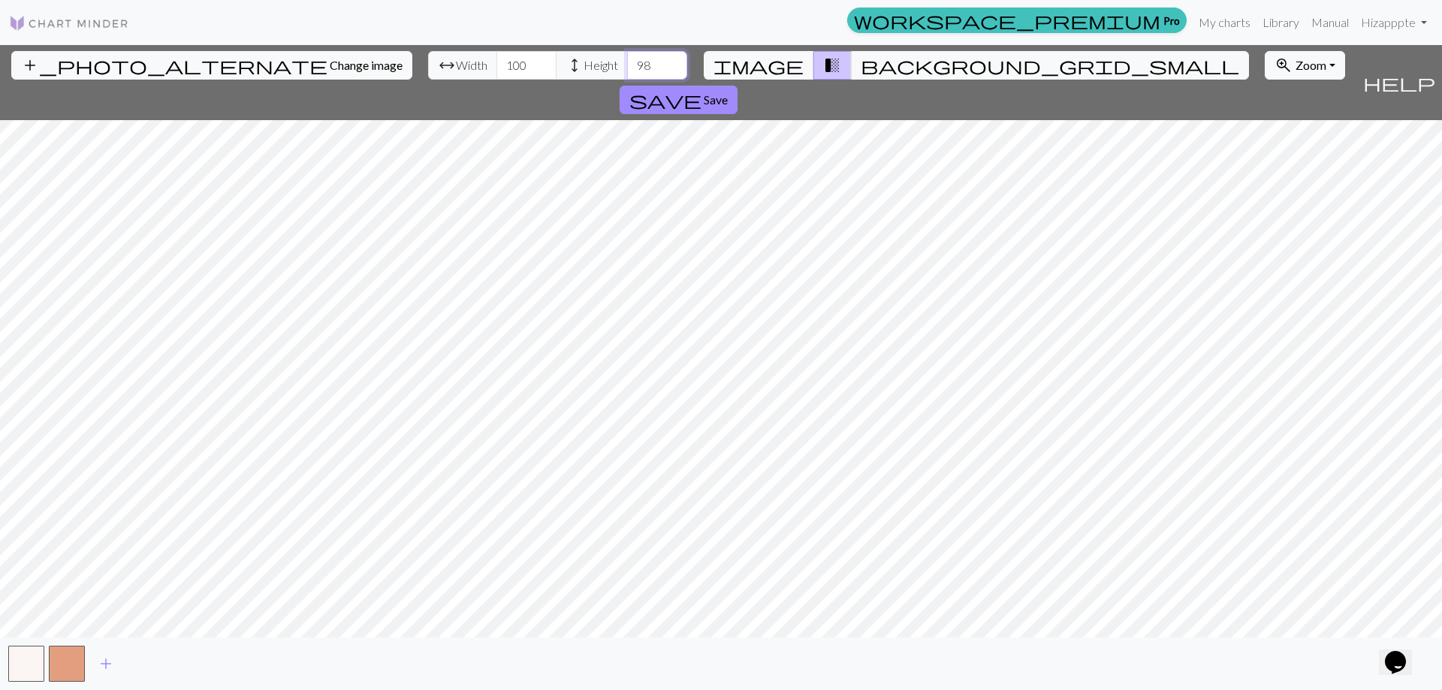
click at [627, 59] on input "98" at bounding box center [657, 65] width 60 height 29
click at [627, 59] on input "99" at bounding box center [657, 65] width 60 height 29
type input "100"
click at [627, 59] on input "100" at bounding box center [657, 65] width 60 height 29
click at [330, 65] on span "Change image" at bounding box center [366, 65] width 73 height 14
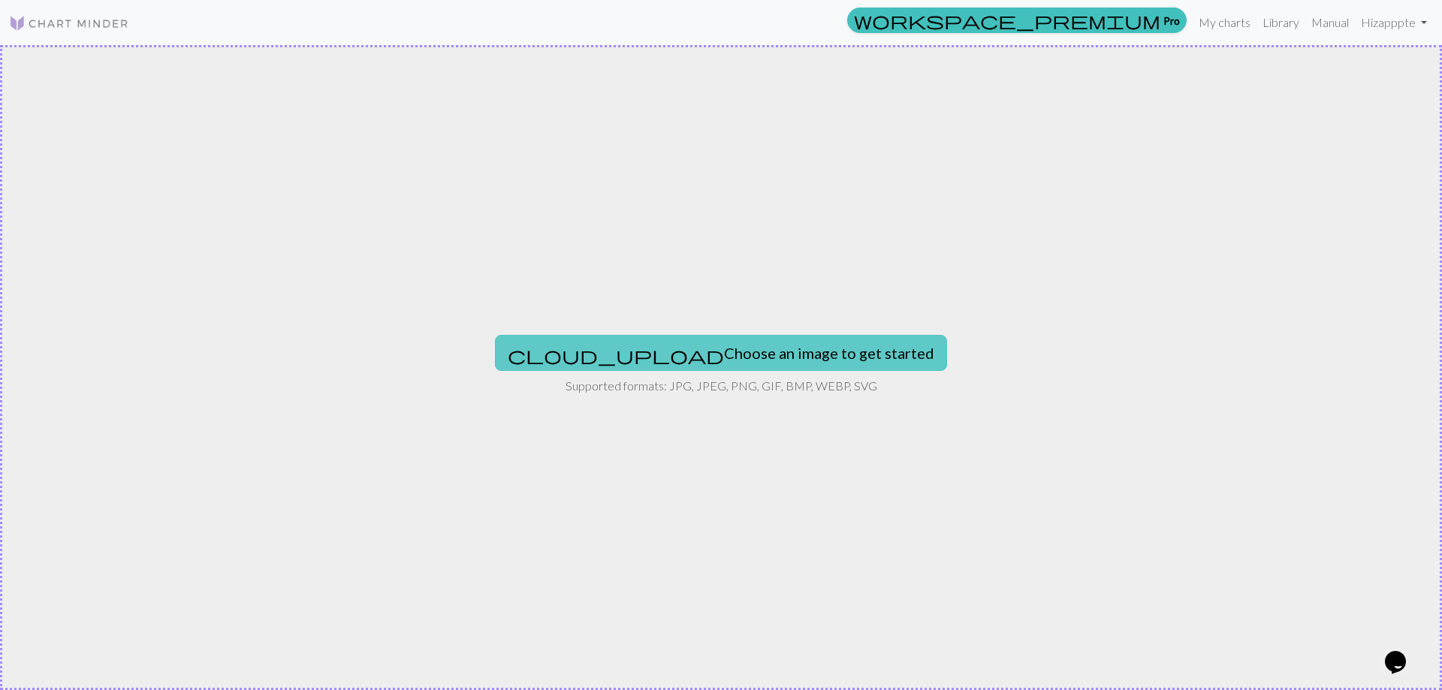
click at [775, 355] on button "cloud_upload Choose an image to get started" at bounding box center [721, 353] width 452 height 36
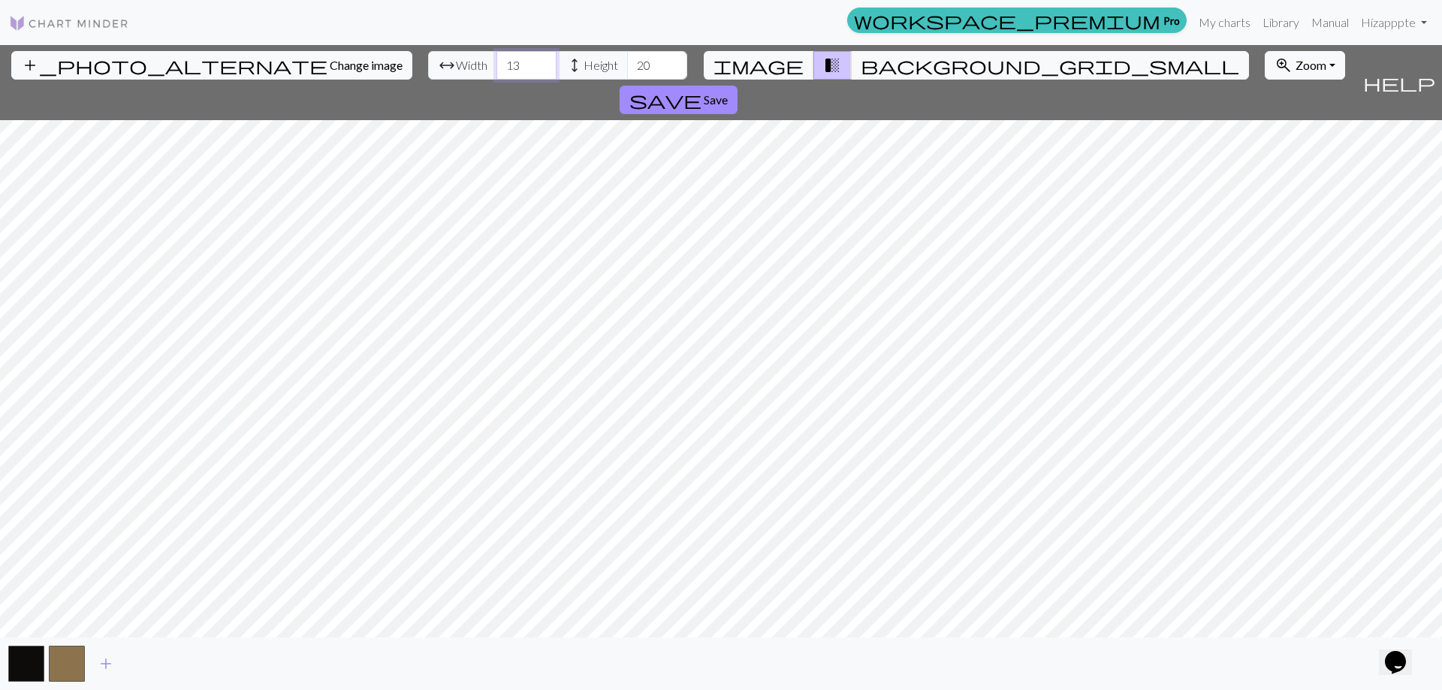
drag, startPoint x: 448, startPoint y: 64, endPoint x: 403, endPoint y: 65, distance: 45.8
click at [428, 65] on div "arrow_range Width 13 height Height 20" at bounding box center [557, 65] width 259 height 29
type input "100"
drag, startPoint x: 577, startPoint y: 65, endPoint x: 548, endPoint y: 65, distance: 29.3
click at [627, 65] on input "20" at bounding box center [657, 65] width 60 height 29
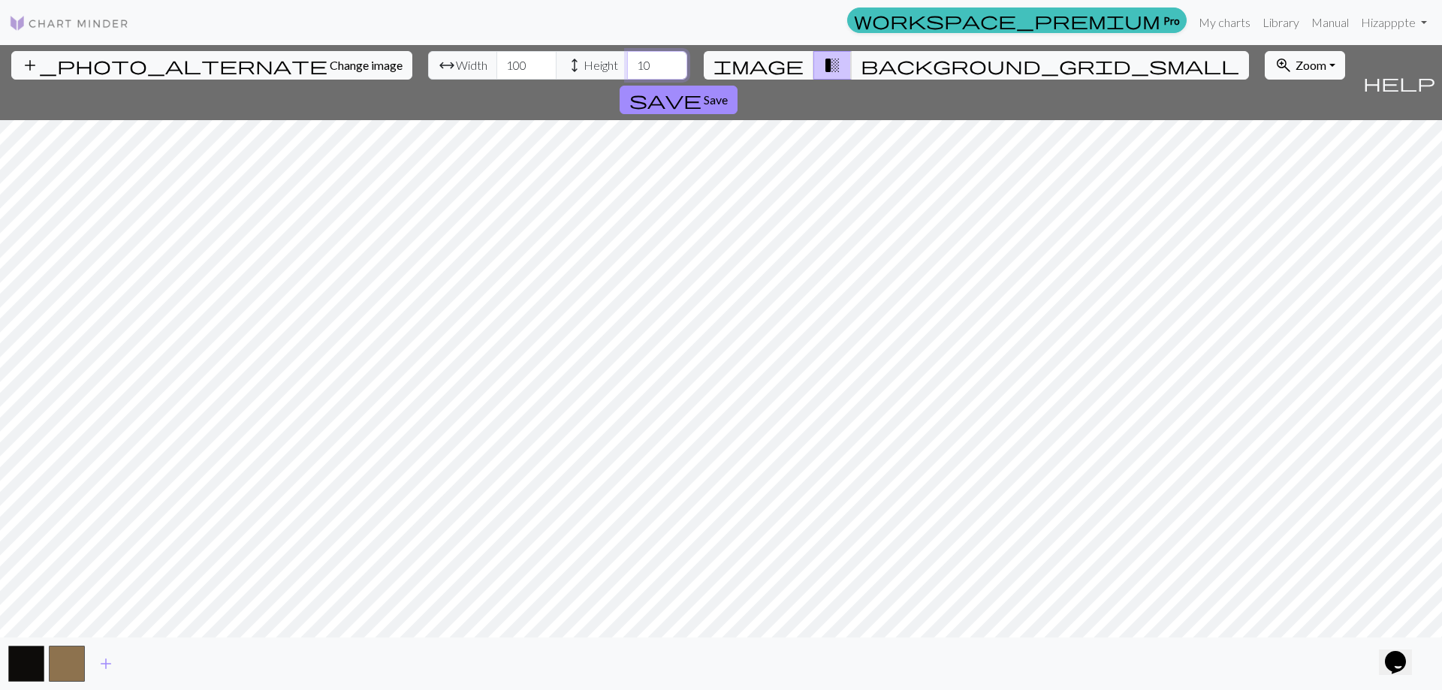
type input "100"
click at [330, 71] on span "Change image" at bounding box center [366, 65] width 73 height 14
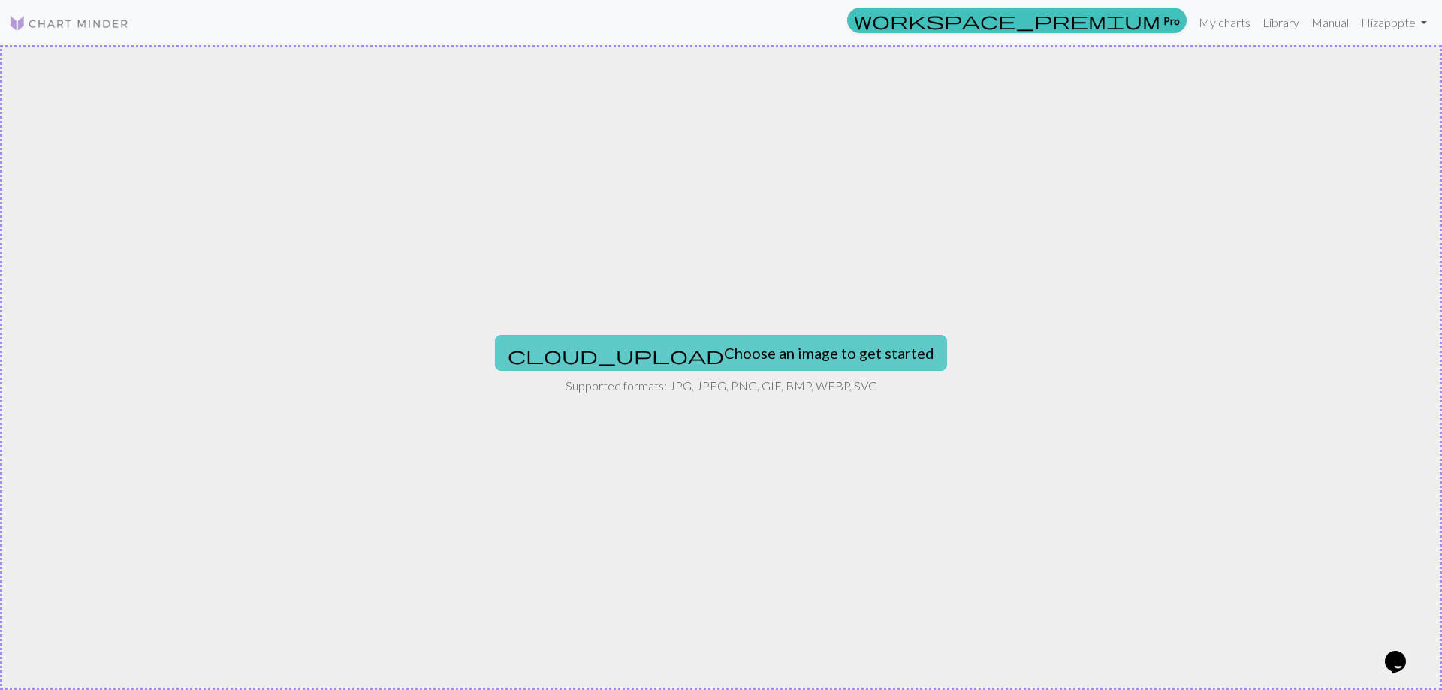
click at [709, 355] on button "cloud_upload Choose an image to get started" at bounding box center [721, 353] width 452 height 36
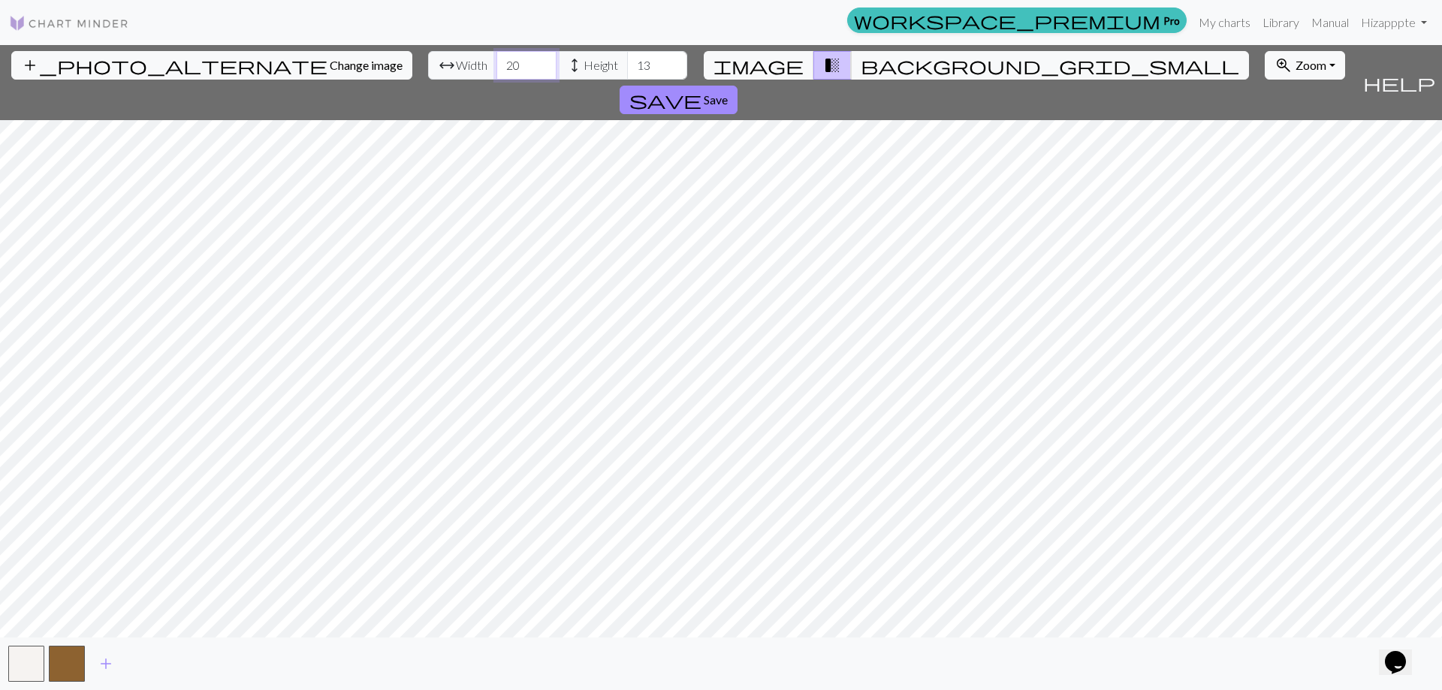
drag, startPoint x: 456, startPoint y: 76, endPoint x: 445, endPoint y: 74, distance: 11.5
click at [497, 74] on input "20" at bounding box center [527, 65] width 60 height 29
type input "200"
click at [627, 62] on input "13" at bounding box center [657, 65] width 60 height 29
type input "130"
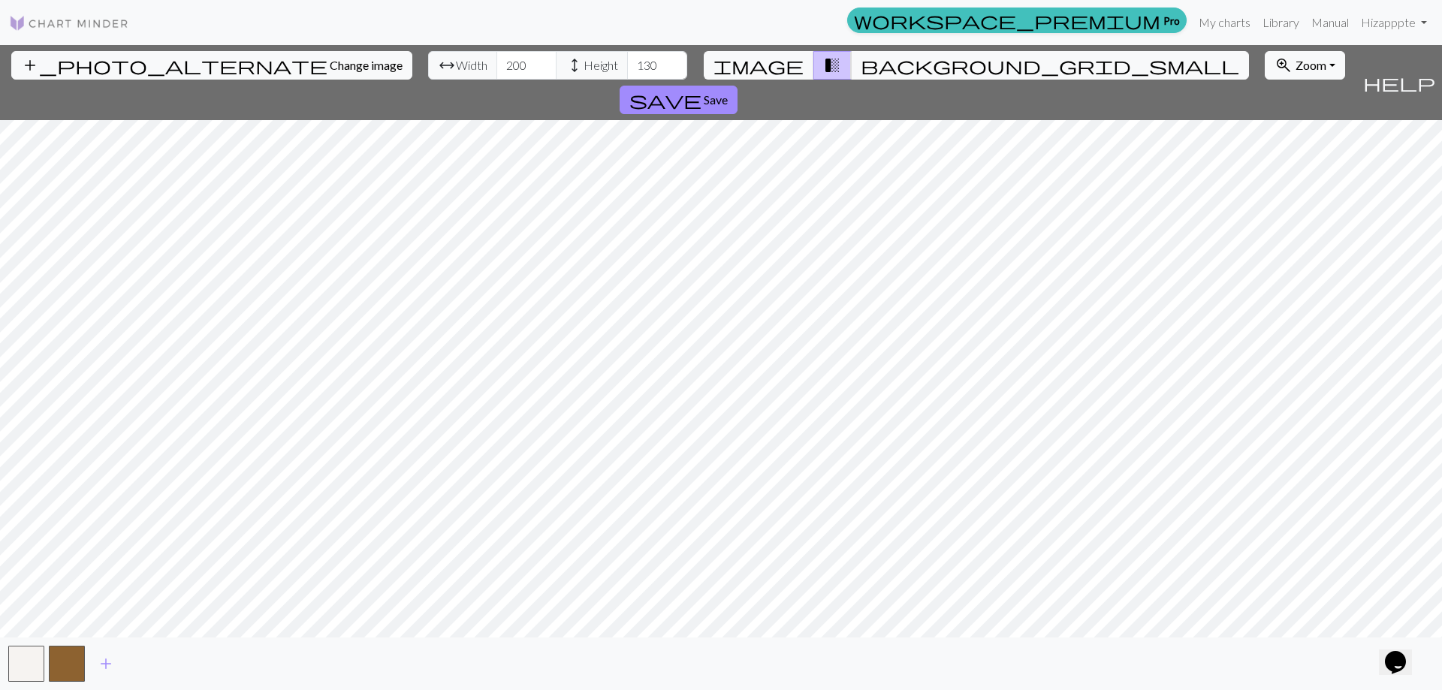
click at [641, 85] on div "add_photo_alternate Change image arrow_range Width 200 height Height 130 image …" at bounding box center [678, 82] width 1357 height 75
click at [108, 667] on span "add" at bounding box center [106, 664] width 18 height 21
click at [146, 666] on span "add" at bounding box center [146, 664] width 18 height 21
click at [191, 660] on span "add" at bounding box center [187, 664] width 18 height 21
click at [231, 659] on span "add" at bounding box center [228, 664] width 18 height 21
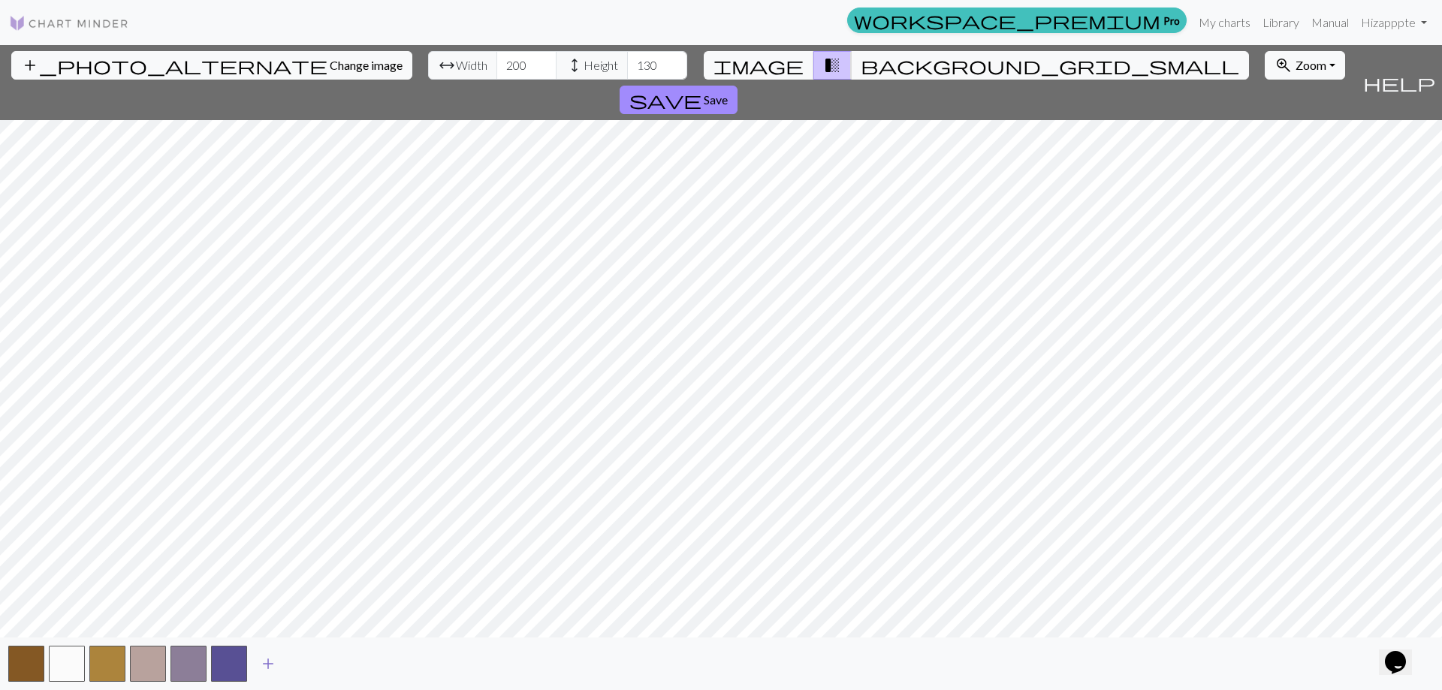
click at [269, 665] on span "add" at bounding box center [268, 664] width 18 height 21
click at [313, 666] on span "add" at bounding box center [309, 664] width 18 height 21
click at [352, 669] on span "add" at bounding box center [349, 664] width 18 height 21
click at [394, 669] on span "add" at bounding box center [390, 664] width 18 height 21
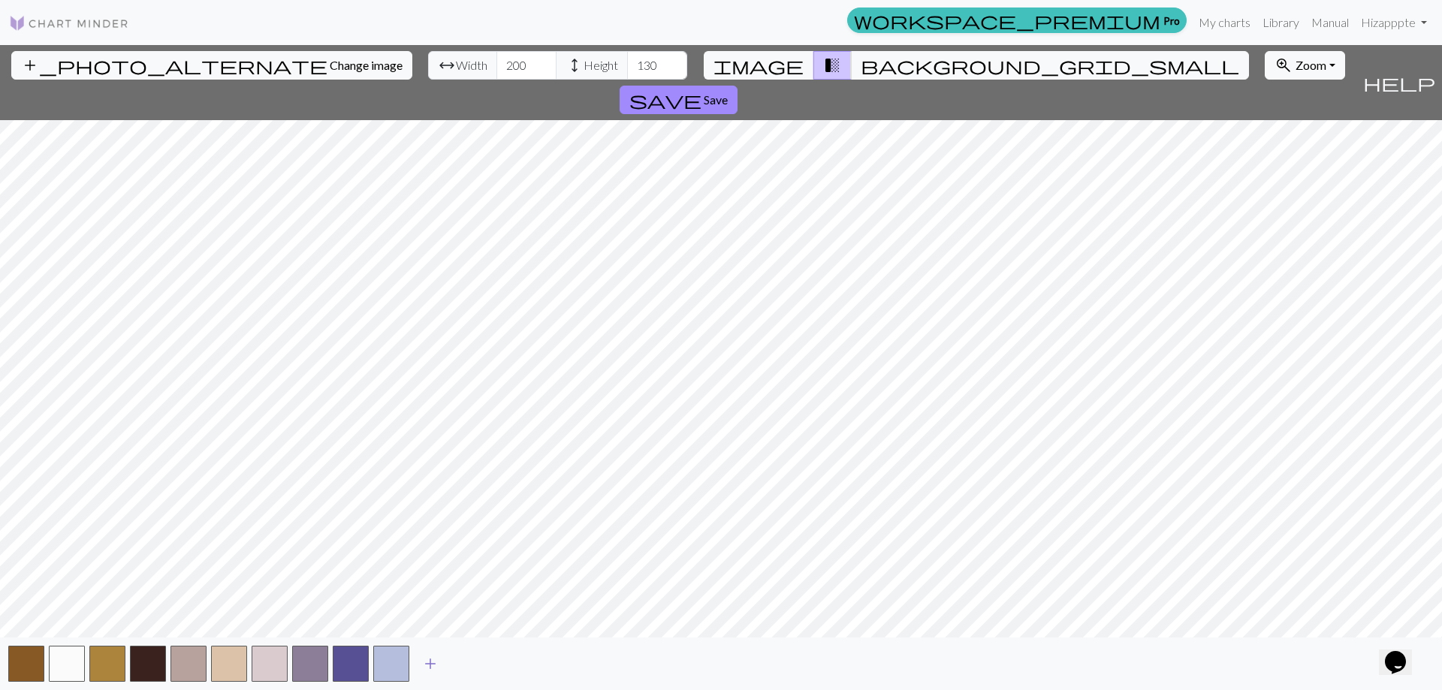
click at [431, 668] on span "add" at bounding box center [430, 664] width 18 height 21
click at [467, 669] on span "add" at bounding box center [471, 664] width 18 height 21
click at [510, 667] on span "add" at bounding box center [512, 664] width 18 height 21
click at [553, 666] on span "add" at bounding box center [552, 664] width 18 height 21
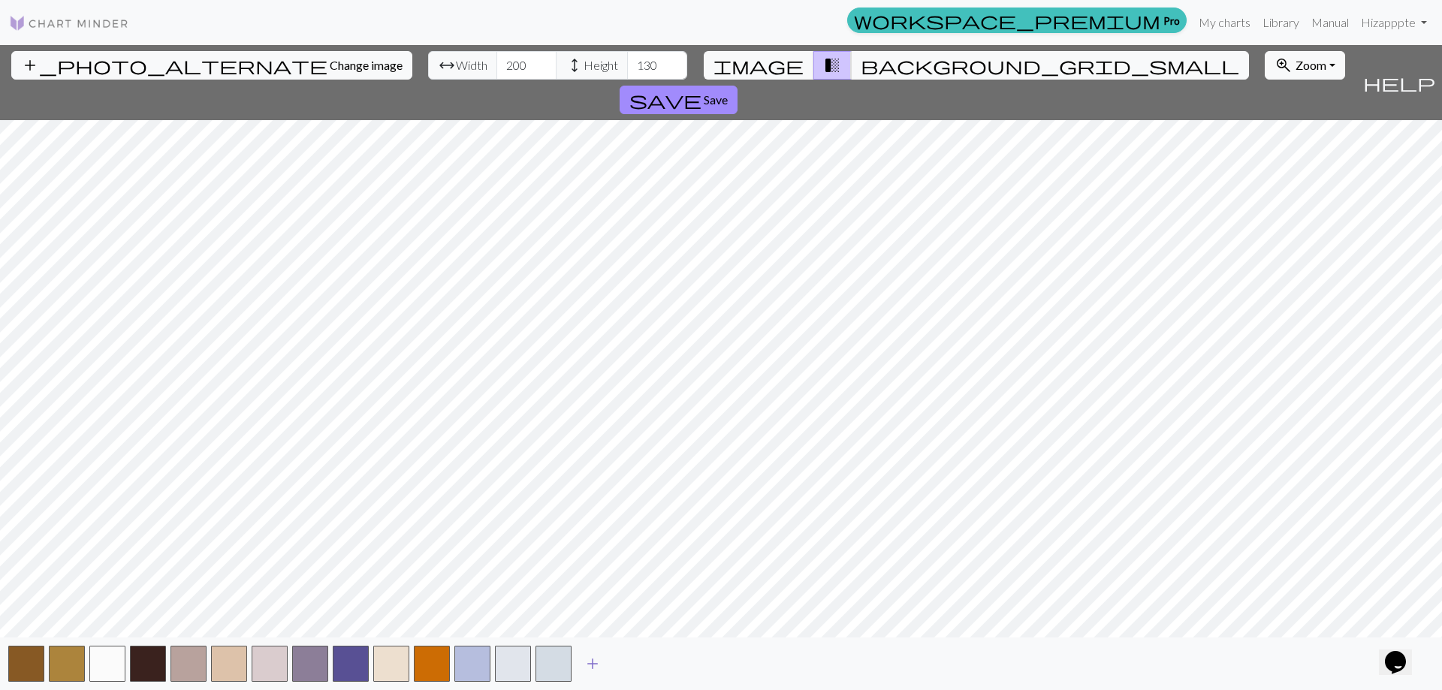
click at [593, 668] on span "add" at bounding box center [593, 664] width 18 height 21
click at [437, 658] on button "button" at bounding box center [432, 664] width 36 height 36
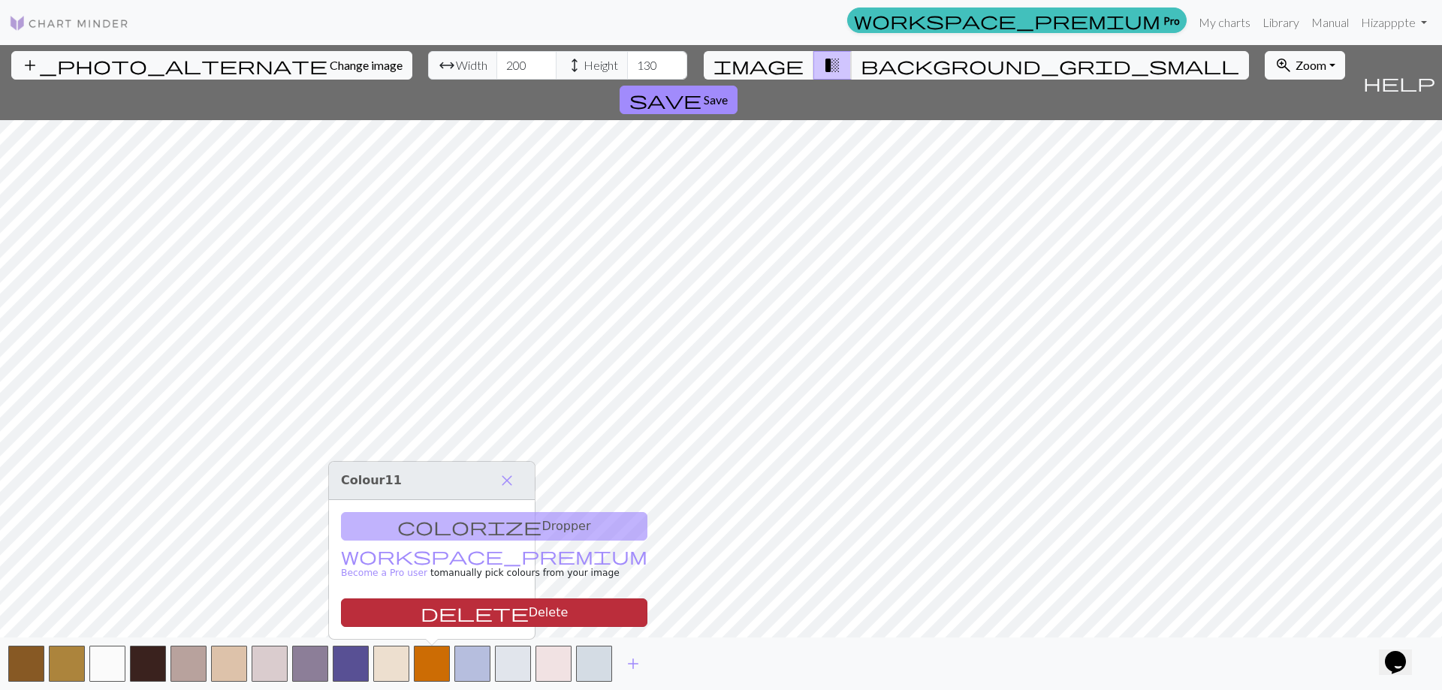
click at [426, 613] on button "delete Delete" at bounding box center [494, 613] width 307 height 29
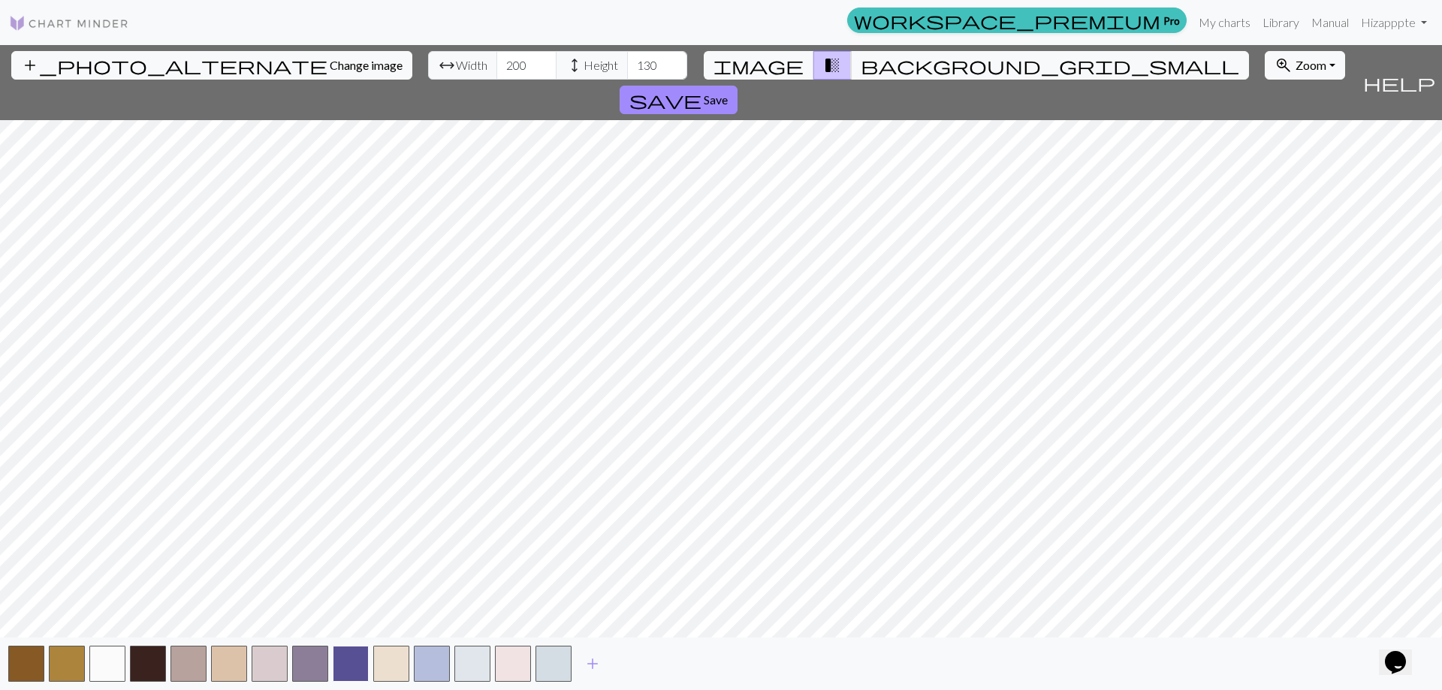
click at [349, 654] on button "button" at bounding box center [351, 664] width 36 height 36
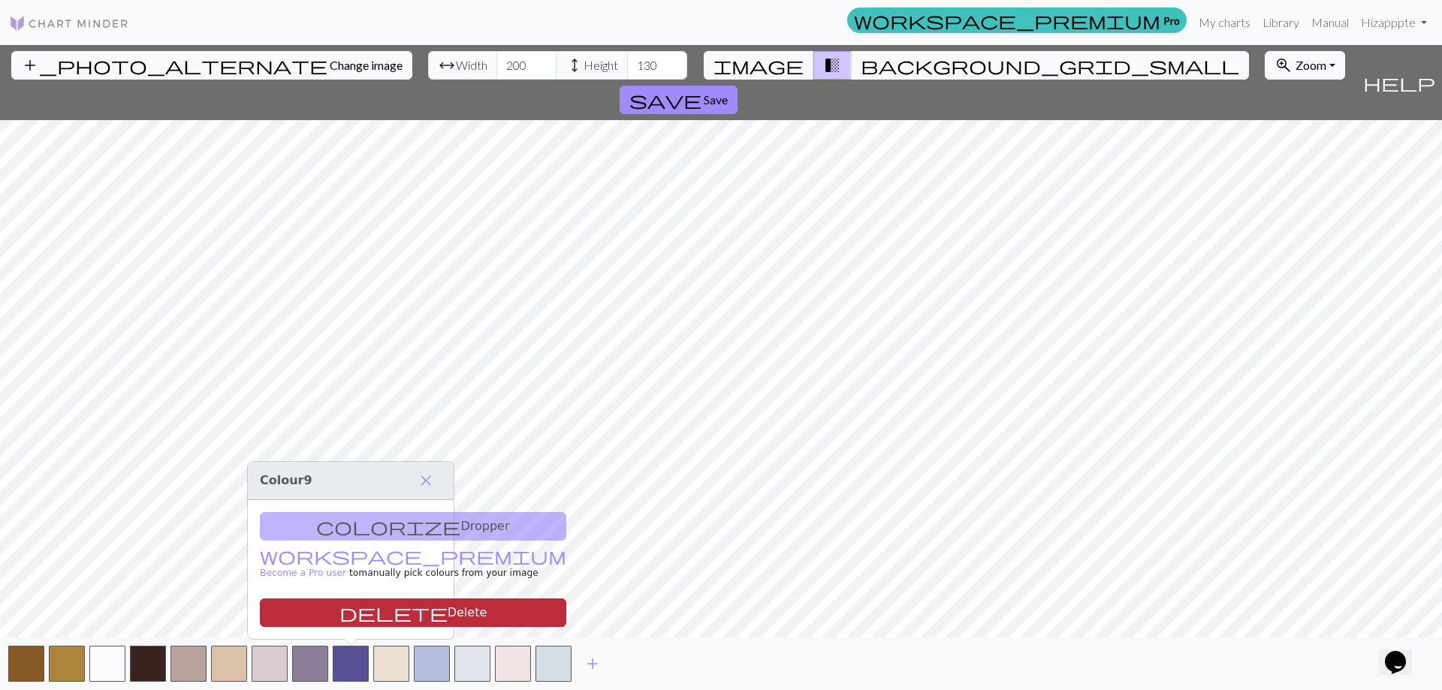
click at [375, 610] on button "delete Delete" at bounding box center [413, 613] width 307 height 29
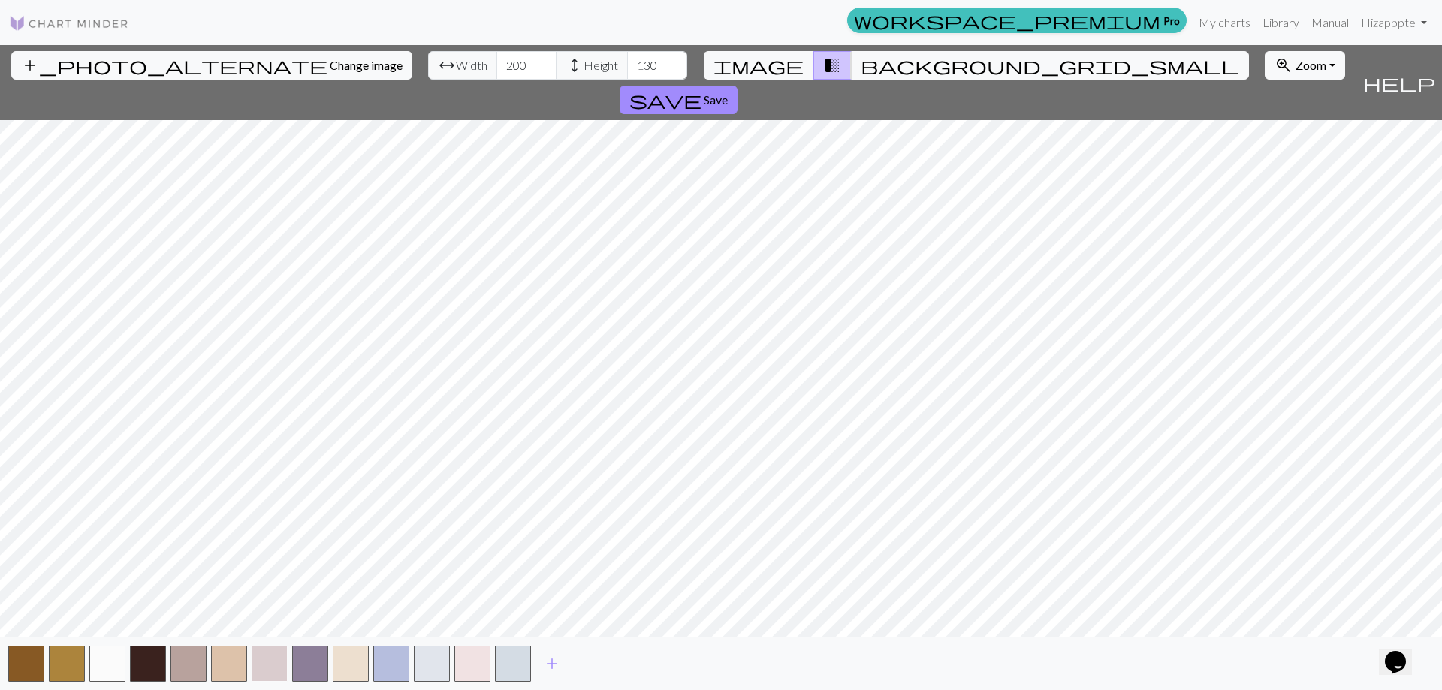
click at [273, 664] on button "button" at bounding box center [270, 664] width 36 height 36
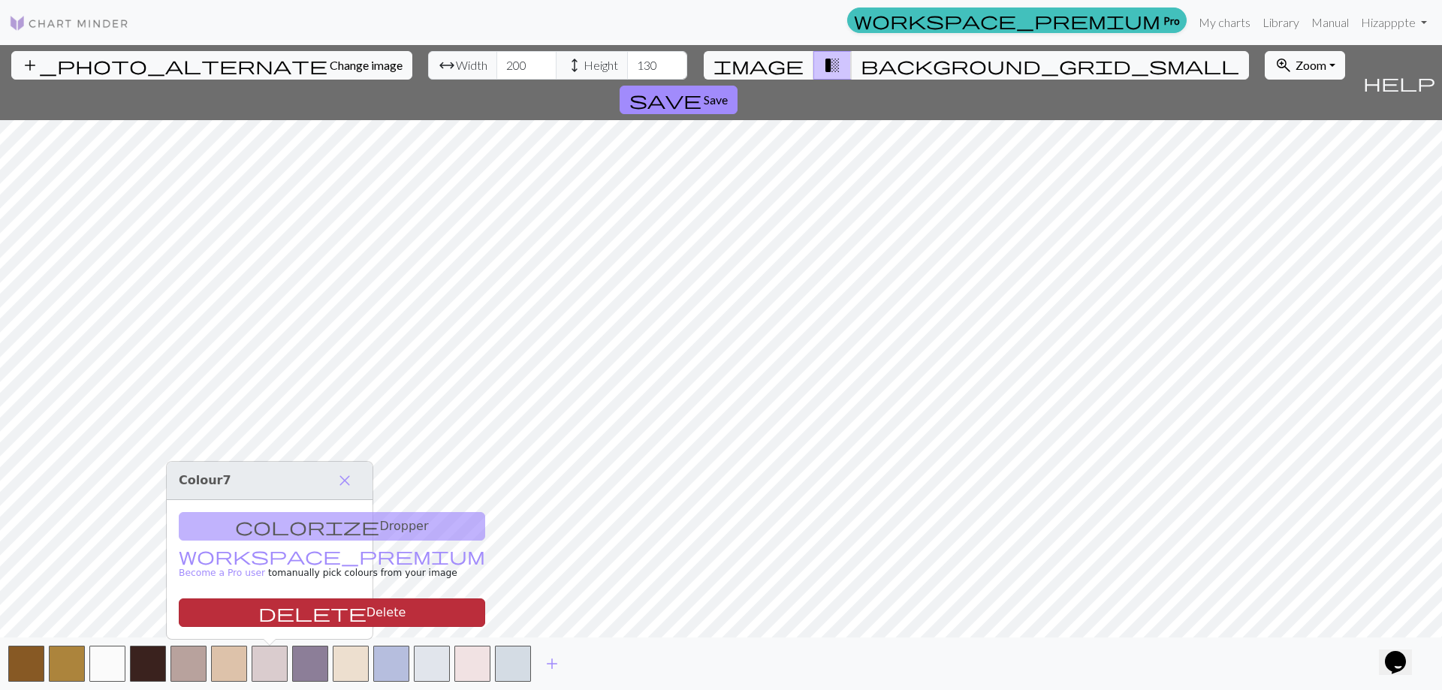
click at [285, 618] on button "delete Delete" at bounding box center [332, 613] width 307 height 29
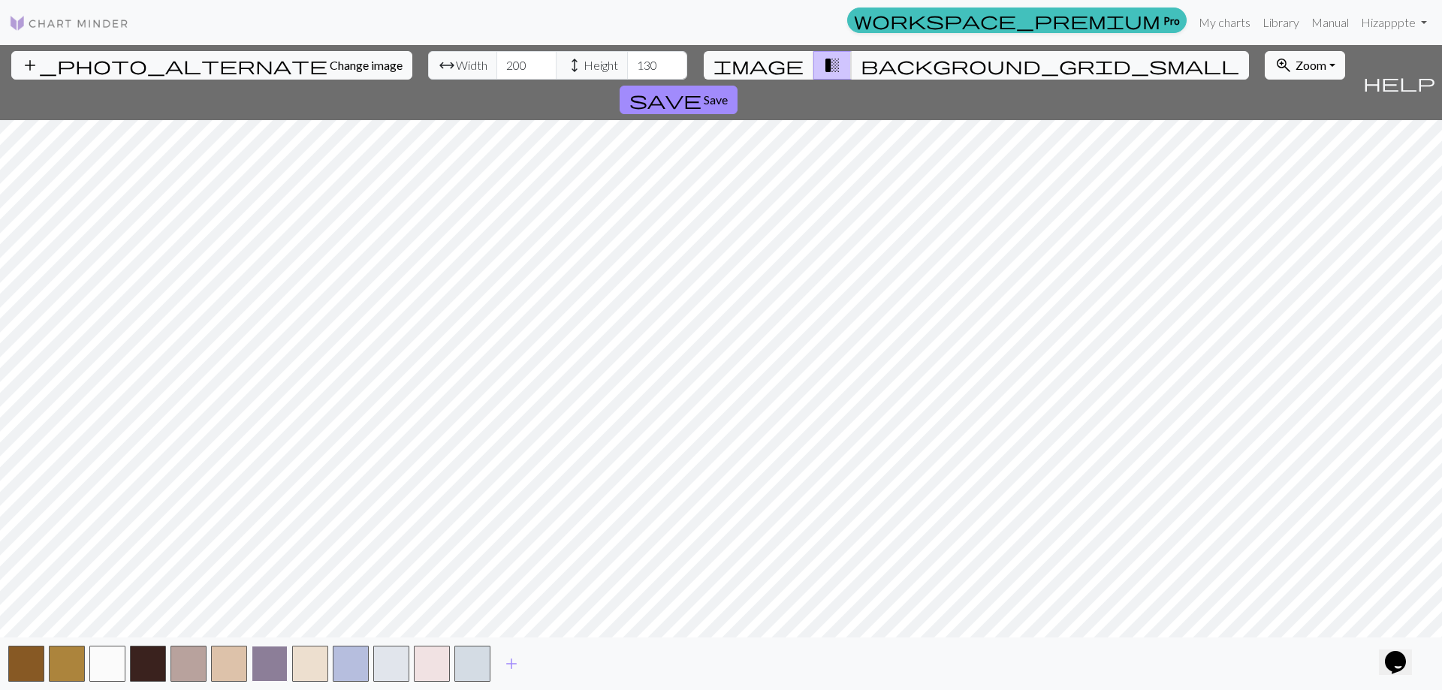
click at [267, 665] on button "button" at bounding box center [270, 664] width 36 height 36
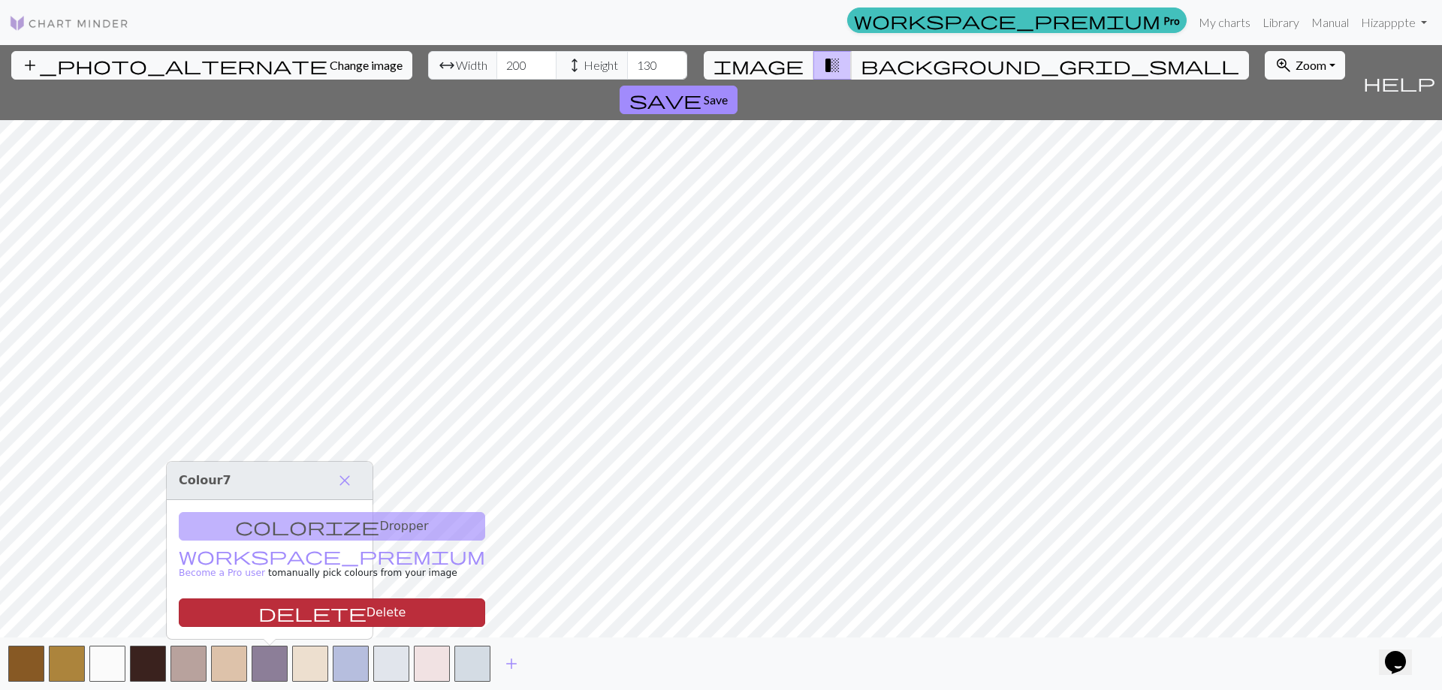
click at [274, 621] on button "delete Delete" at bounding box center [332, 613] width 307 height 29
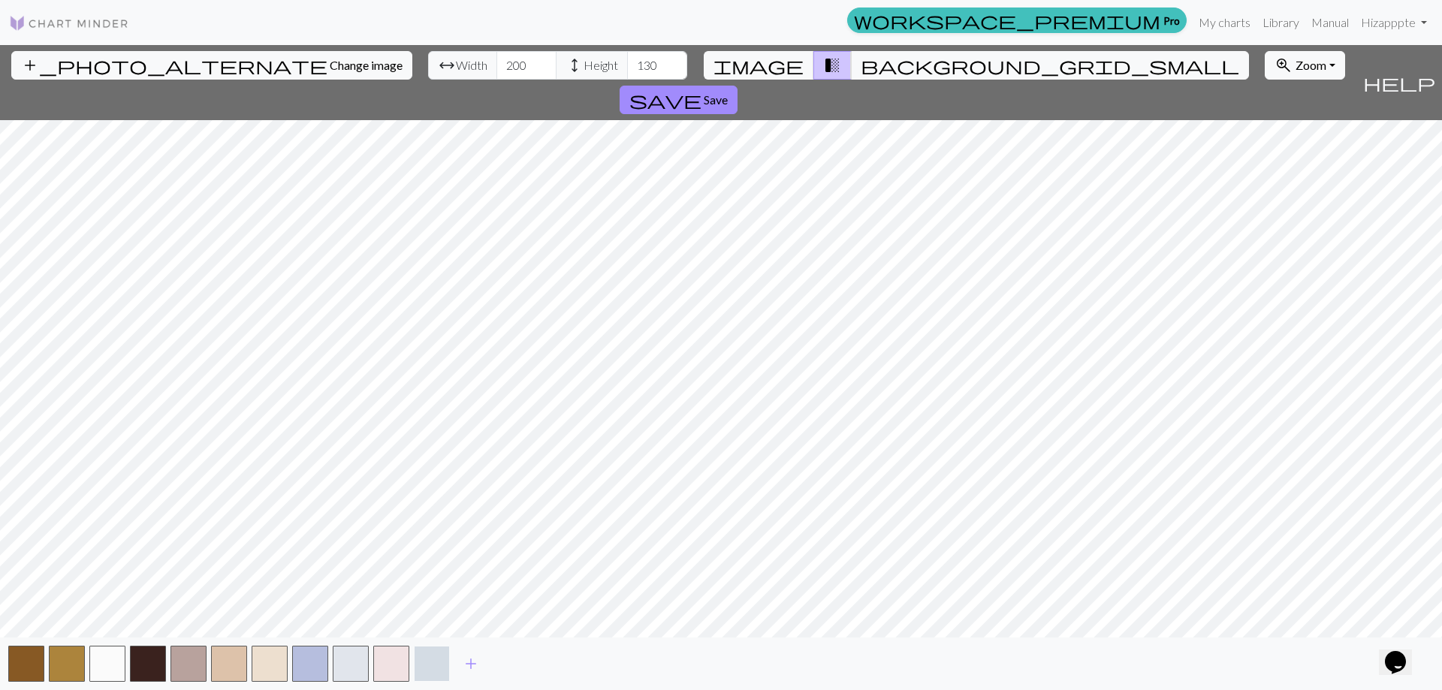
click at [432, 667] on button "button" at bounding box center [432, 664] width 36 height 36
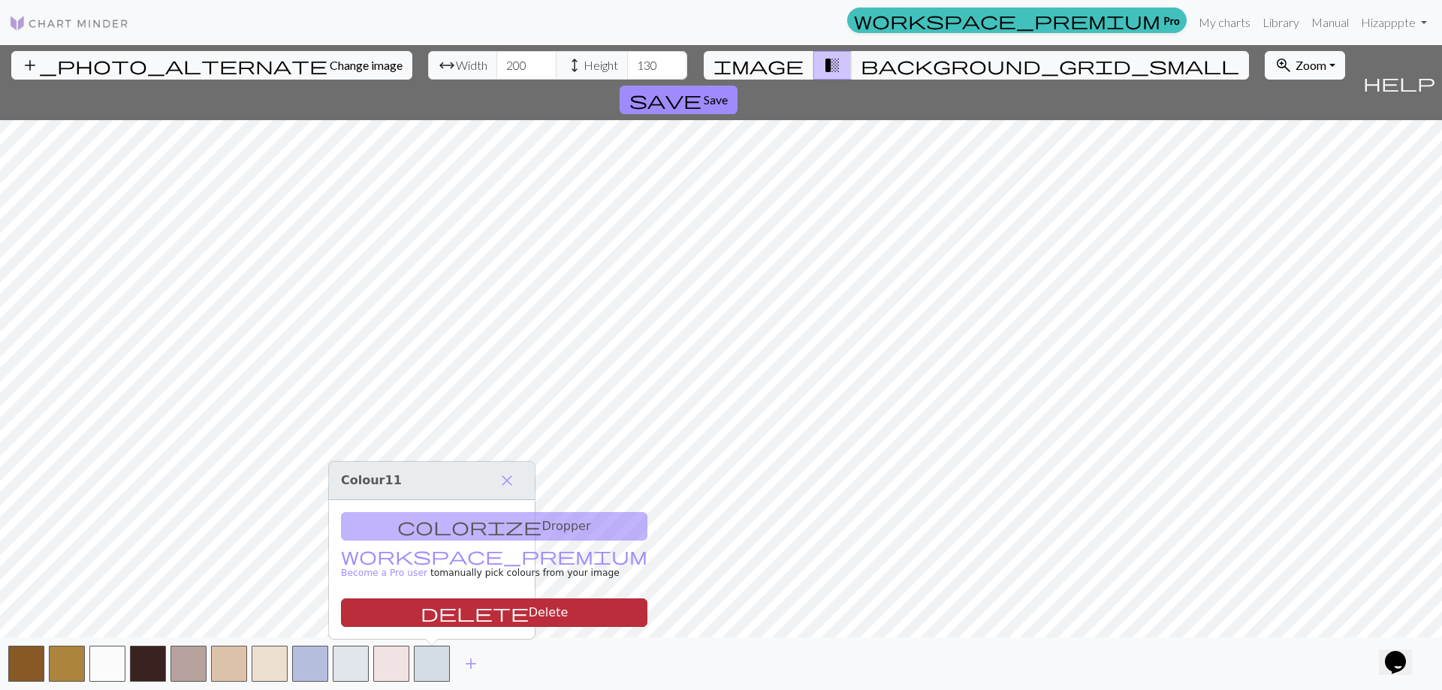
click at [433, 610] on button "delete Delete" at bounding box center [494, 613] width 307 height 29
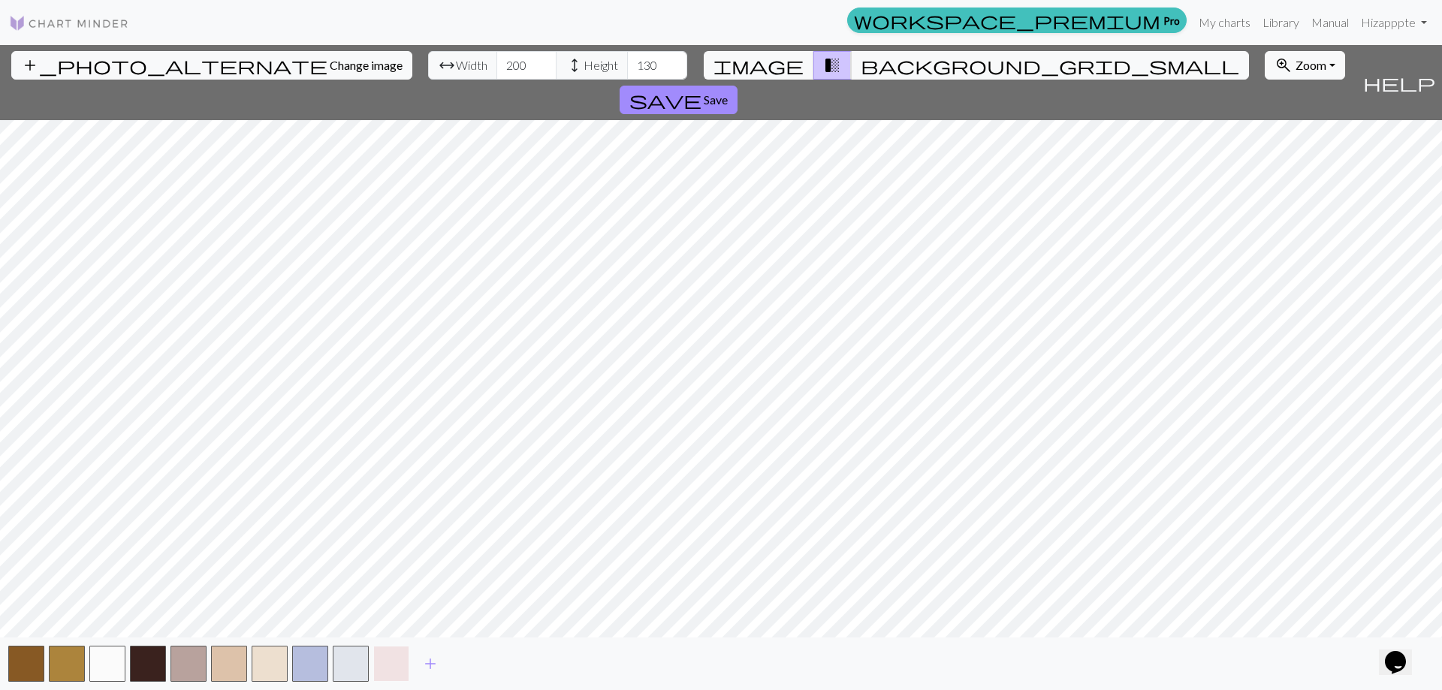
click at [389, 662] on button "button" at bounding box center [391, 664] width 36 height 36
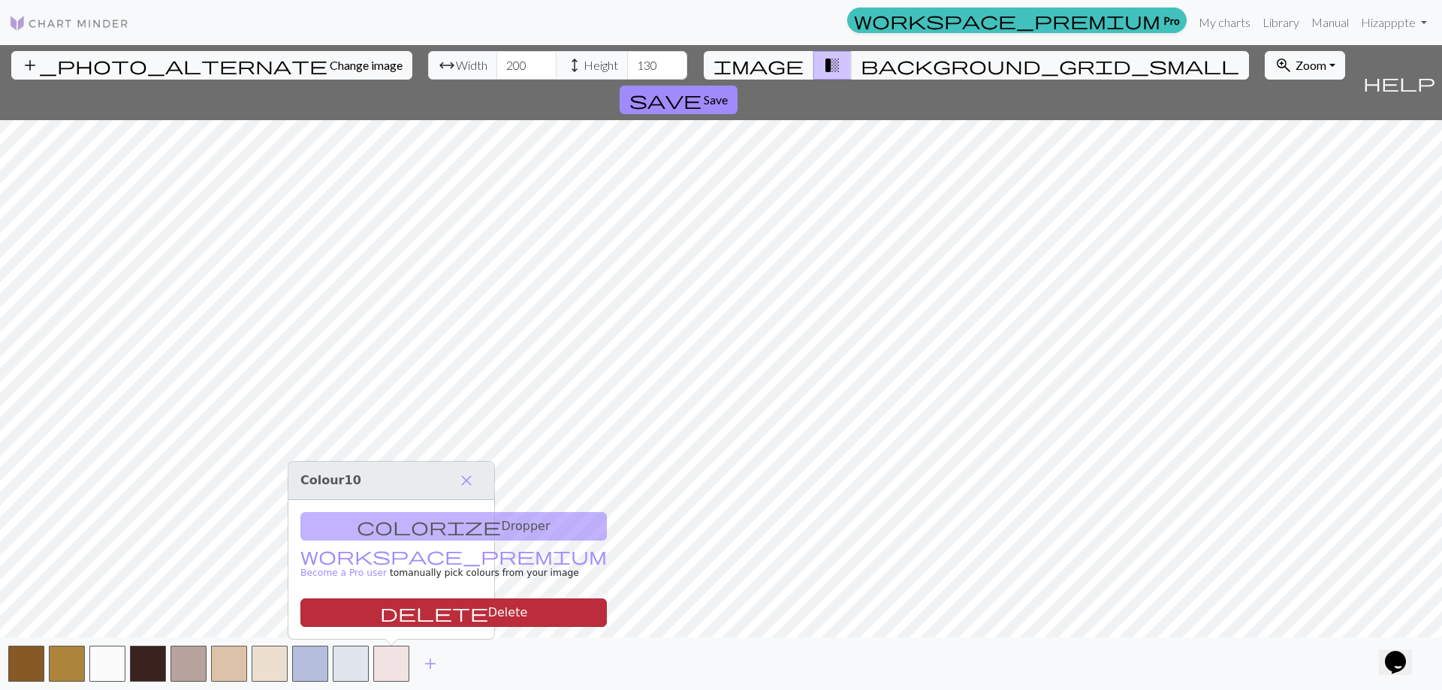
click at [391, 613] on button "delete Delete" at bounding box center [453, 613] width 307 height 29
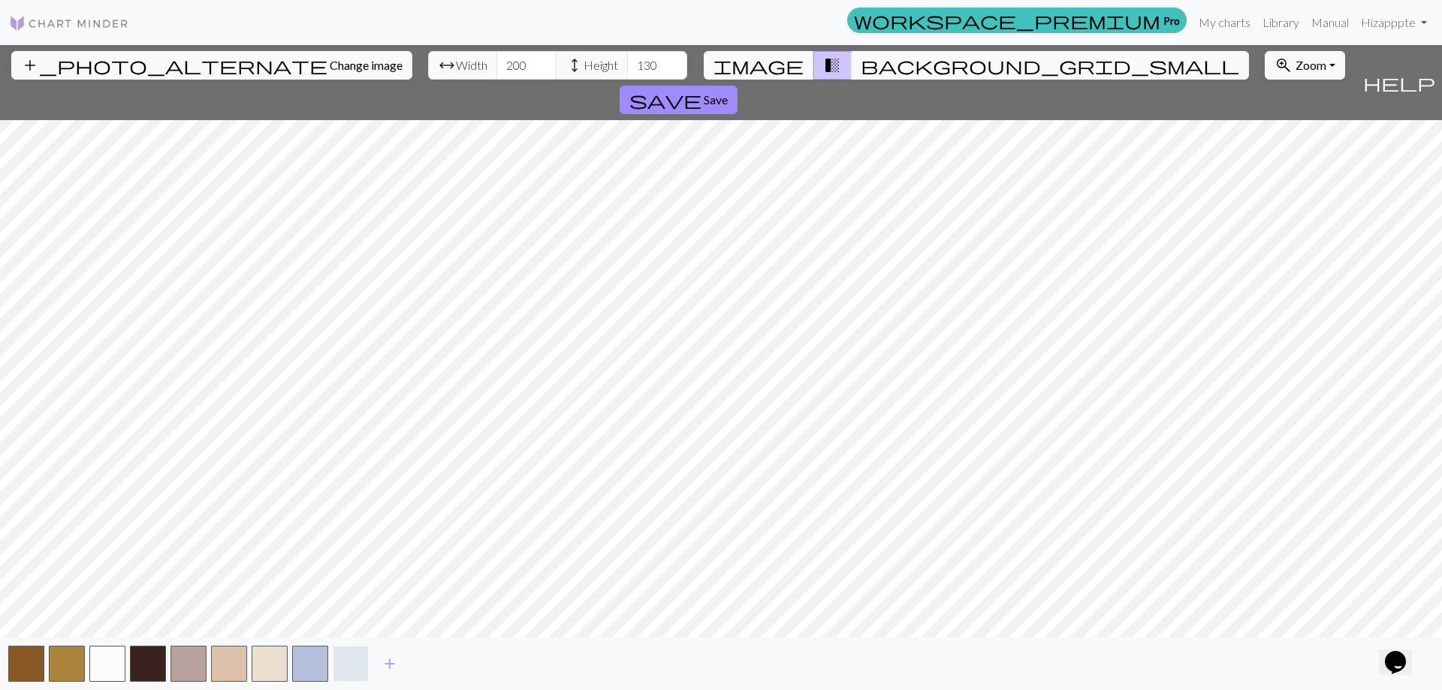
click at [349, 665] on button "button" at bounding box center [351, 664] width 36 height 36
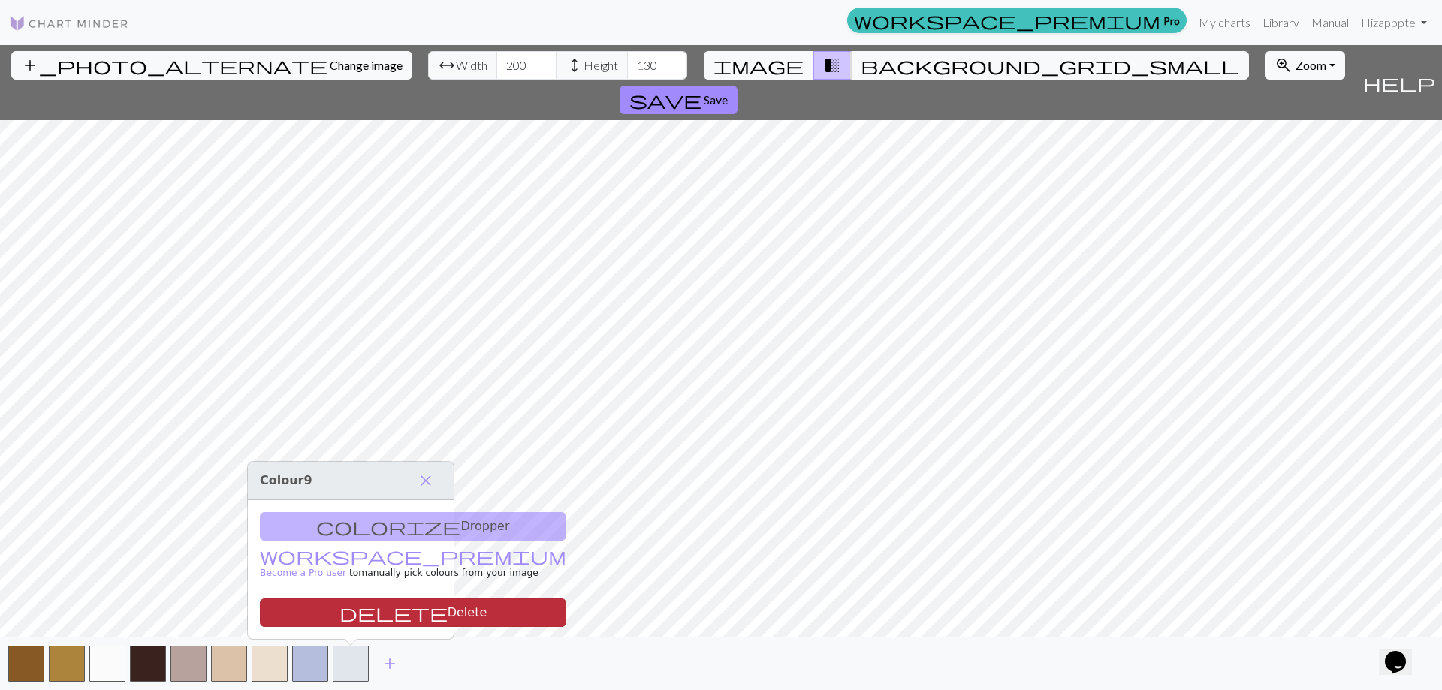
click at [348, 615] on button "delete Delete" at bounding box center [413, 613] width 307 height 29
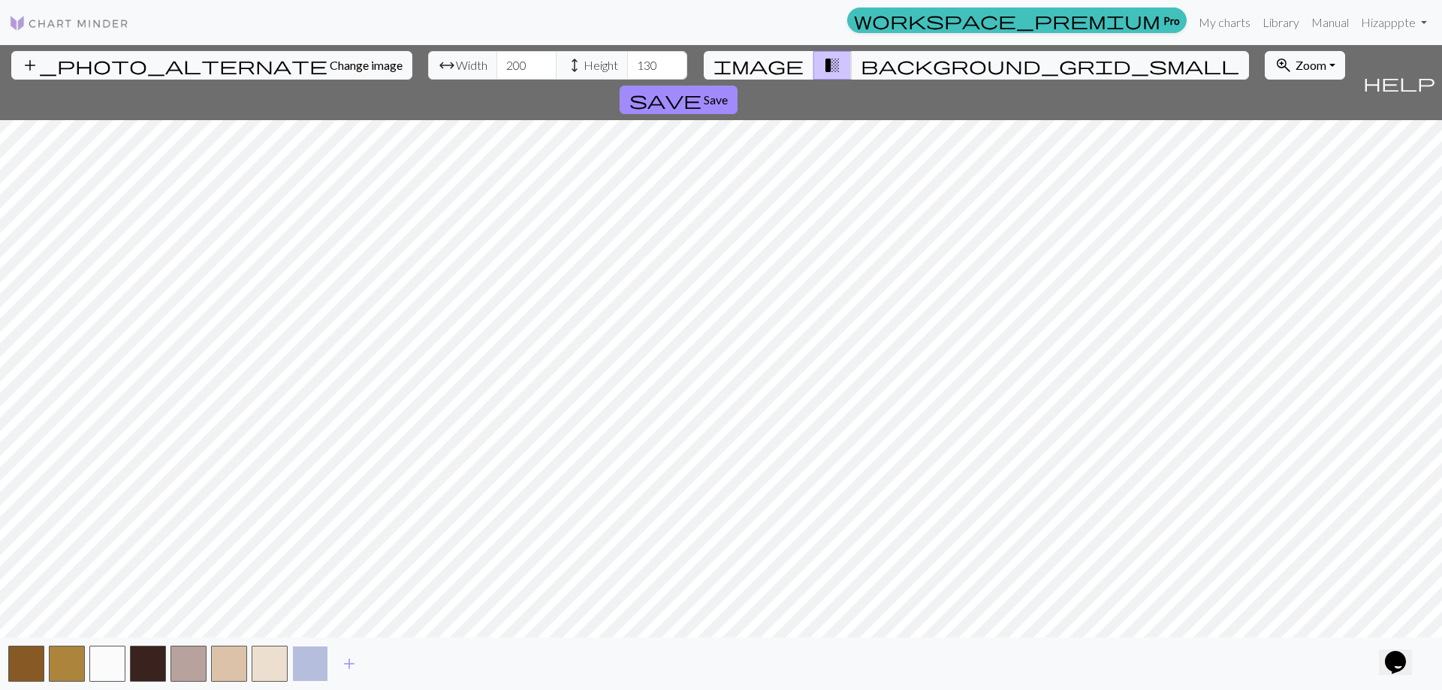
click at [315, 667] on button "button" at bounding box center [310, 664] width 36 height 36
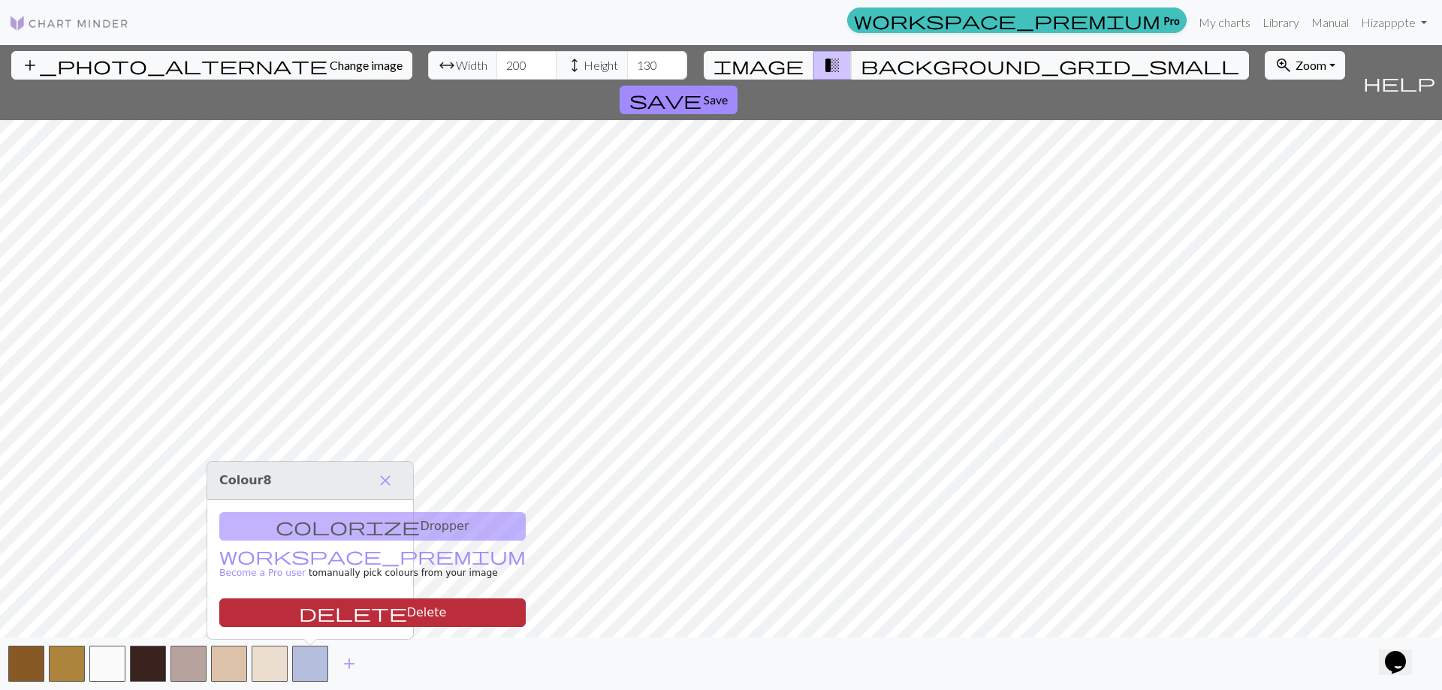
click at [318, 618] on button "delete Delete" at bounding box center [372, 613] width 307 height 29
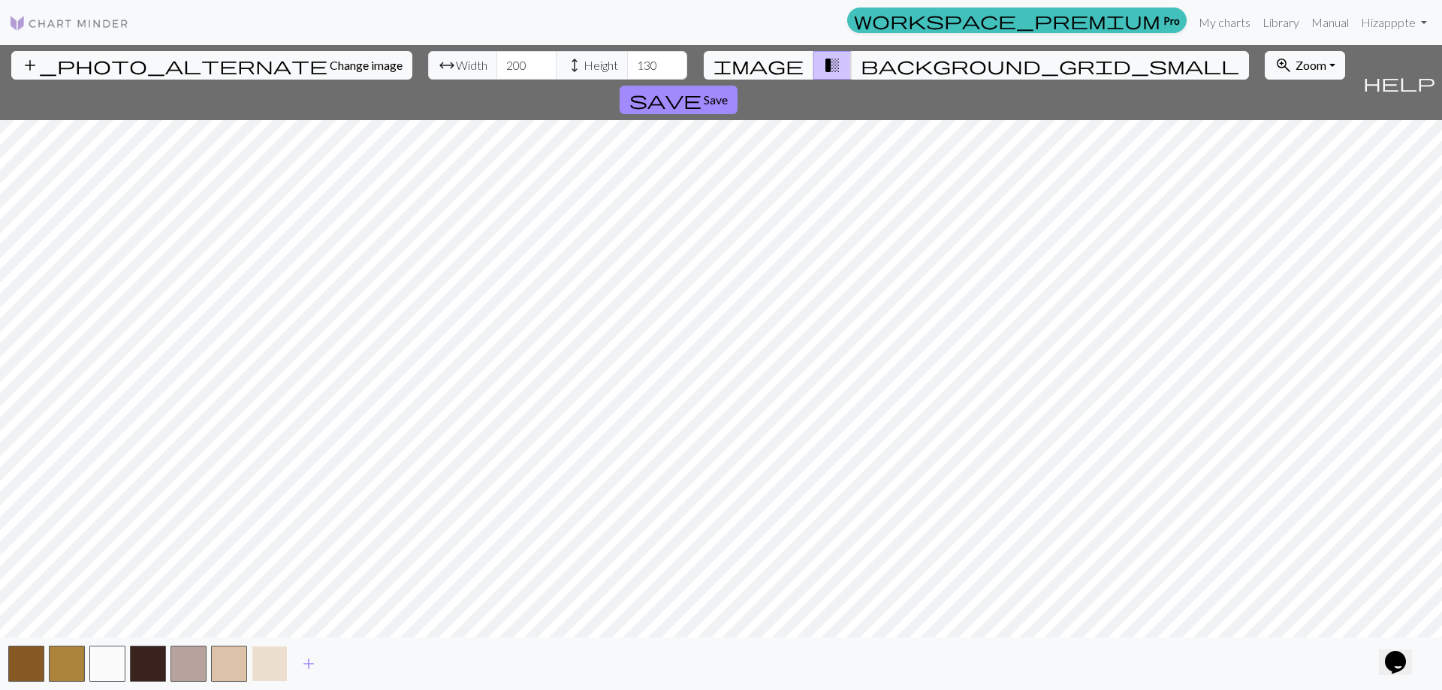
click at [270, 669] on button "button" at bounding box center [270, 664] width 36 height 36
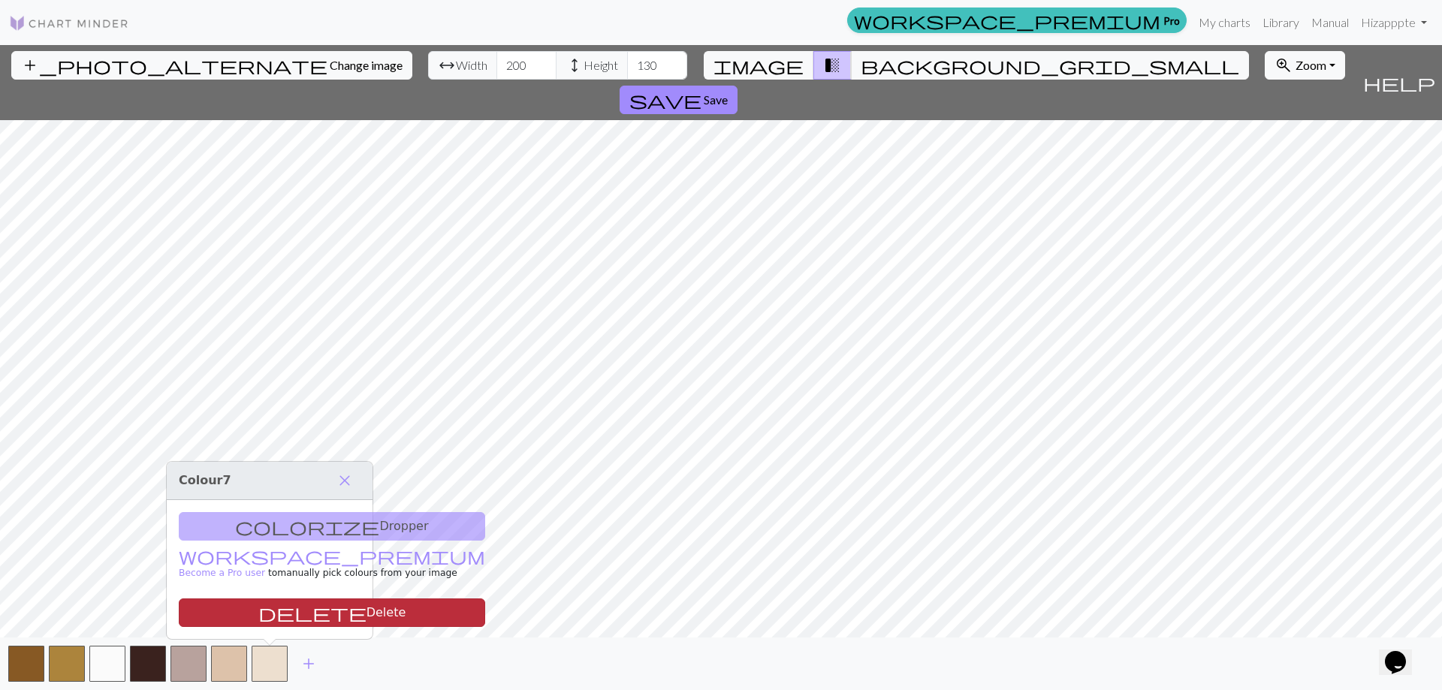
click at [282, 614] on button "delete Delete" at bounding box center [332, 613] width 307 height 29
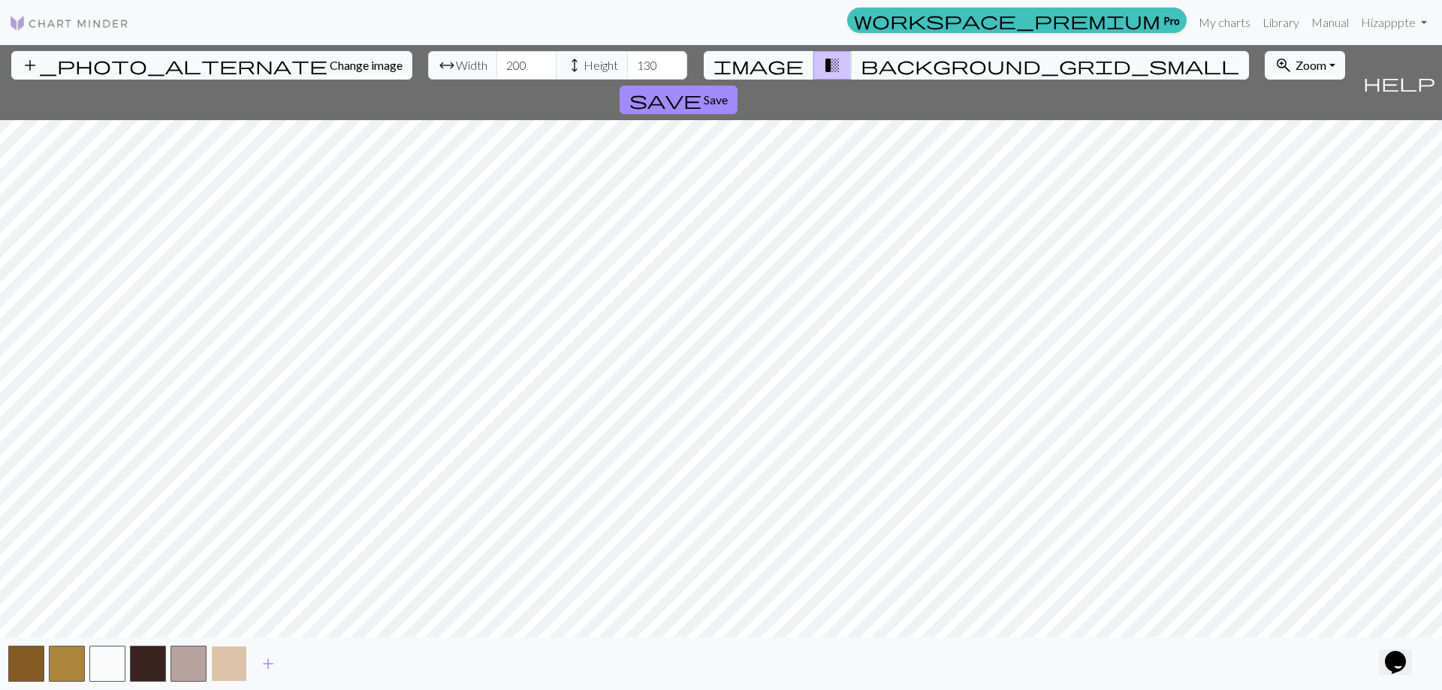
click at [221, 669] on button "button" at bounding box center [229, 664] width 36 height 36
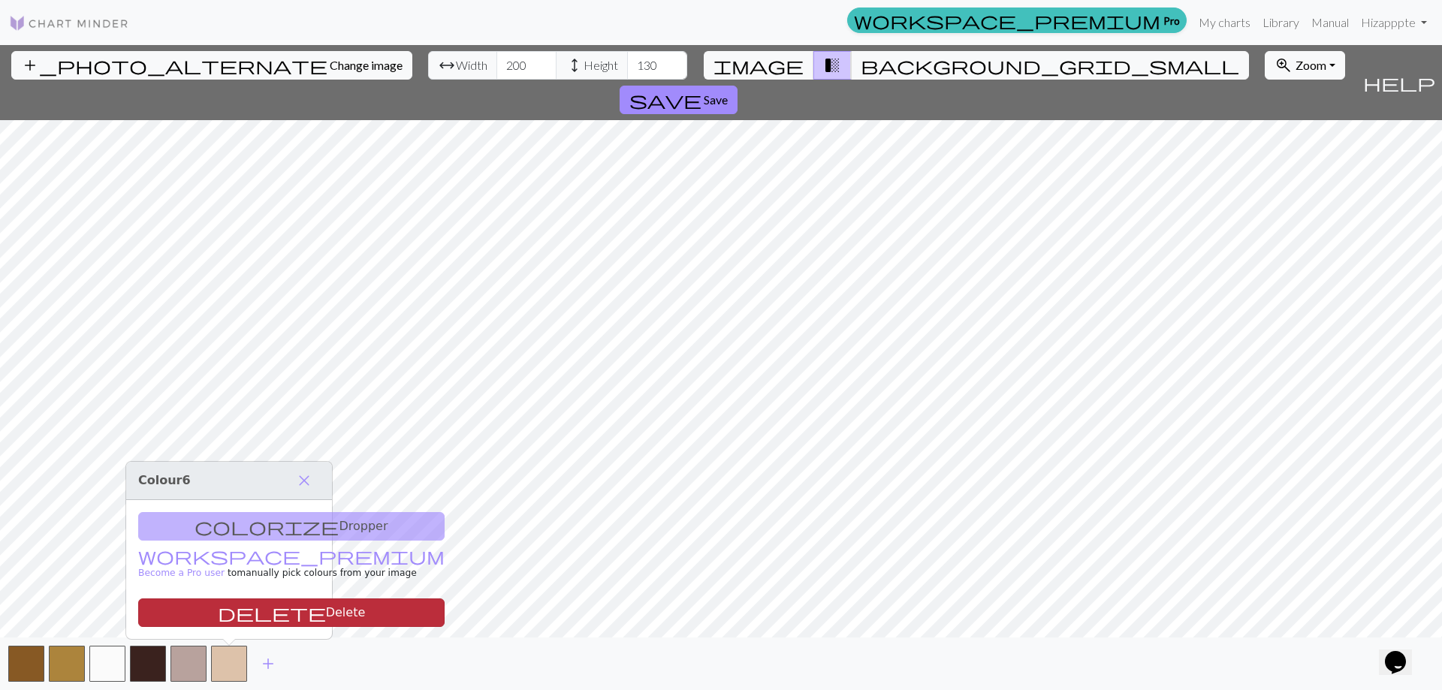
click at [246, 609] on button "delete Delete" at bounding box center [291, 613] width 307 height 29
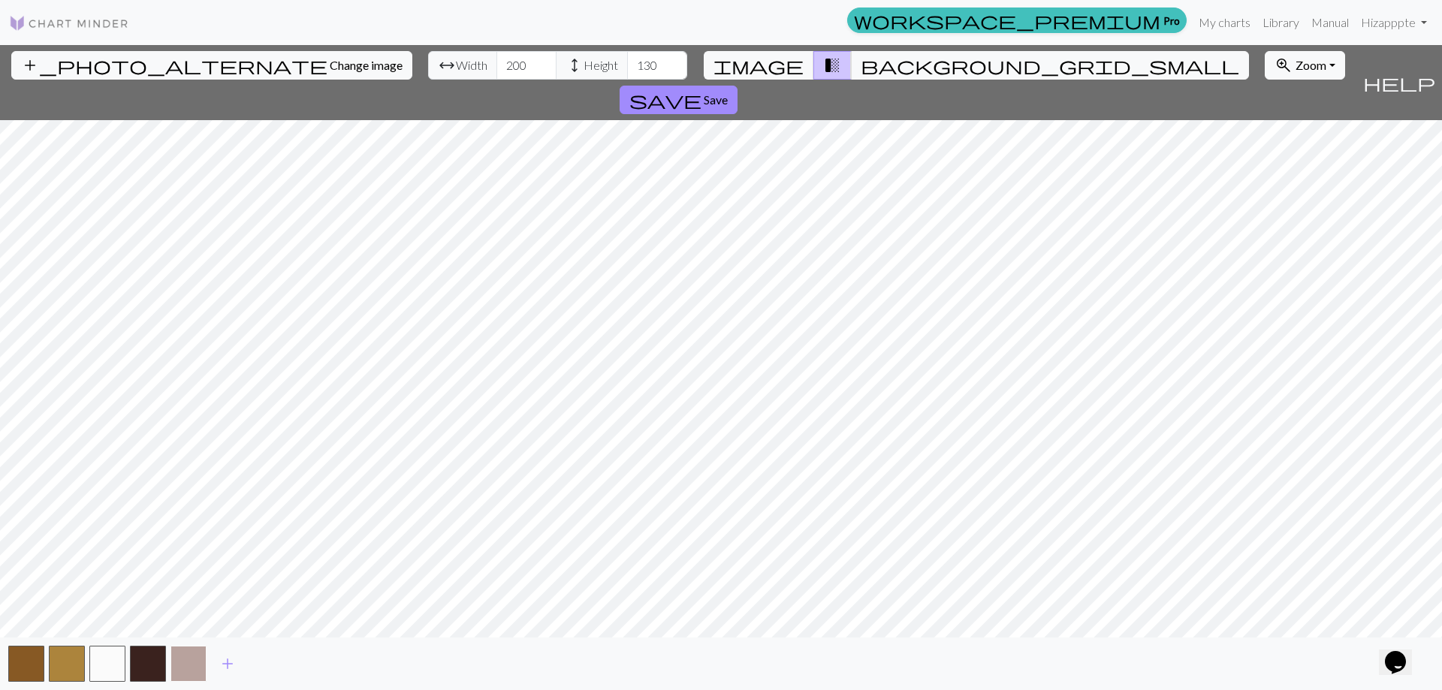
click at [195, 662] on button "button" at bounding box center [189, 664] width 36 height 36
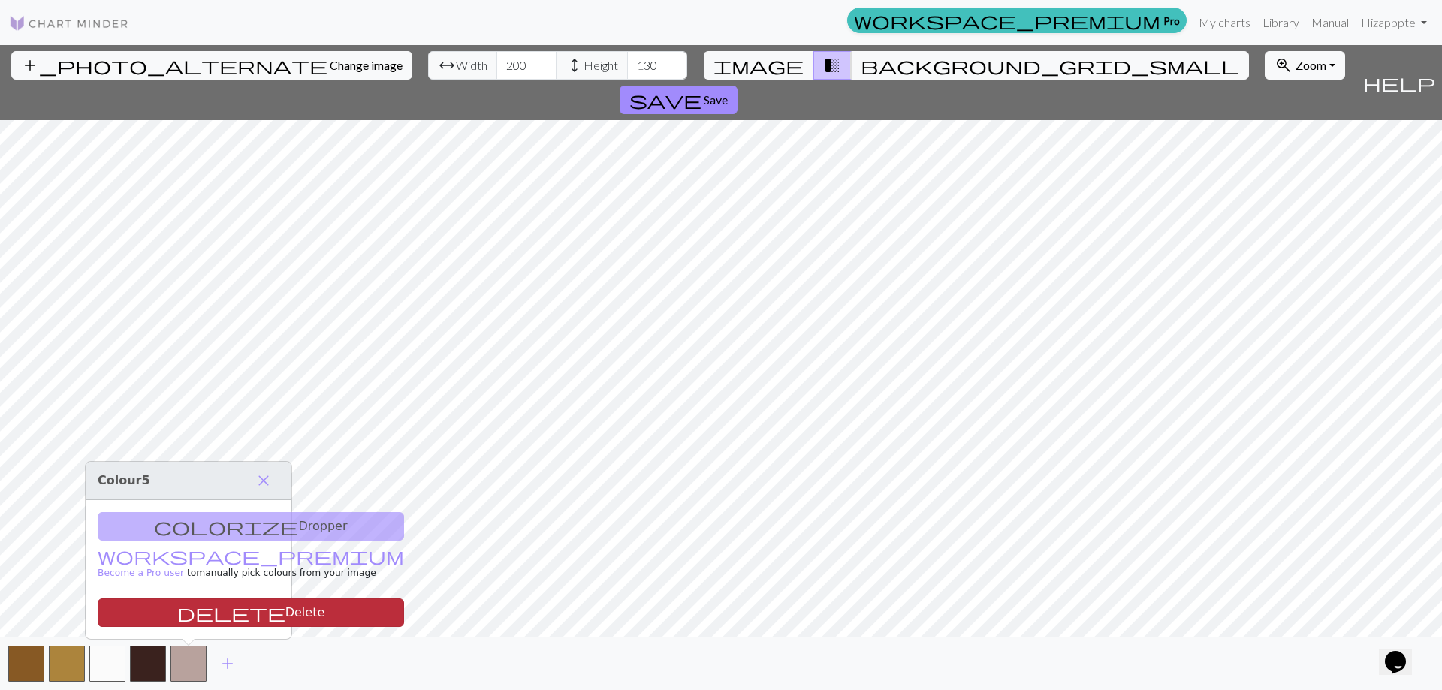
click at [206, 612] on button "delete Delete" at bounding box center [251, 613] width 307 height 29
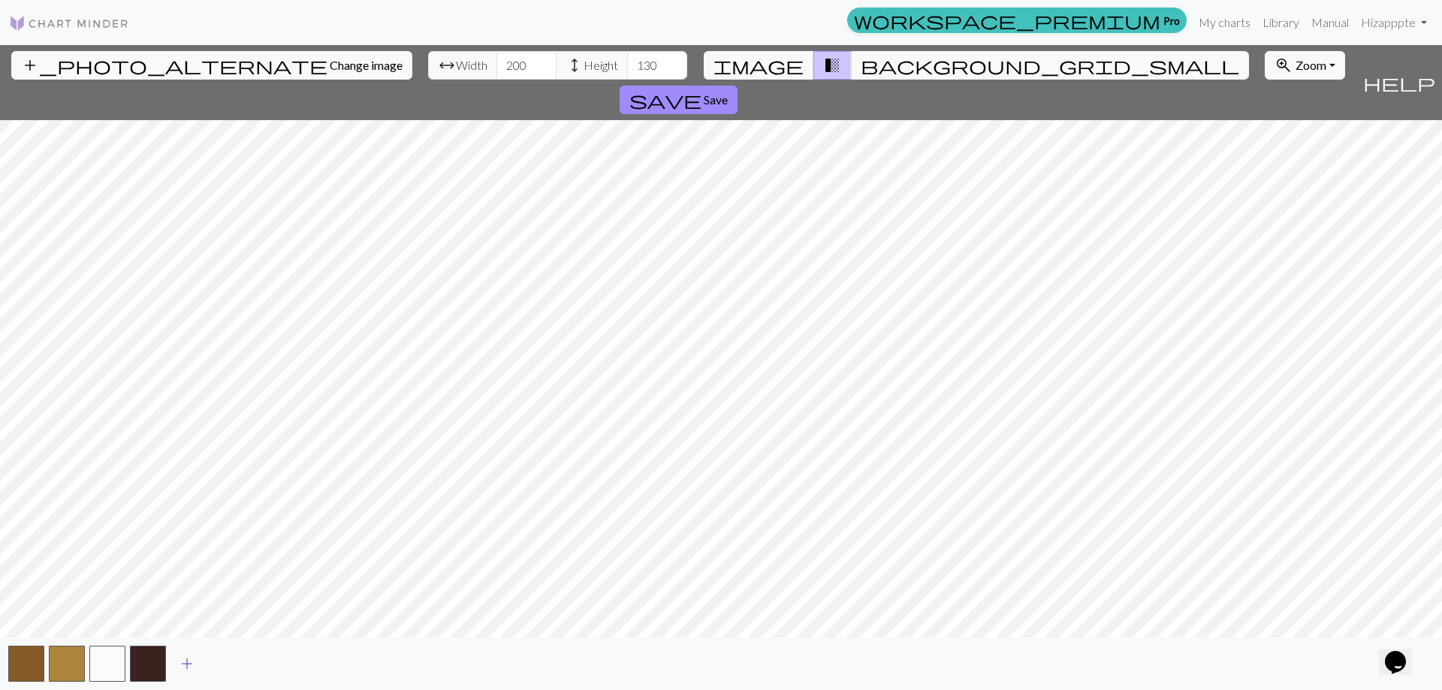
click at [180, 671] on span "add" at bounding box center [187, 664] width 18 height 21
click at [195, 675] on button "button" at bounding box center [189, 664] width 36 height 36
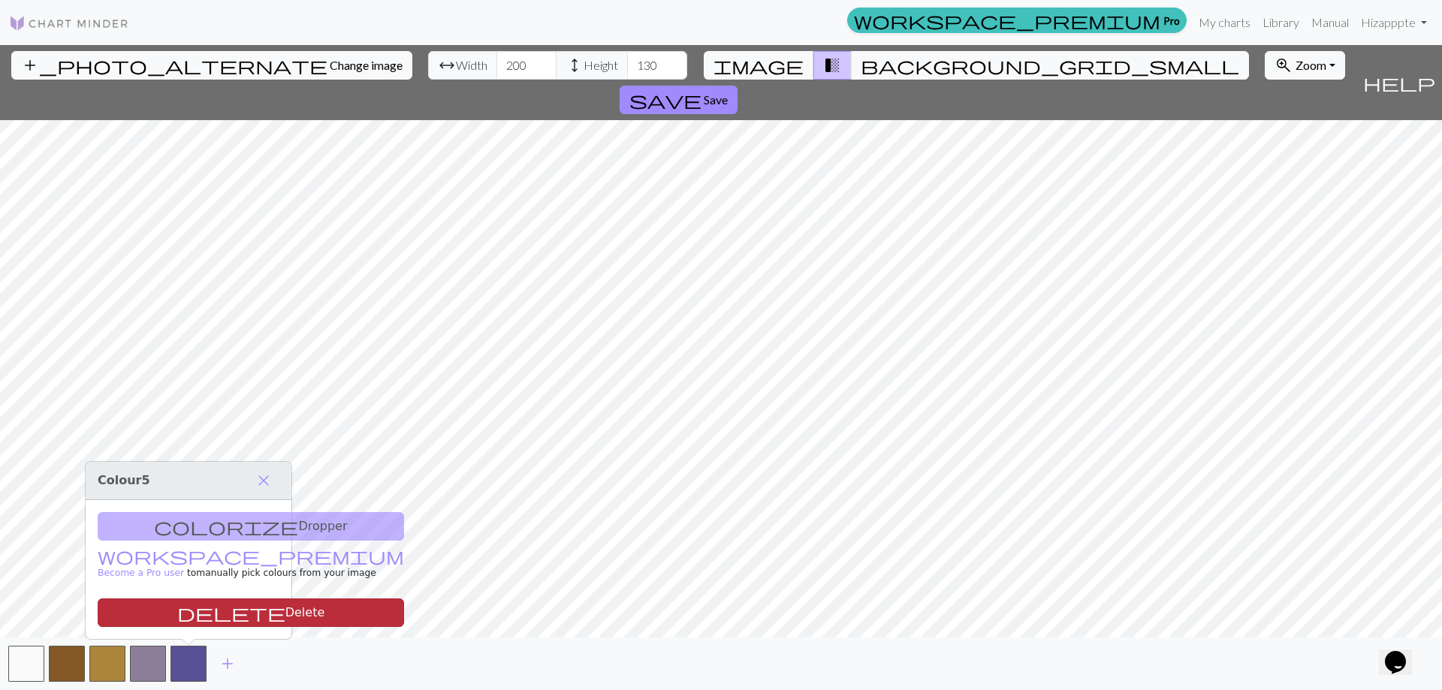
click at [209, 614] on button "delete Delete" at bounding box center [251, 613] width 307 height 29
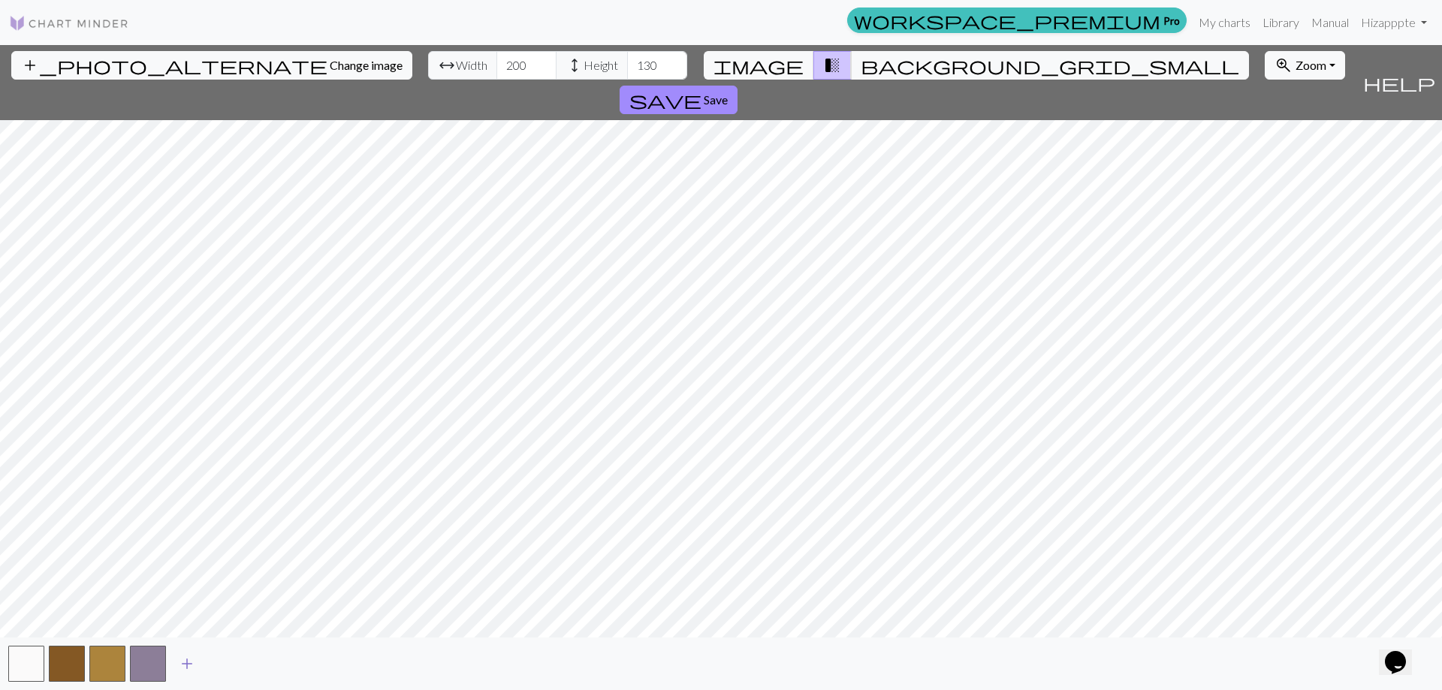
click at [192, 667] on span "add" at bounding box center [187, 664] width 18 height 21
drag, startPoint x: 192, startPoint y: 667, endPoint x: 216, endPoint y: 667, distance: 24.0
click at [191, 667] on button "button" at bounding box center [189, 664] width 36 height 36
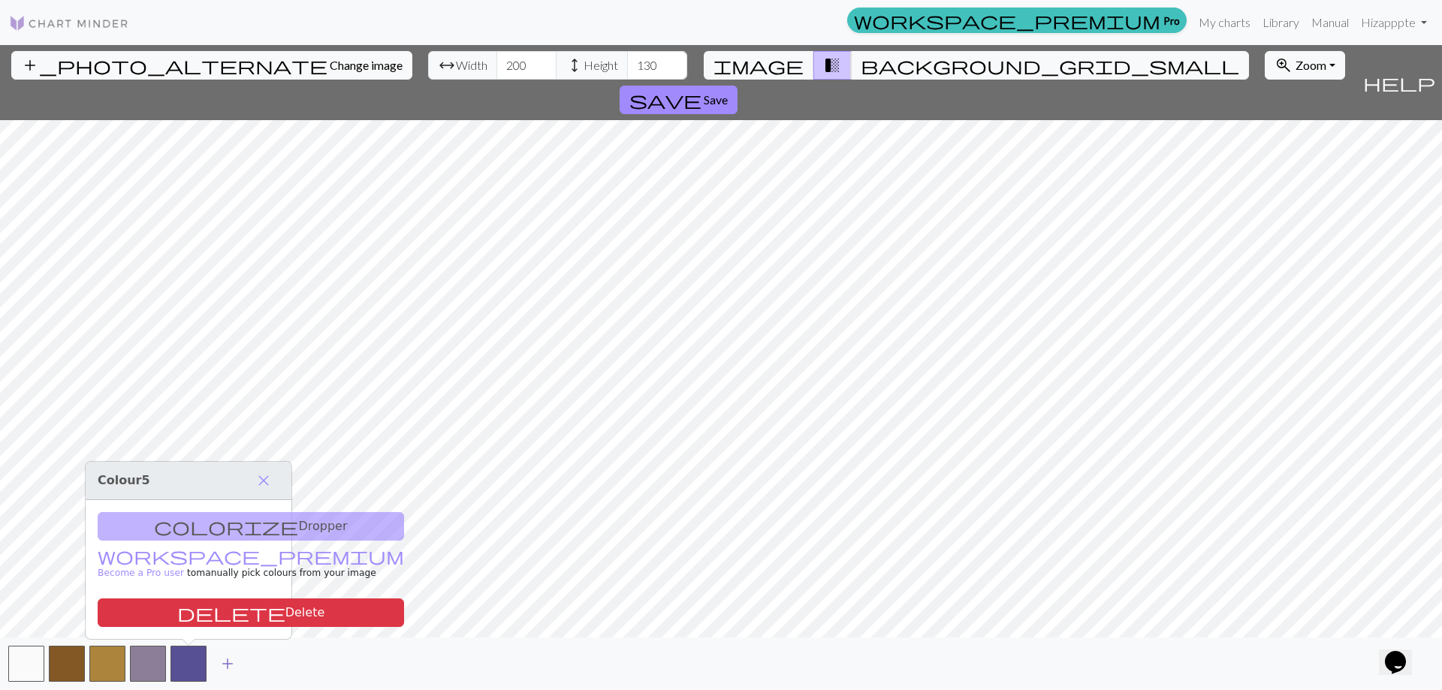
click at [224, 667] on span "add" at bounding box center [228, 664] width 18 height 21
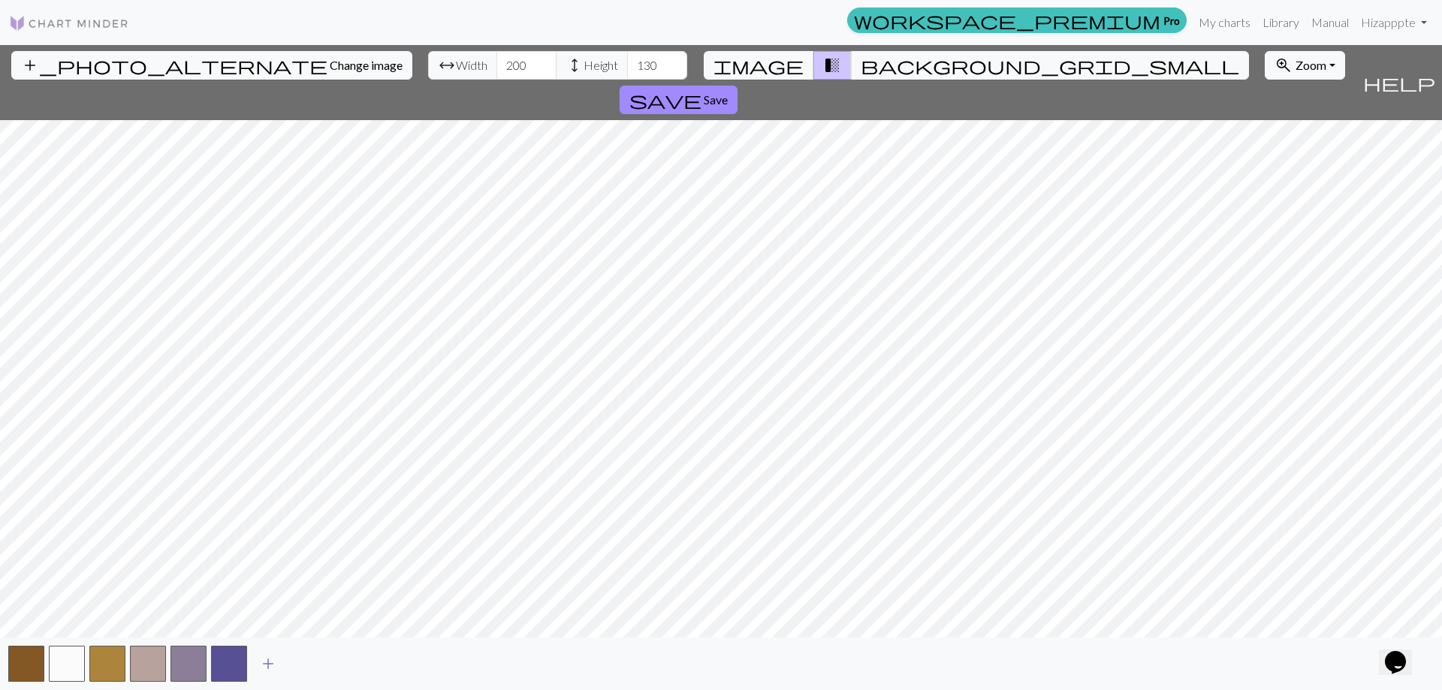
click at [271, 664] on span "add" at bounding box center [268, 664] width 18 height 21
click at [312, 666] on span "add" at bounding box center [309, 664] width 18 height 21
click at [325, 666] on button "button" at bounding box center [310, 664] width 36 height 36
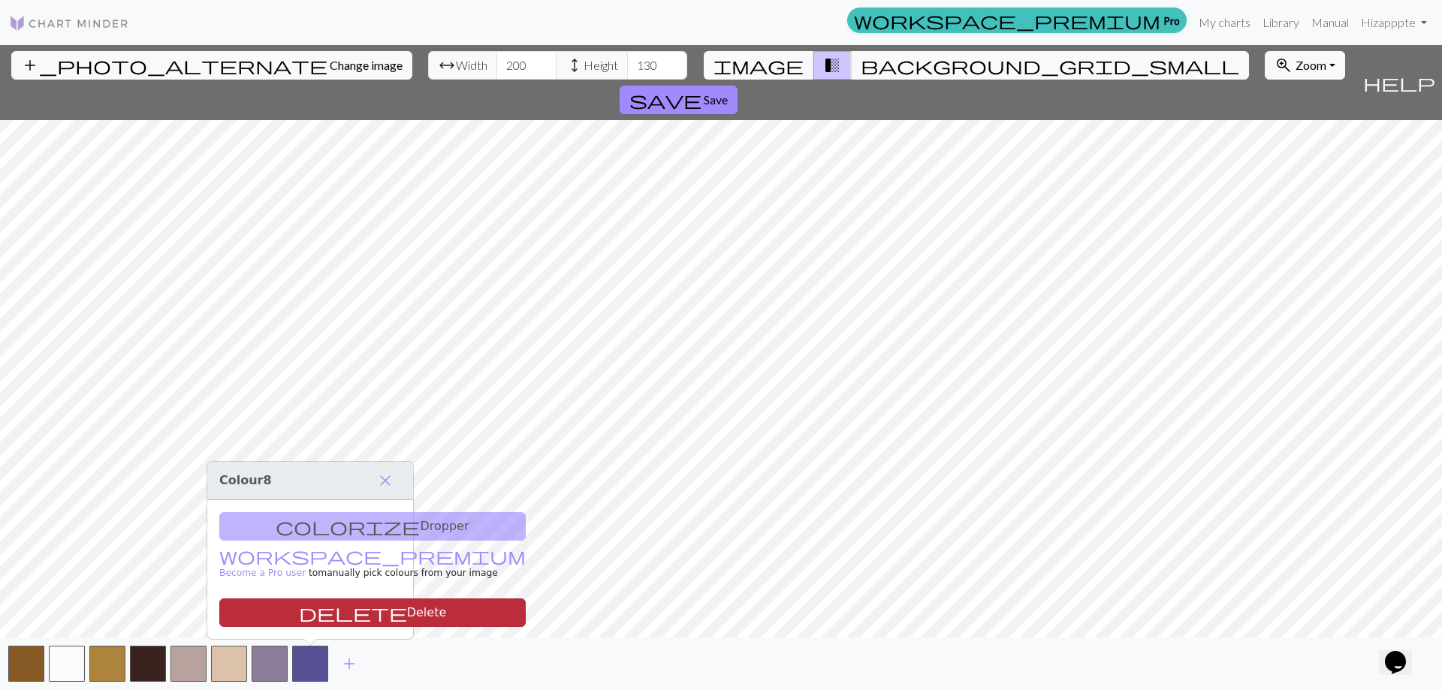
click at [330, 624] on button "delete Delete" at bounding box center [372, 613] width 307 height 29
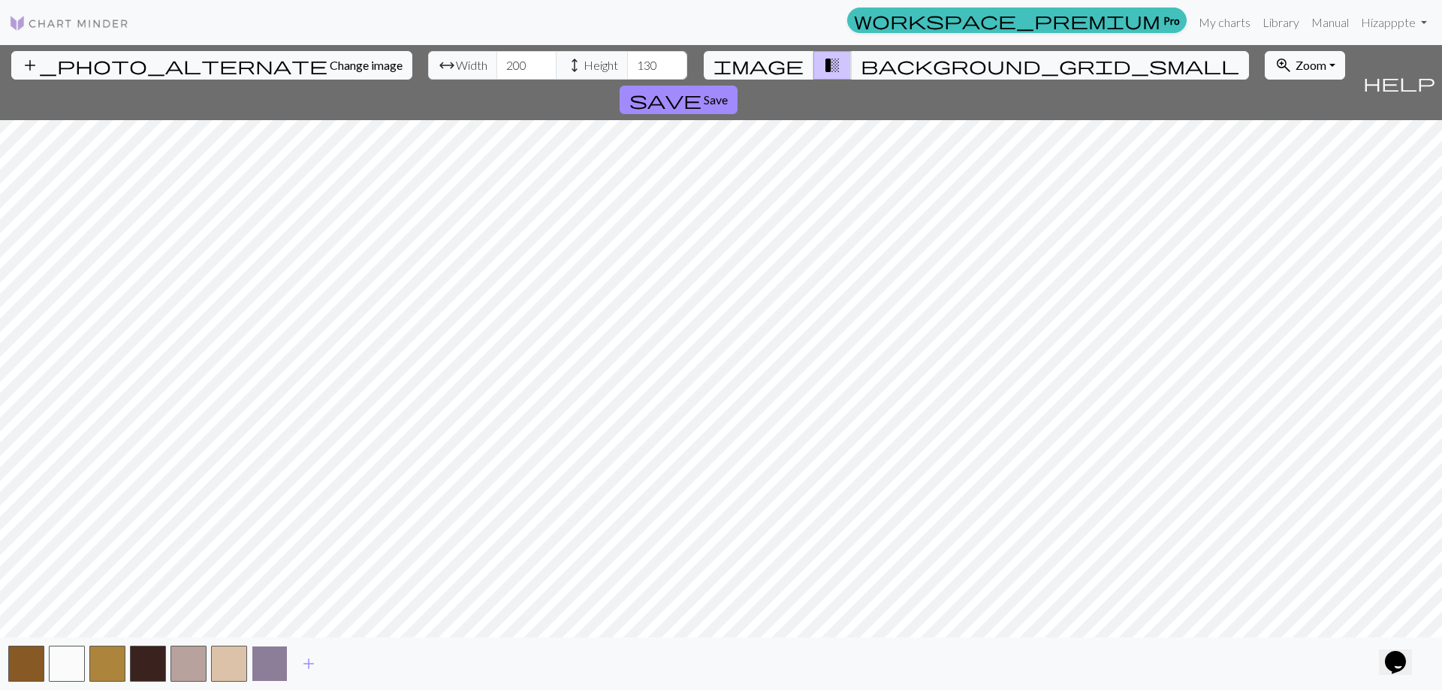
click at [269, 666] on button "button" at bounding box center [270, 664] width 36 height 36
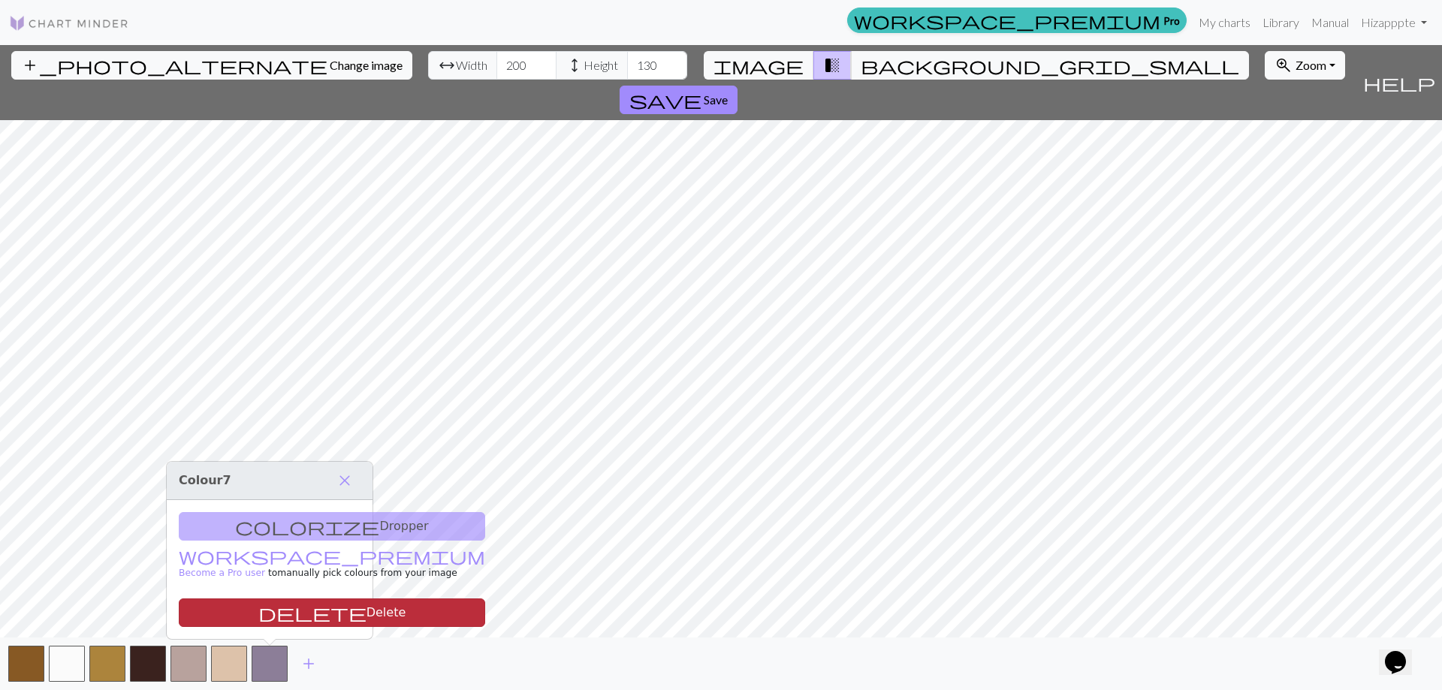
click at [279, 613] on button "delete Delete" at bounding box center [332, 613] width 307 height 29
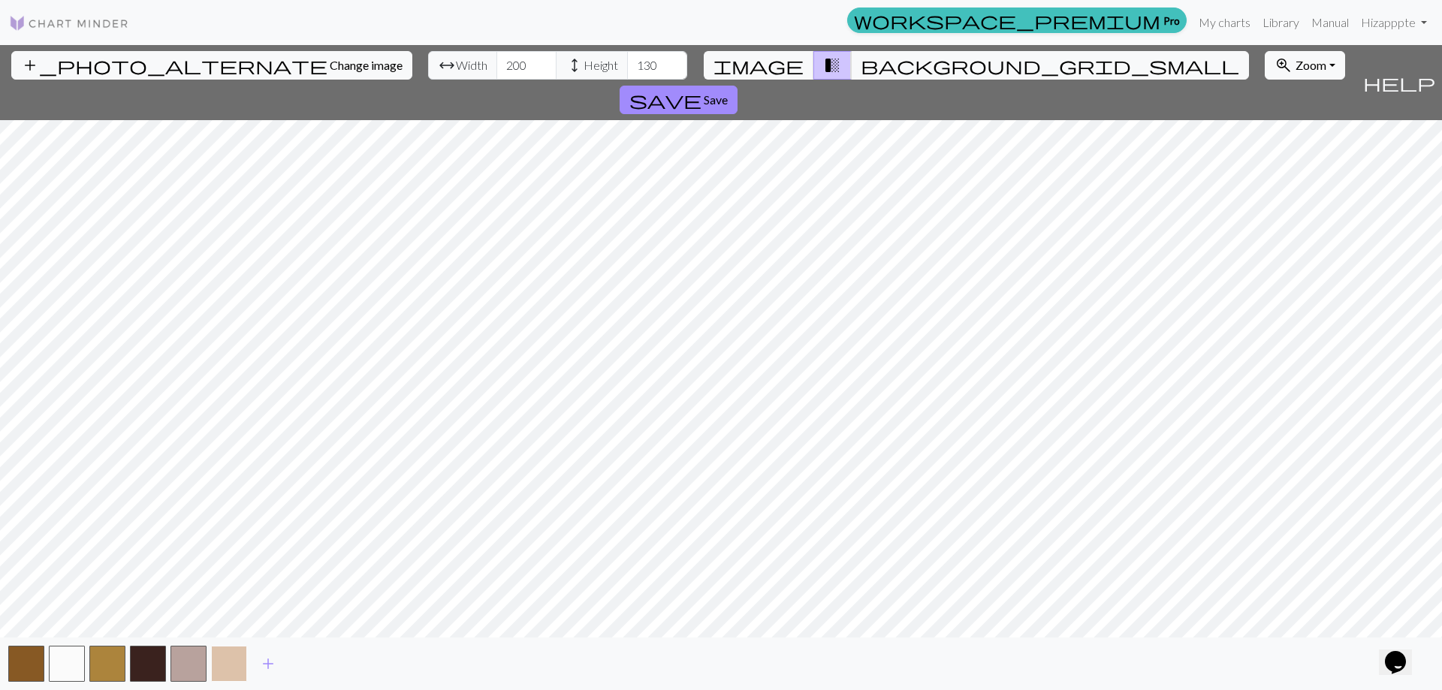
click at [231, 671] on button "button" at bounding box center [229, 664] width 36 height 36
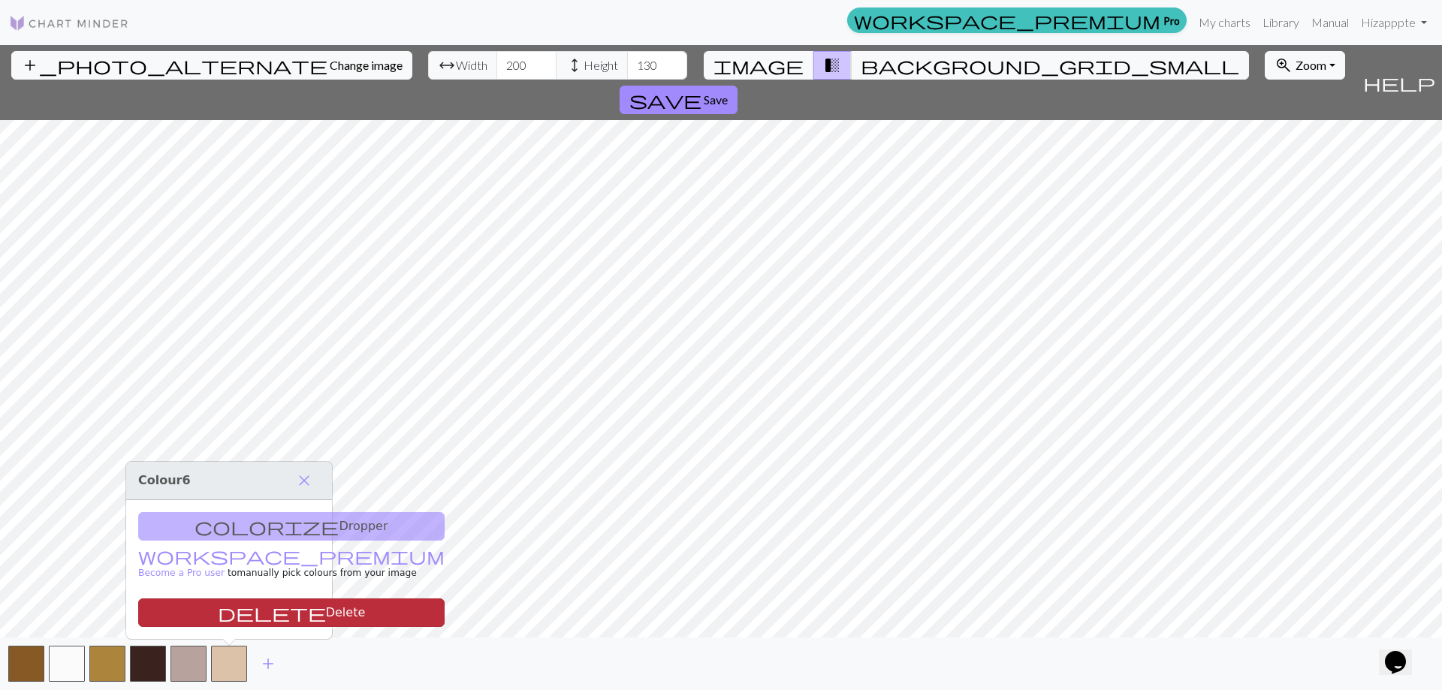
click at [234, 624] on button "delete Delete" at bounding box center [291, 613] width 307 height 29
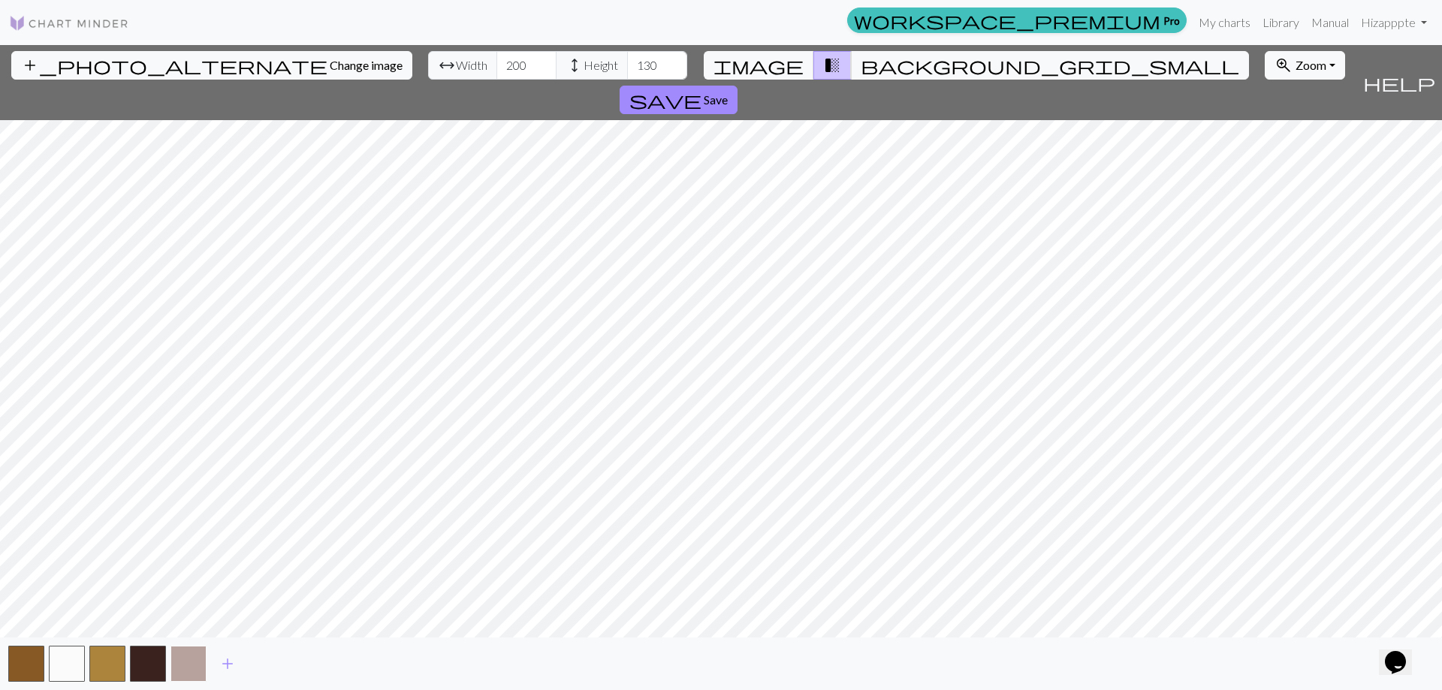
click at [193, 673] on button "button" at bounding box center [189, 664] width 36 height 36
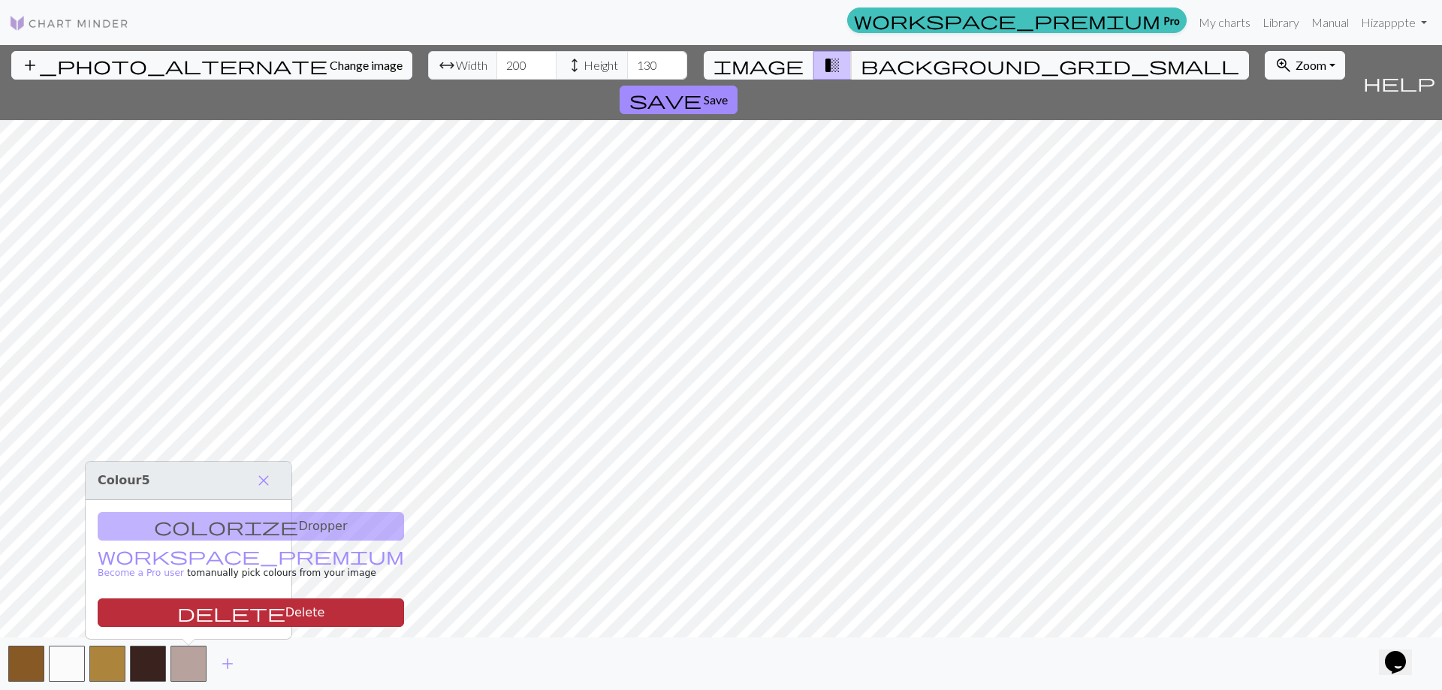
click at [209, 618] on button "delete Delete" at bounding box center [251, 613] width 307 height 29
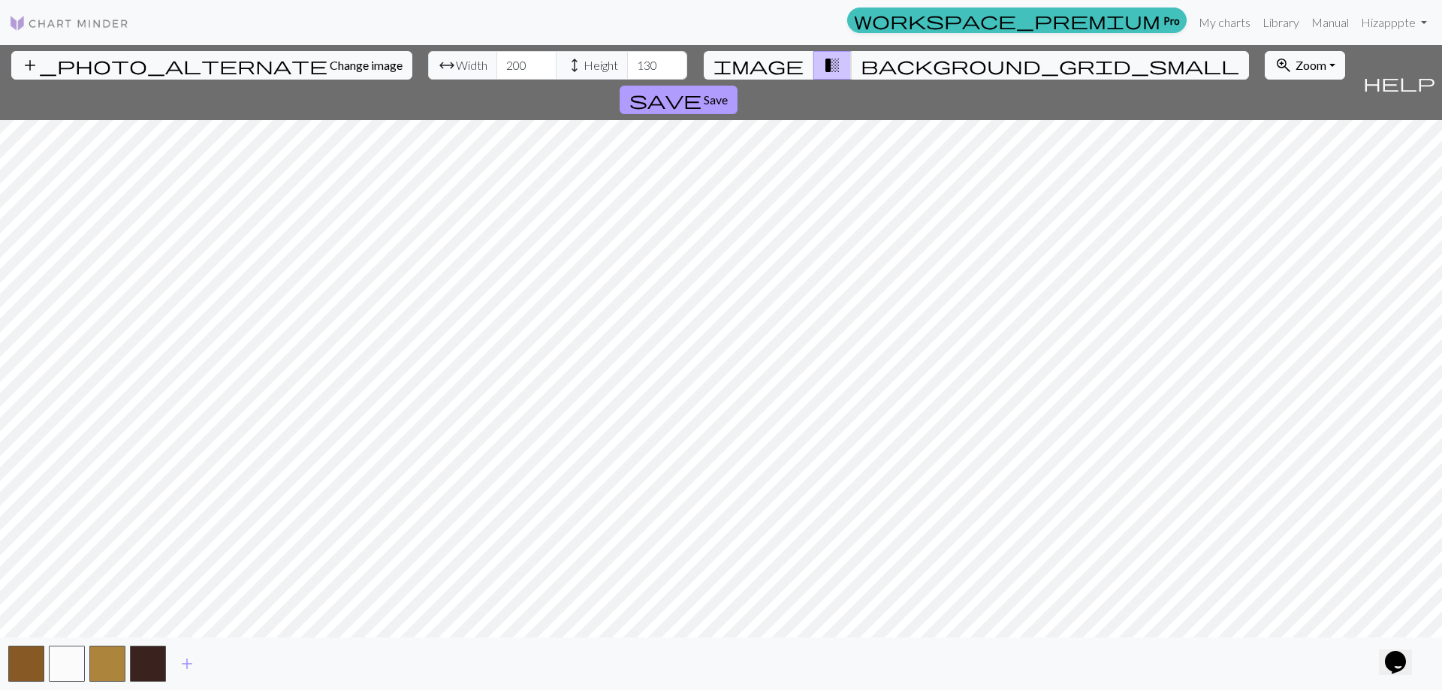
click at [728, 92] on span "Save" at bounding box center [716, 99] width 24 height 14
